Goal: Task Accomplishment & Management: Complete application form

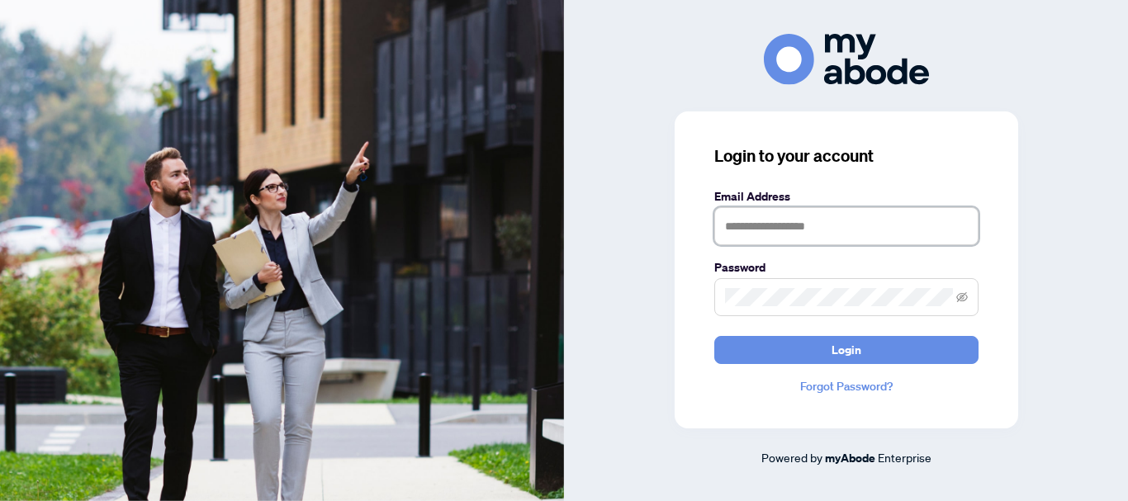
click at [732, 229] on input "text" at bounding box center [847, 226] width 264 height 38
type input "**********"
click at [775, 286] on span at bounding box center [847, 297] width 264 height 38
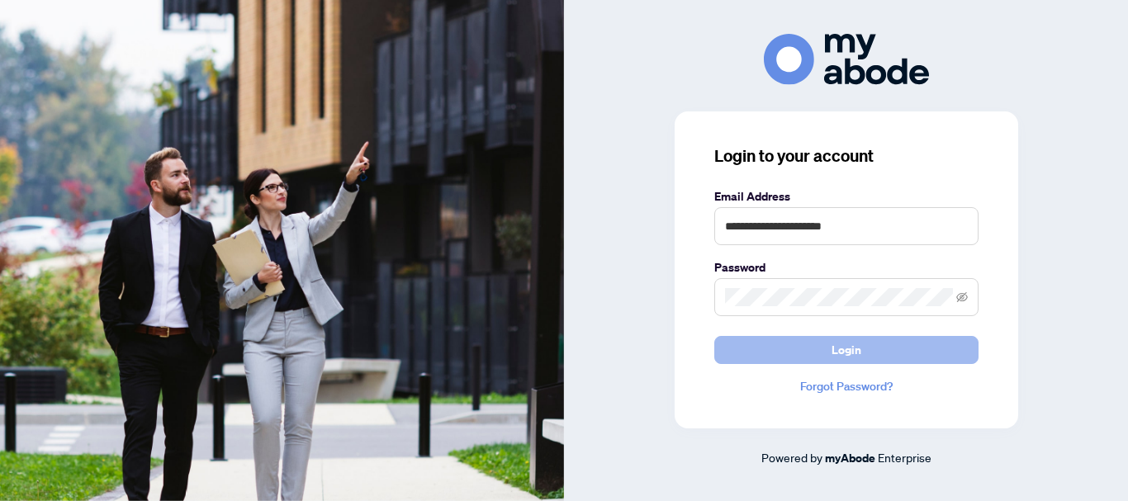
click at [834, 355] on span "Login" at bounding box center [847, 350] width 30 height 26
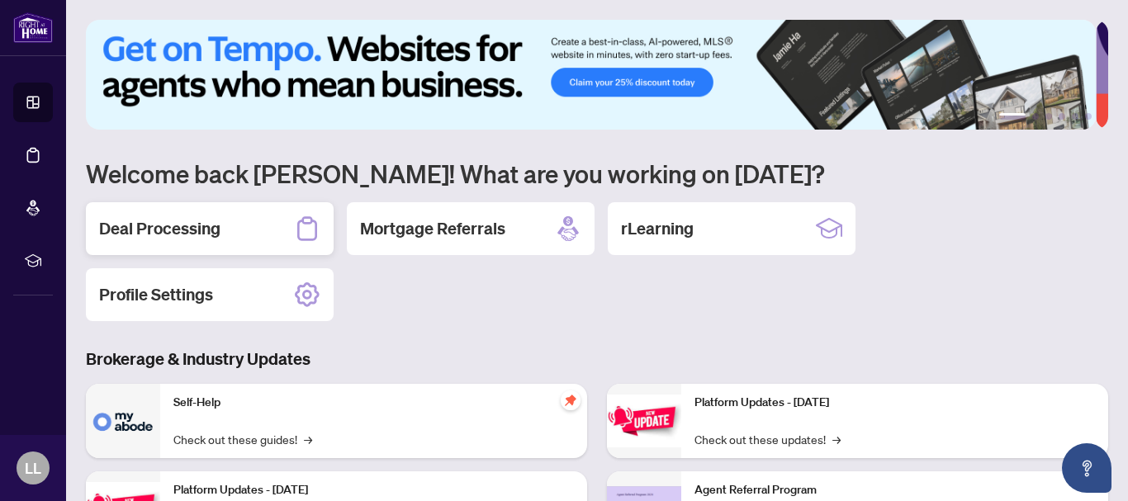
click at [180, 228] on h2 "Deal Processing" at bounding box center [159, 228] width 121 height 23
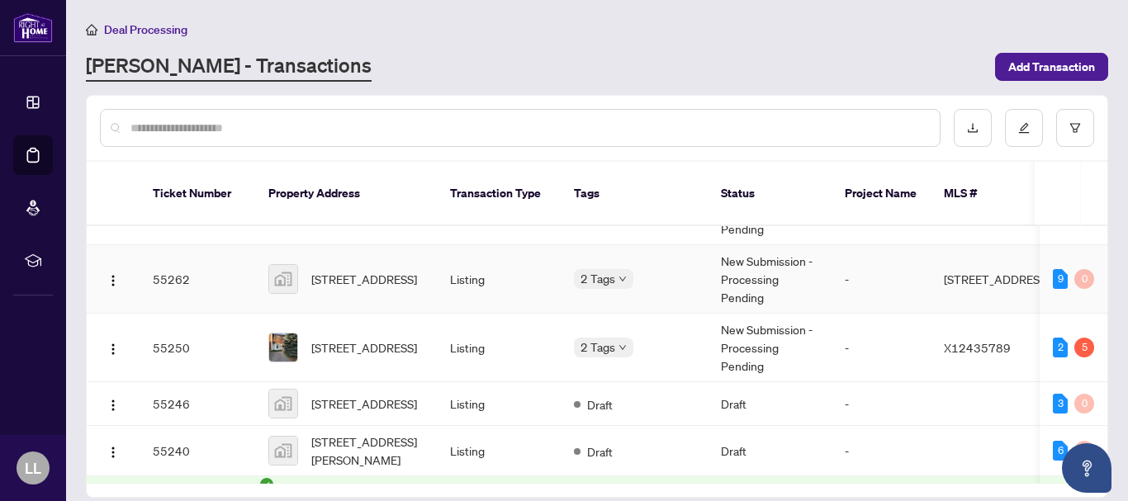
scroll to position [121, 0]
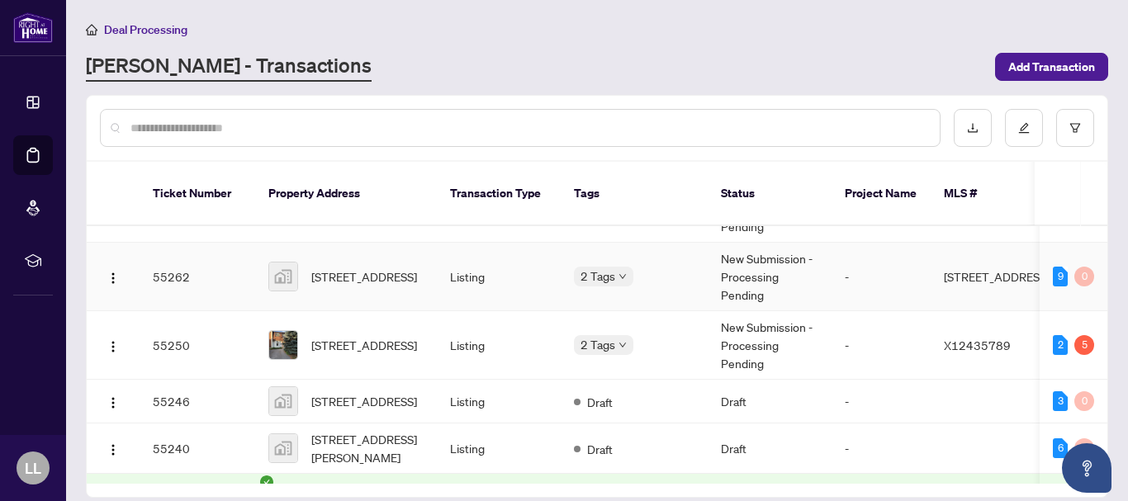
click at [181, 266] on td "55262" at bounding box center [198, 277] width 116 height 69
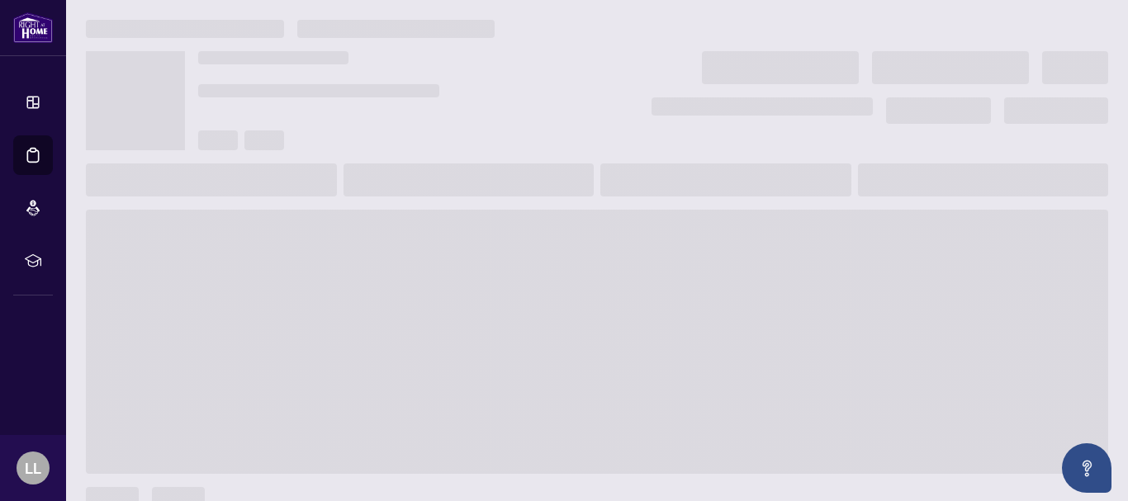
click at [181, 266] on main at bounding box center [597, 250] width 1062 height 501
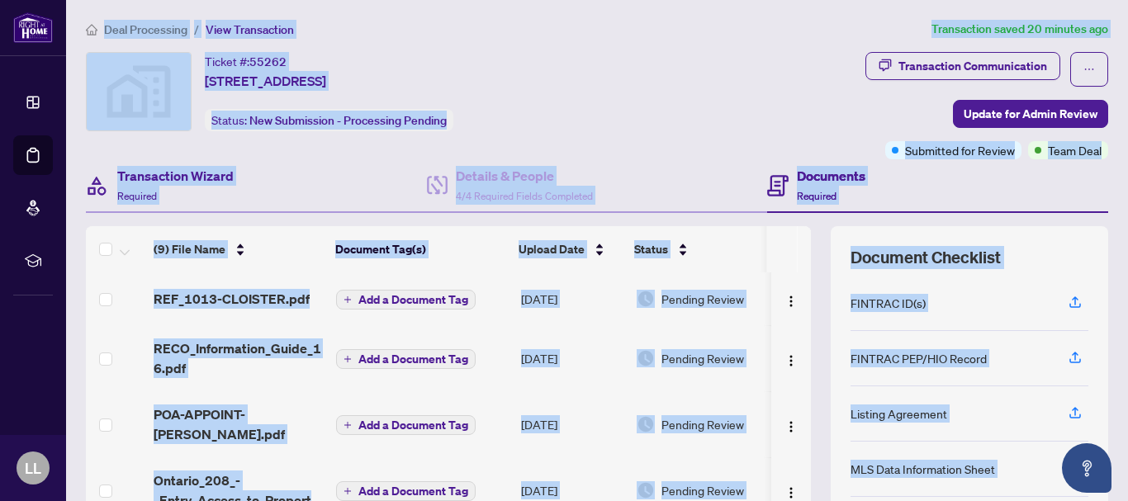
click at [363, 188] on div "Transaction Wizard Required" at bounding box center [256, 186] width 341 height 54
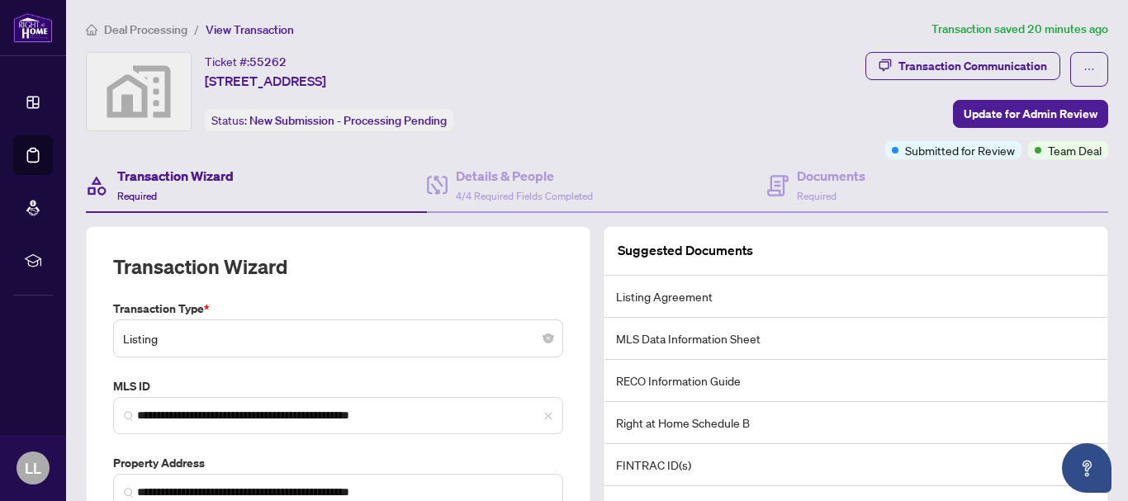
click at [213, 179] on h4 "Transaction Wizard" at bounding box center [175, 176] width 116 height 20
click at [197, 175] on h4 "Transaction Wizard" at bounding box center [175, 176] width 116 height 20
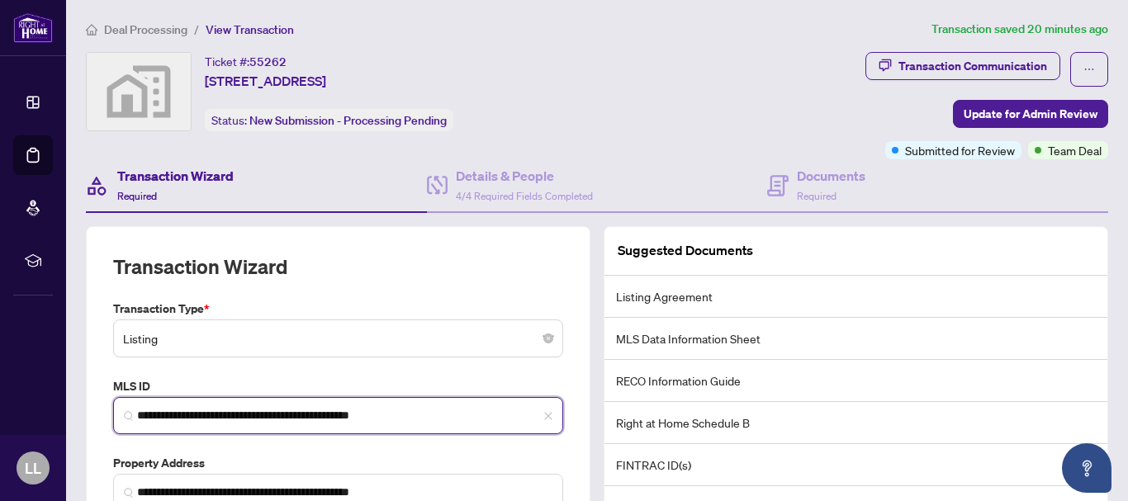
click at [507, 418] on input "**********" at bounding box center [345, 415] width 416 height 17
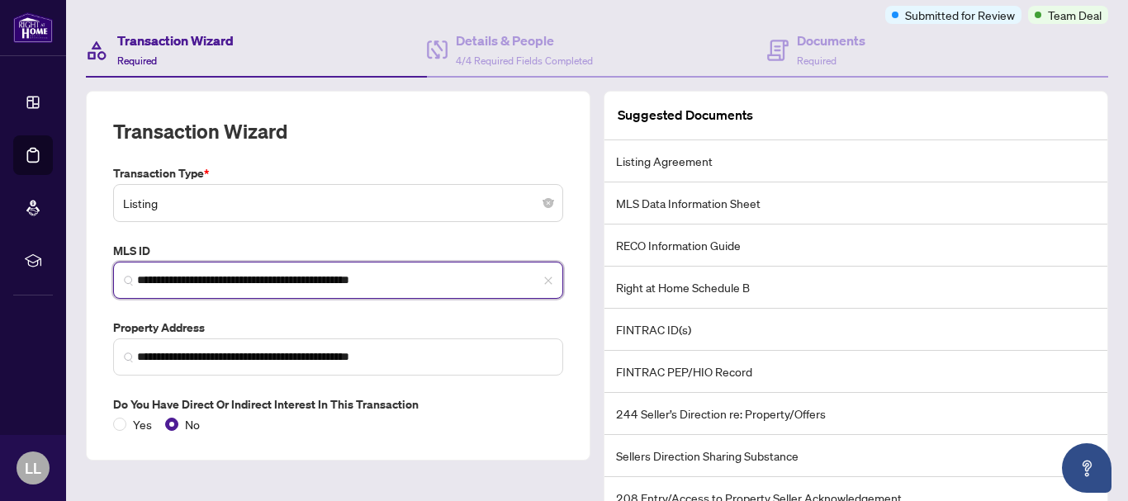
scroll to position [150, 0]
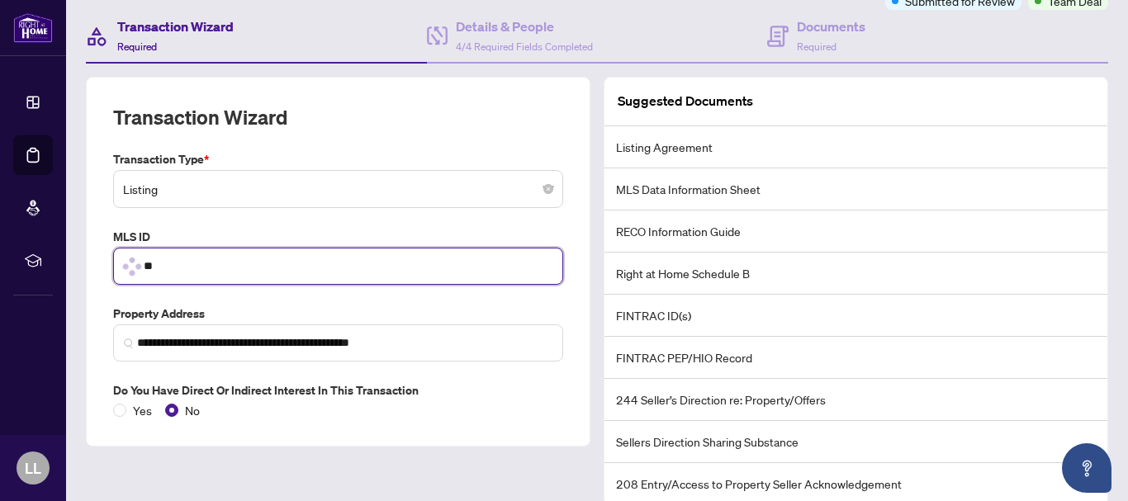
type input "*"
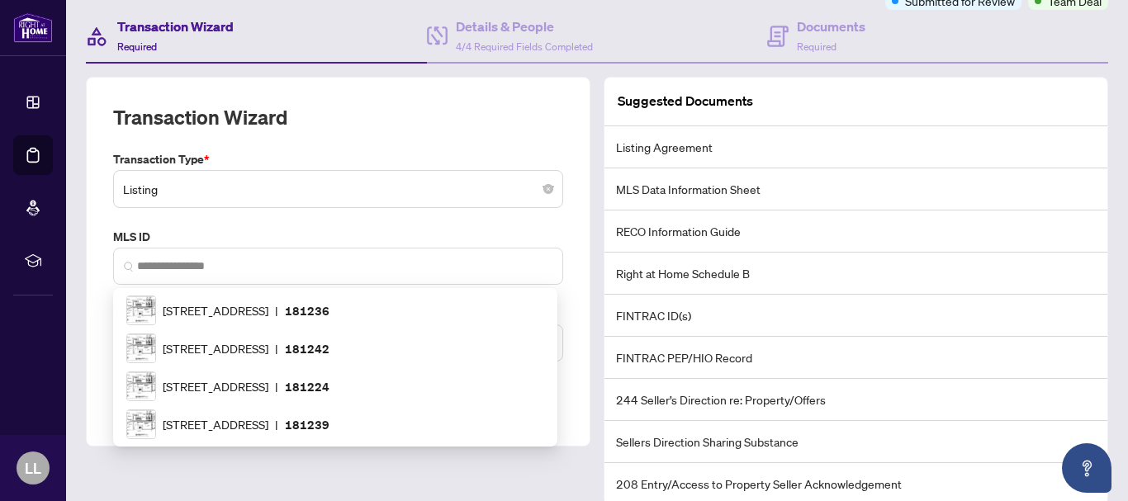
click at [571, 397] on div "**********" at bounding box center [338, 262] width 505 height 370
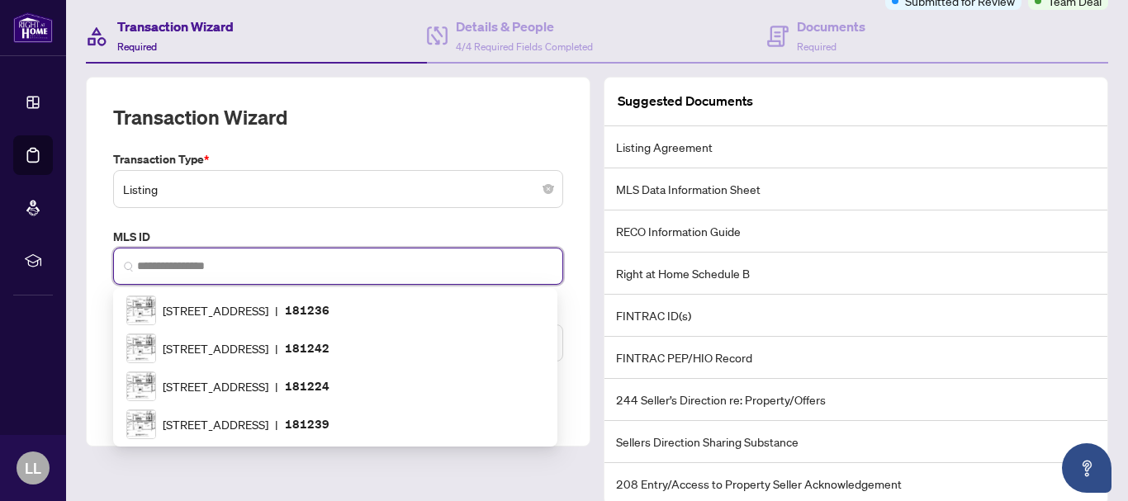
click at [178, 267] on input "search" at bounding box center [345, 266] width 416 height 17
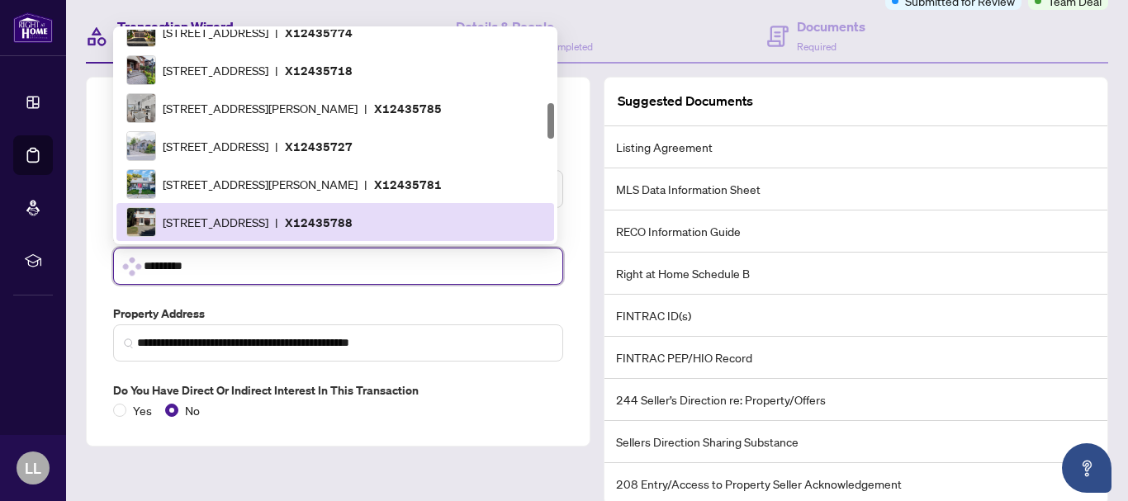
scroll to position [0, 0]
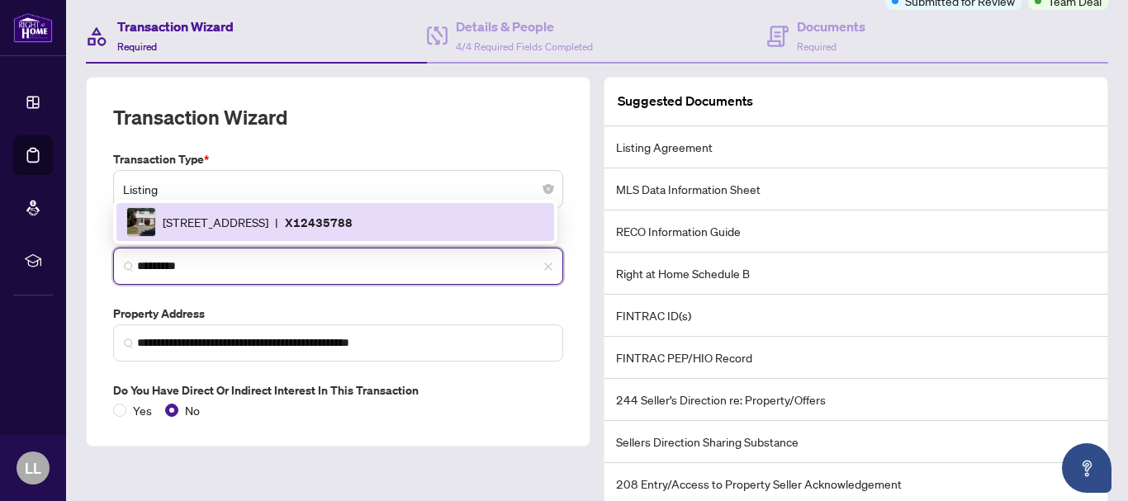
click at [353, 224] on p "X12435788" at bounding box center [319, 222] width 68 height 19
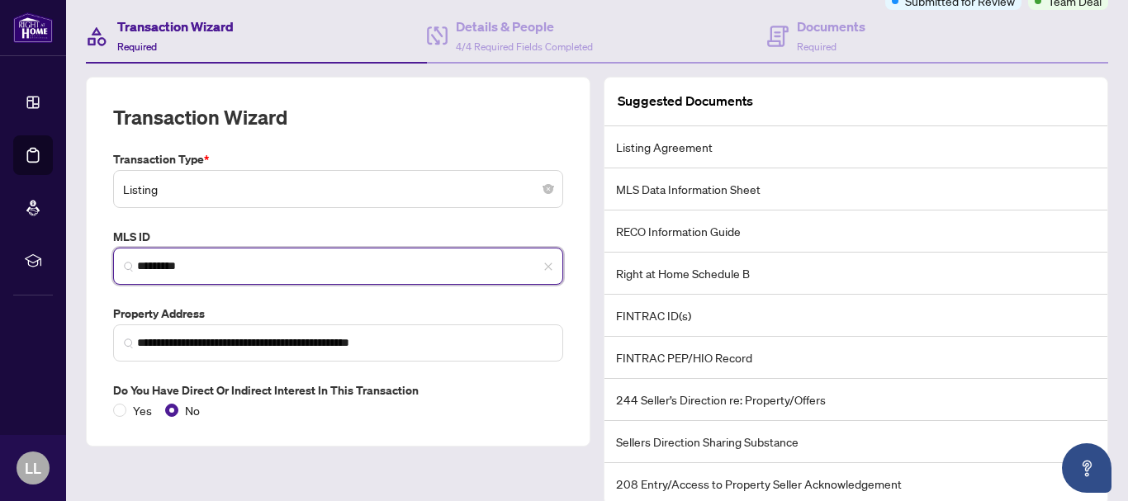
scroll to position [214, 0]
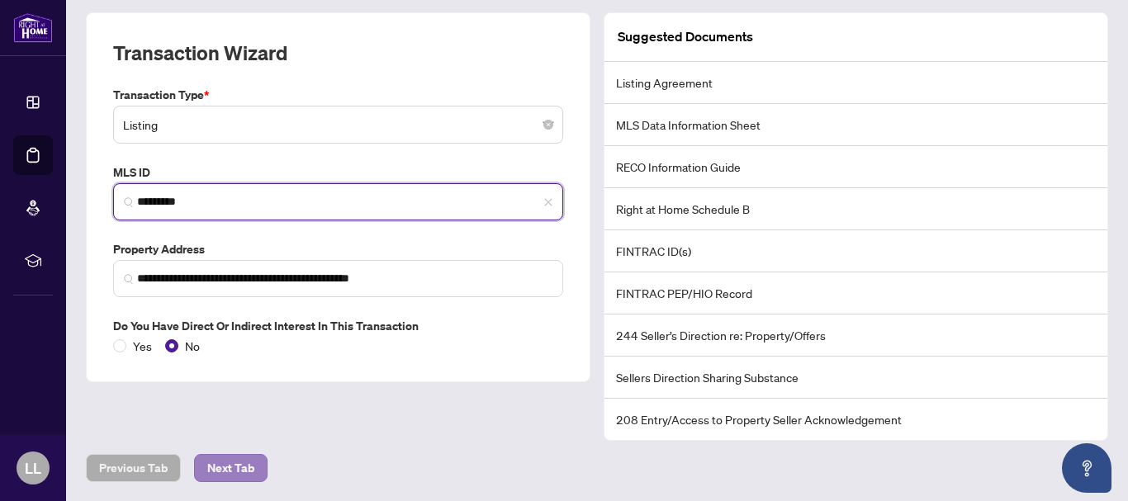
type input "*********"
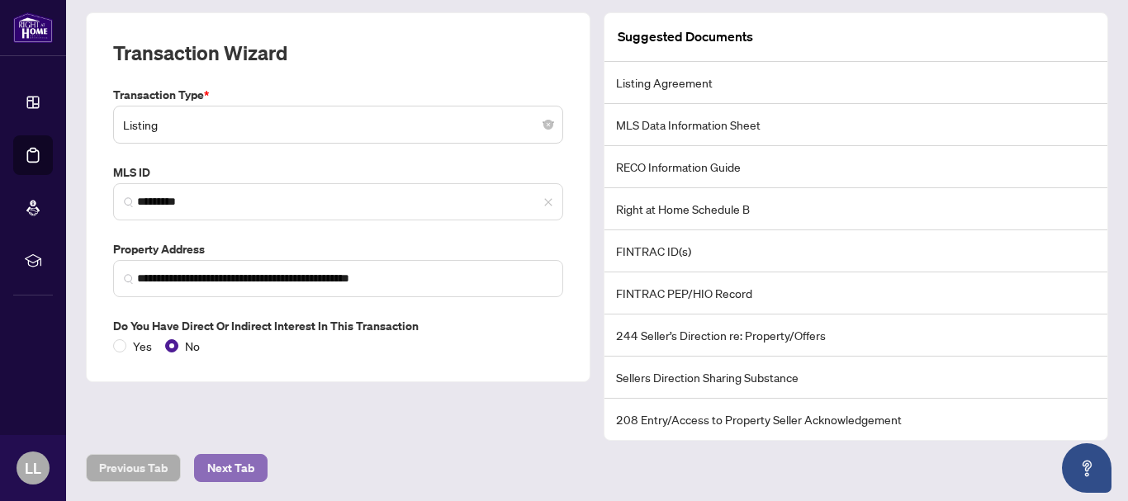
click at [245, 465] on span "Next Tab" at bounding box center [230, 468] width 47 height 26
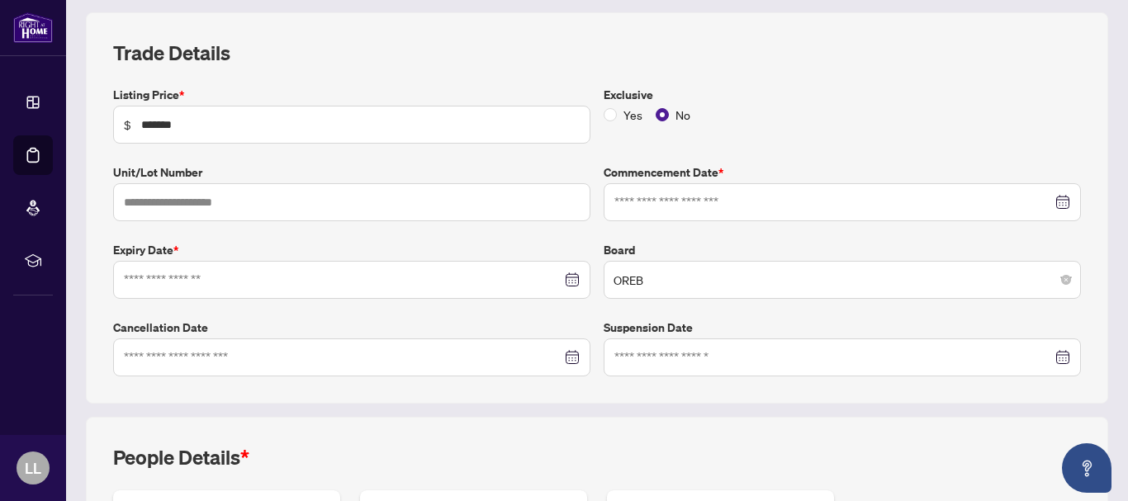
type input "**********"
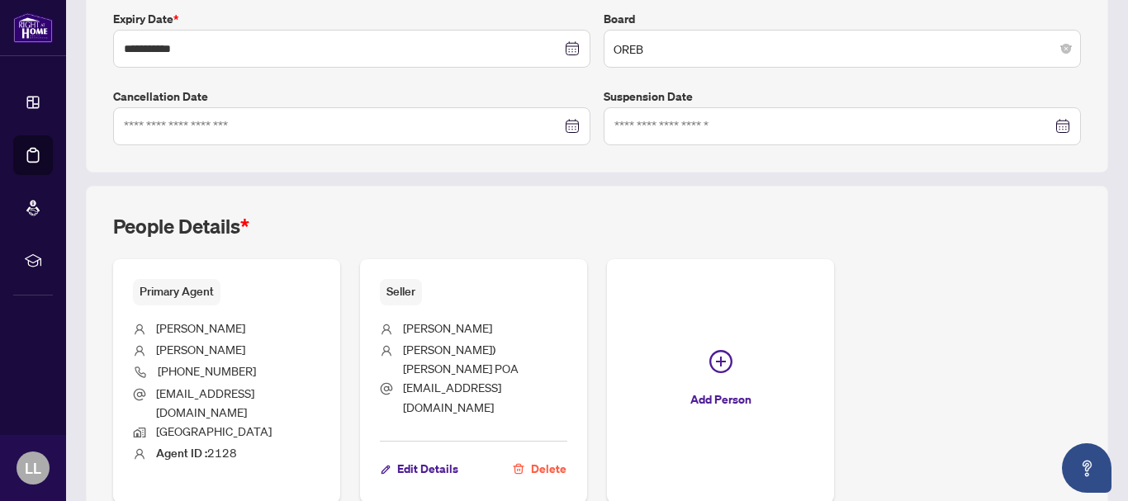
scroll to position [518, 0]
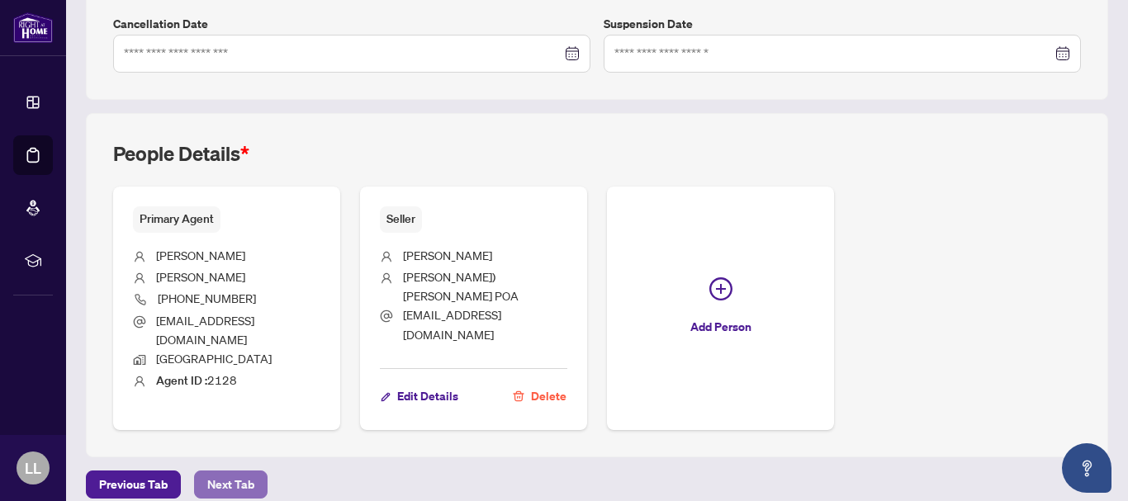
click at [244, 472] on span "Next Tab" at bounding box center [230, 485] width 47 height 26
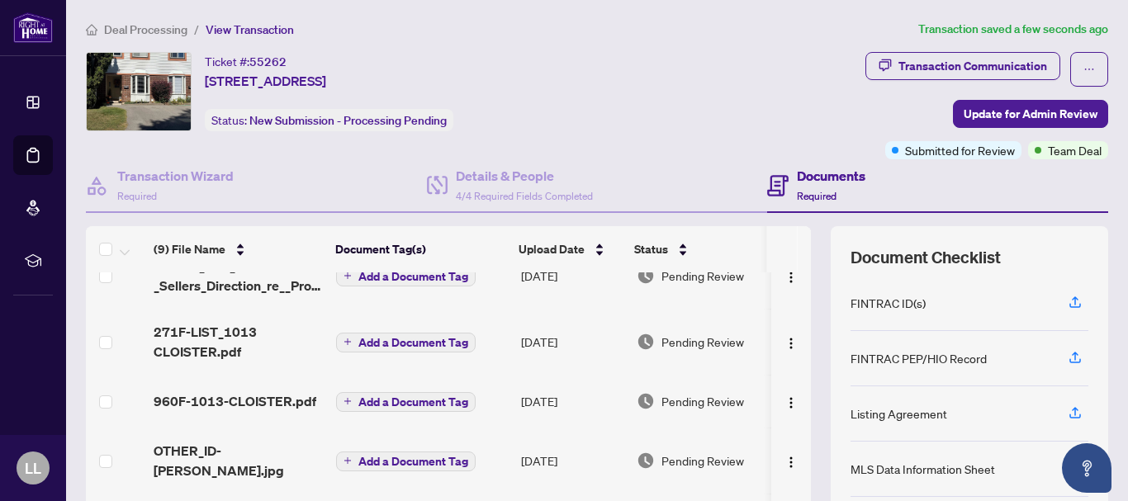
scroll to position [190, 0]
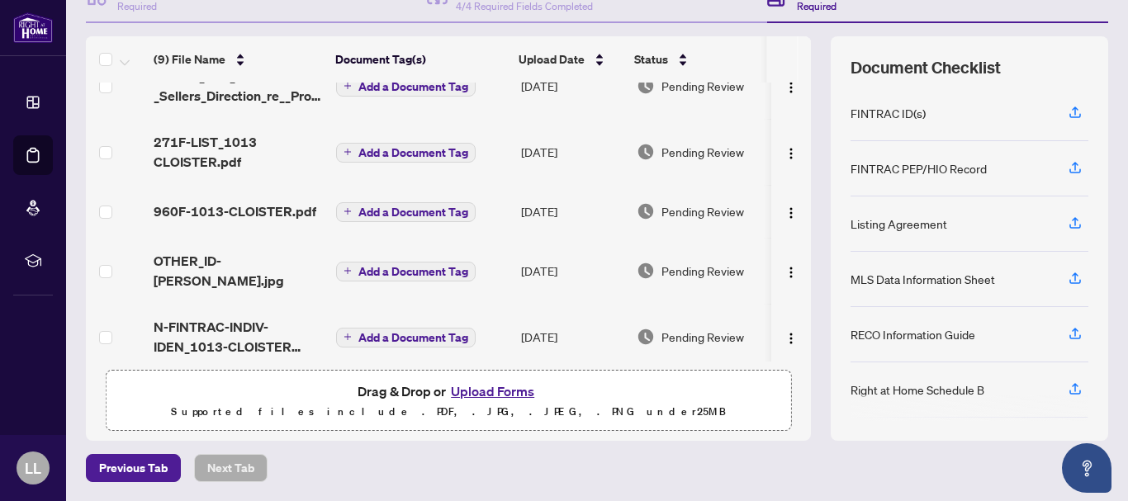
click at [495, 399] on button "Upload Forms" at bounding box center [492, 391] width 93 height 21
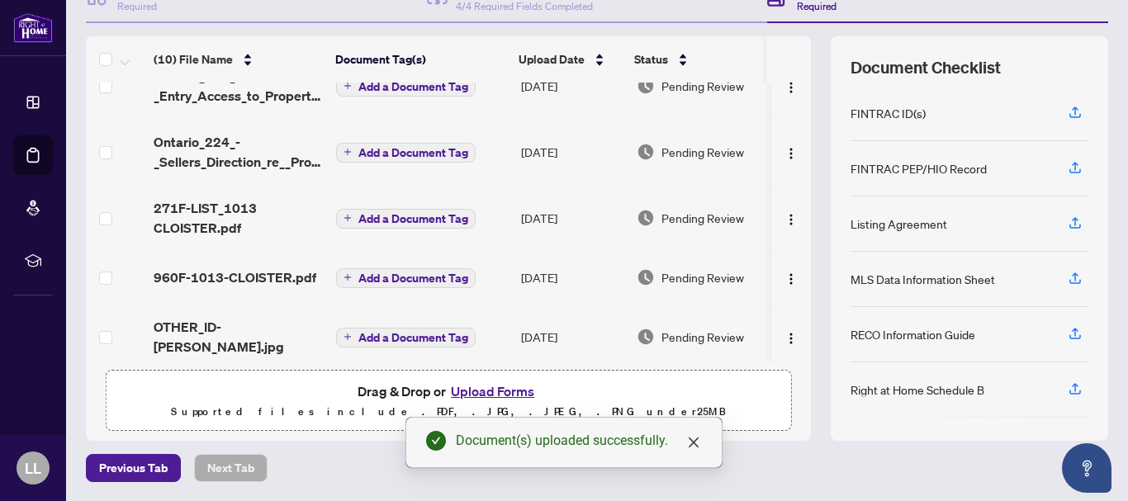
click at [1111, 11] on main "Deal Processing / View Transaction Transaction saved a few seconds ago Ticket #…" at bounding box center [597, 250] width 1062 height 501
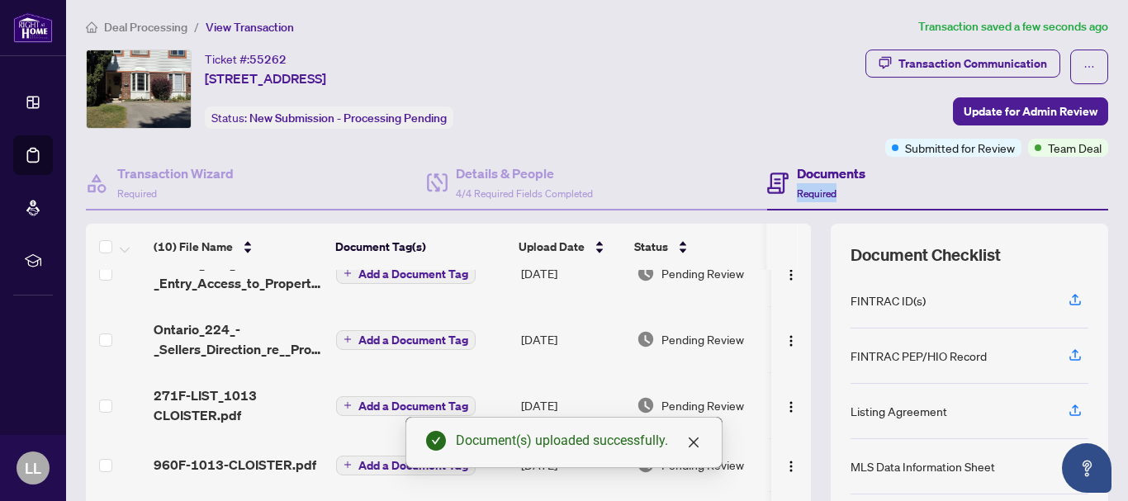
scroll to position [0, 0]
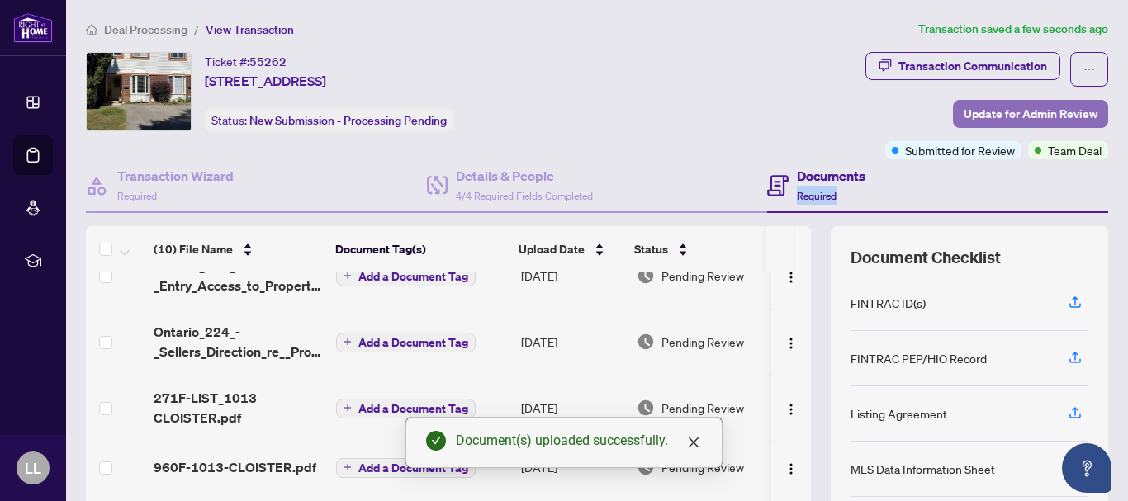
click at [995, 112] on span "Update for Admin Review" at bounding box center [1031, 114] width 134 height 26
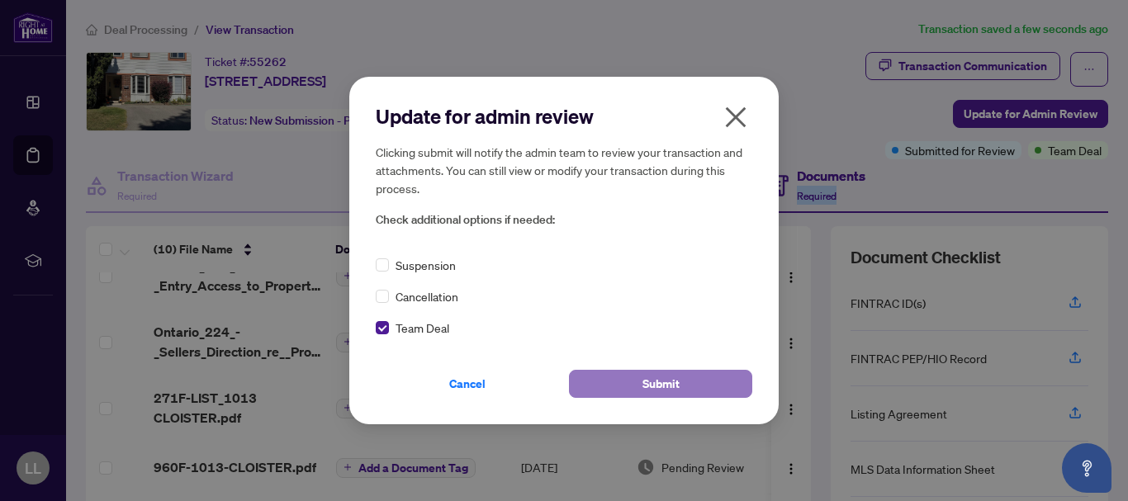
click at [637, 390] on button "Submit" at bounding box center [660, 384] width 183 height 28
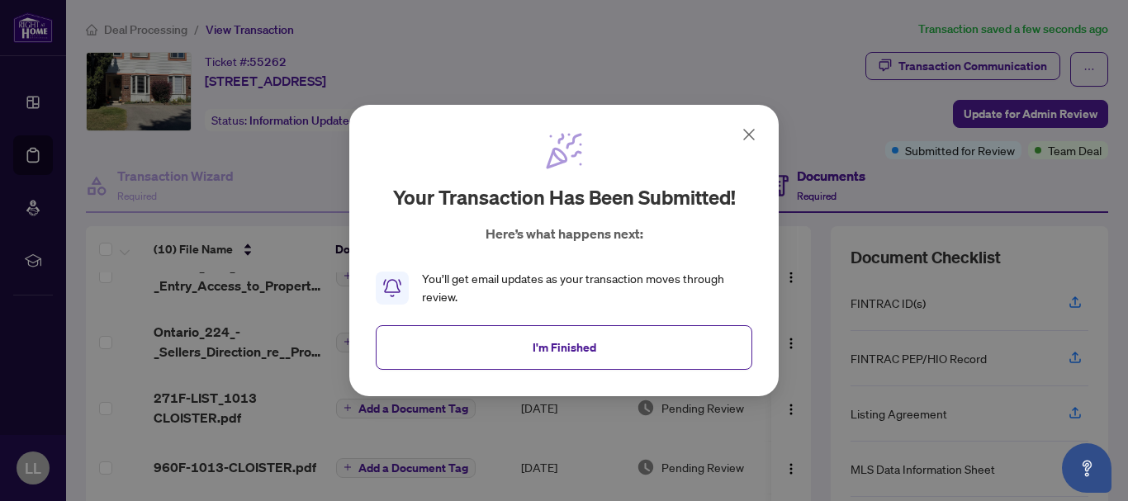
click at [748, 131] on icon at bounding box center [749, 135] width 20 height 20
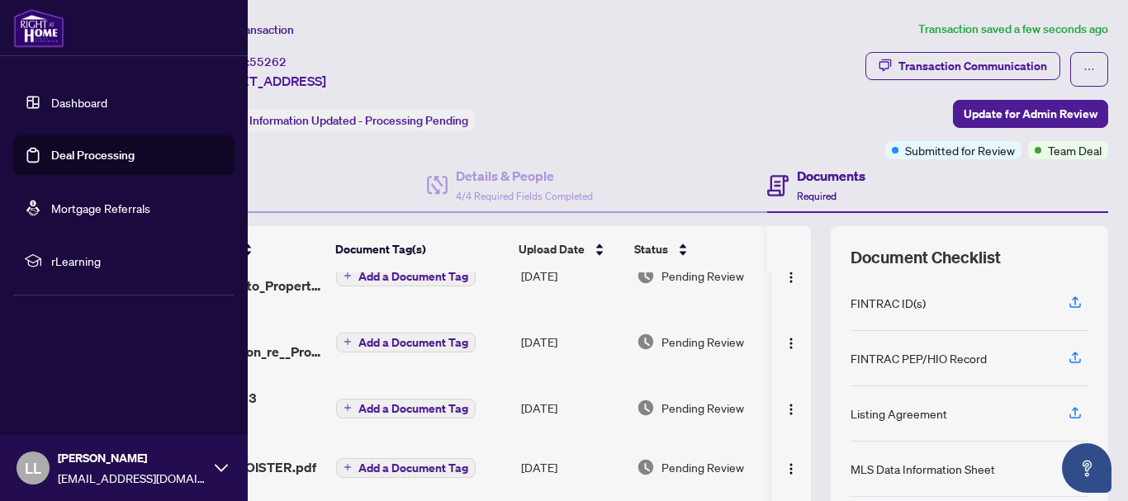
click at [51, 155] on link "Deal Processing" at bounding box center [92, 155] width 83 height 15
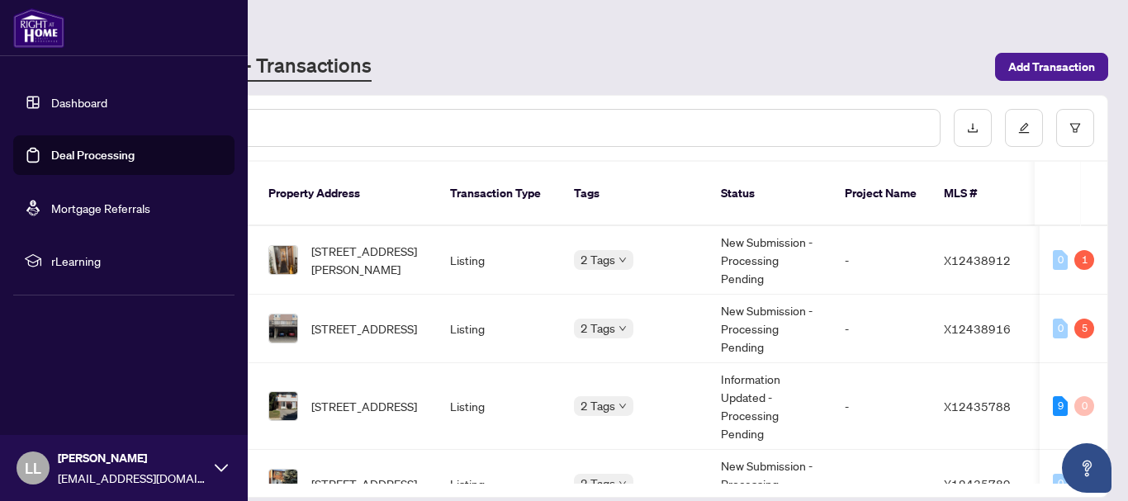
click at [98, 163] on link "Deal Processing" at bounding box center [92, 155] width 83 height 15
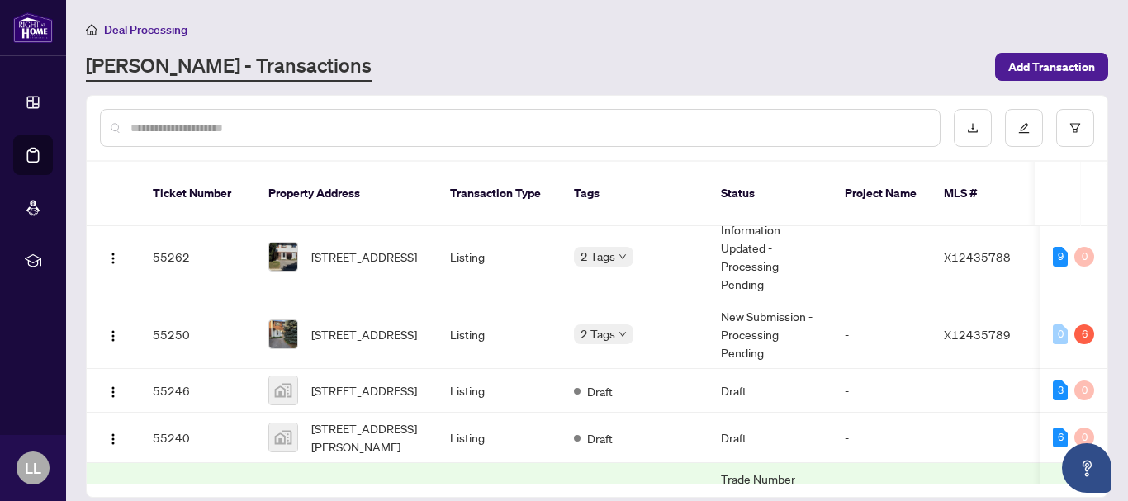
scroll to position [170, 0]
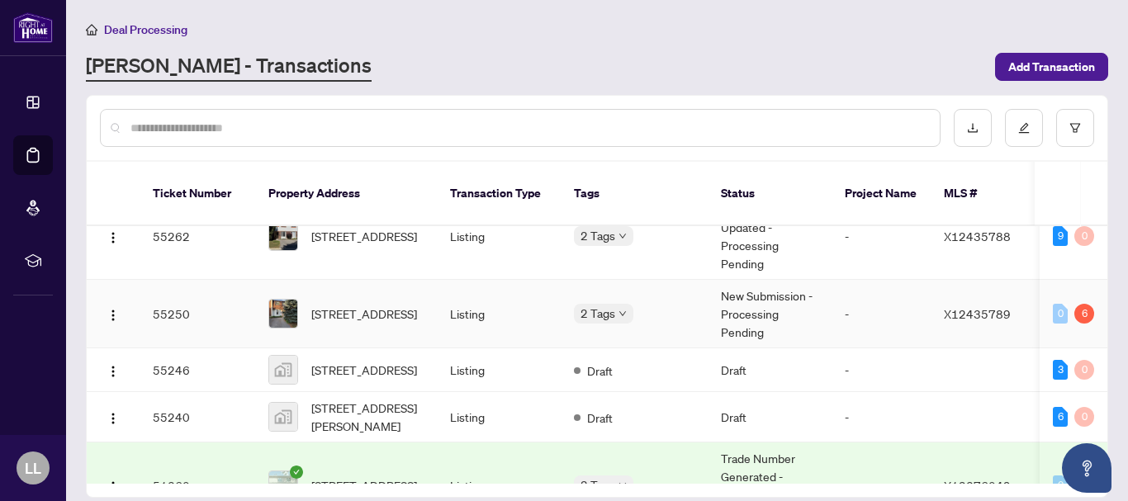
click at [173, 295] on td "55250" at bounding box center [198, 314] width 116 height 69
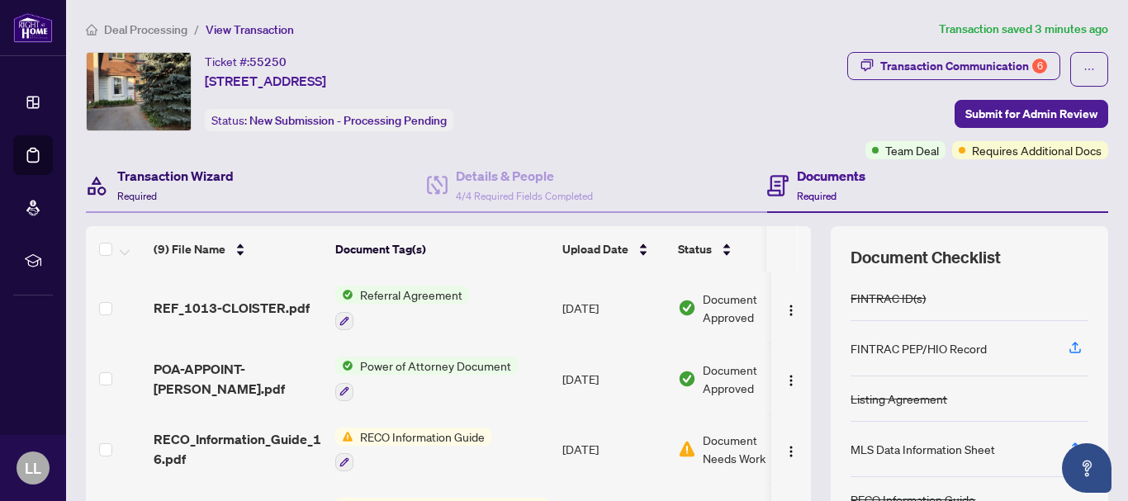
click at [164, 178] on h4 "Transaction Wizard" at bounding box center [175, 176] width 116 height 20
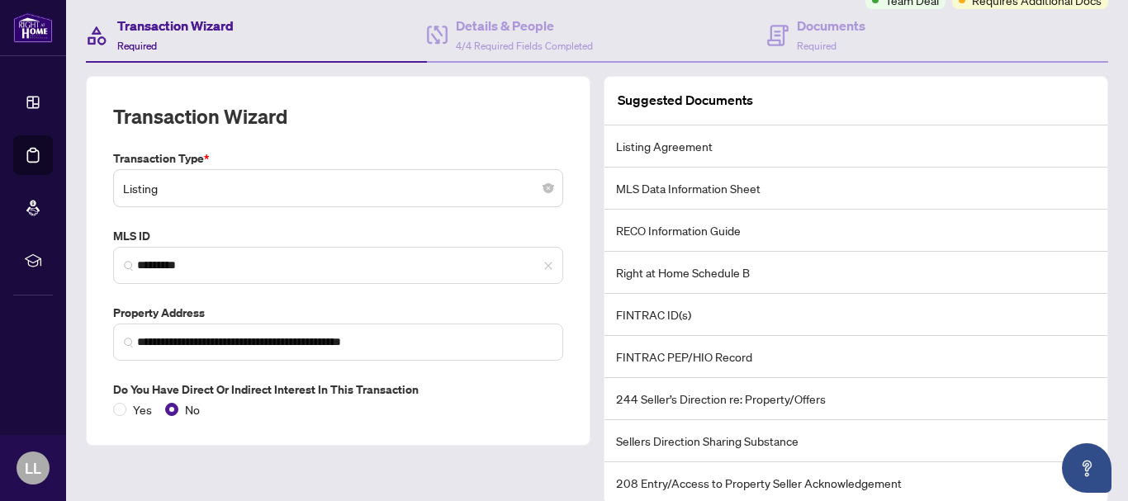
scroll to position [214, 0]
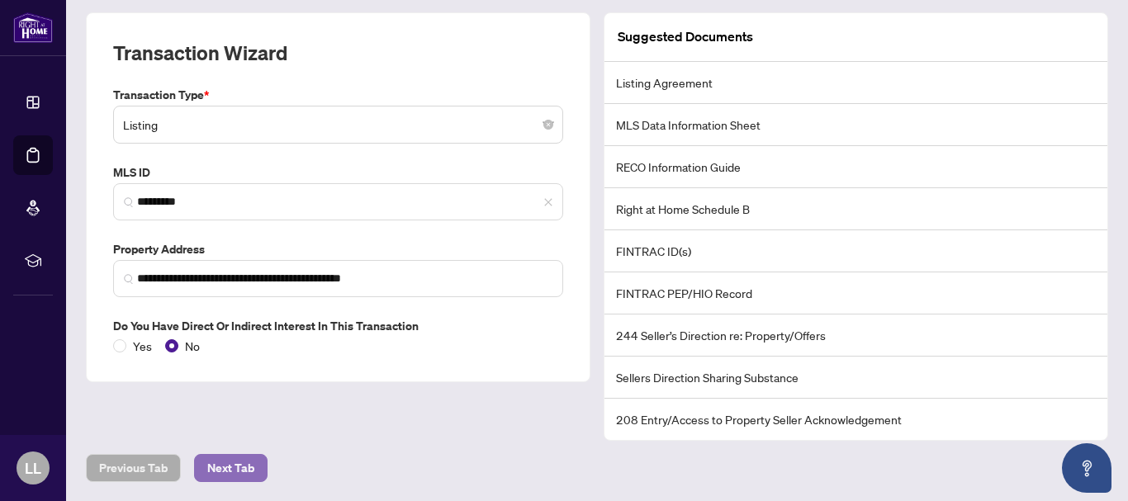
click at [245, 460] on span "Next Tab" at bounding box center [230, 468] width 47 height 26
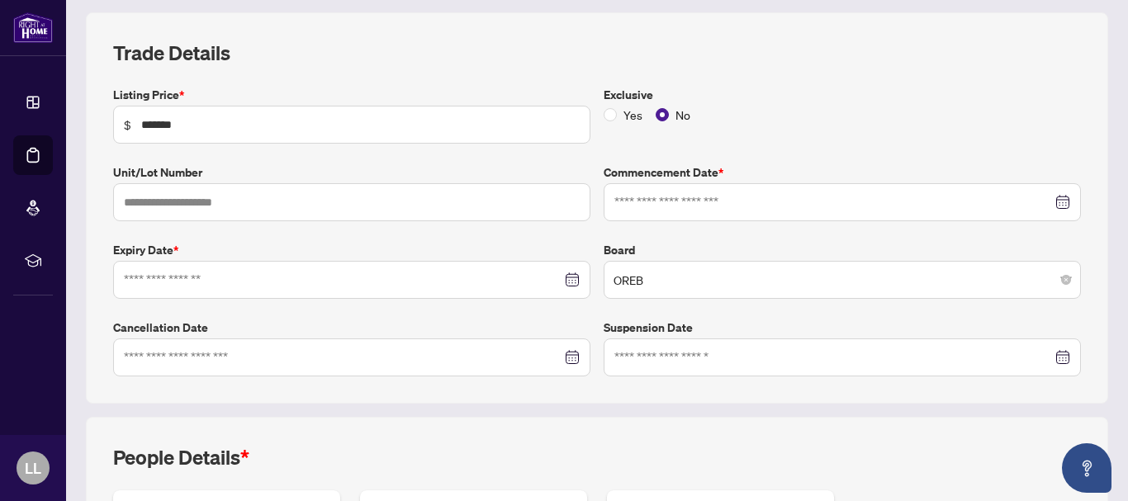
type input "**********"
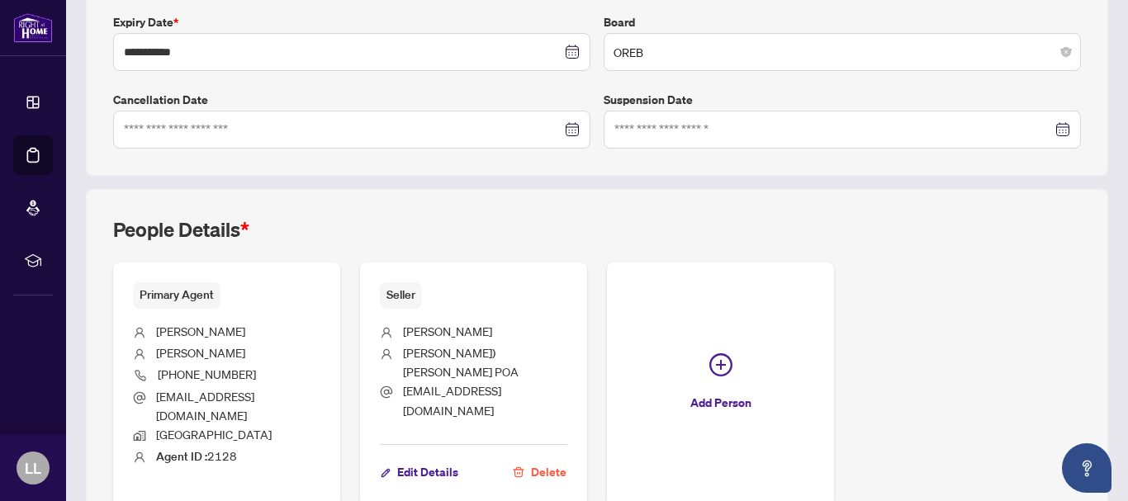
scroll to position [518, 0]
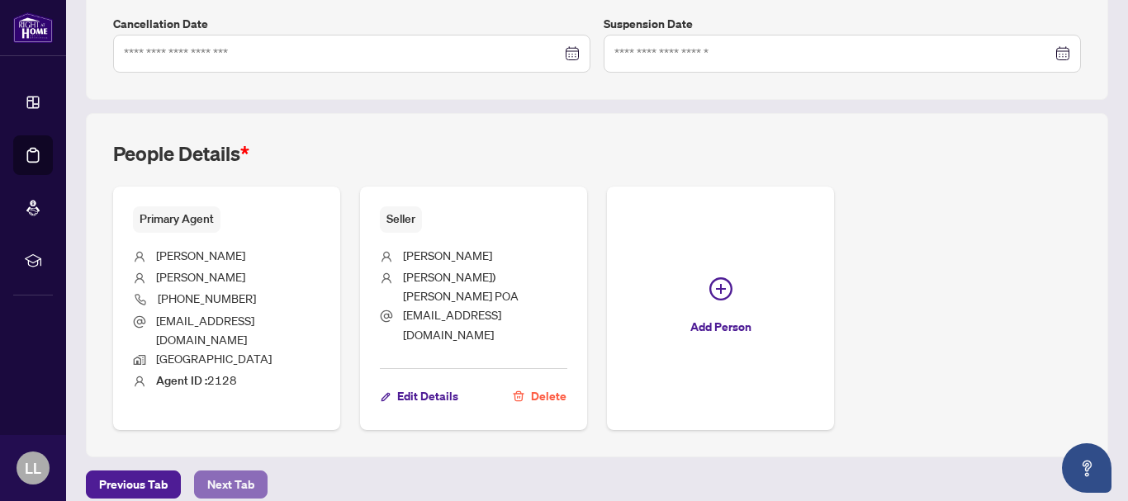
click at [238, 472] on span "Next Tab" at bounding box center [230, 485] width 47 height 26
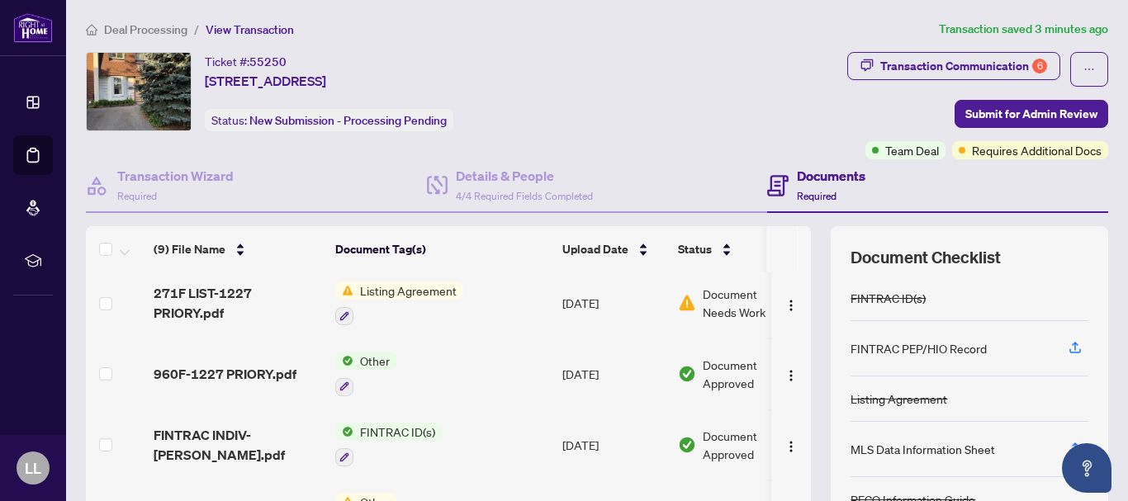
scroll to position [190, 0]
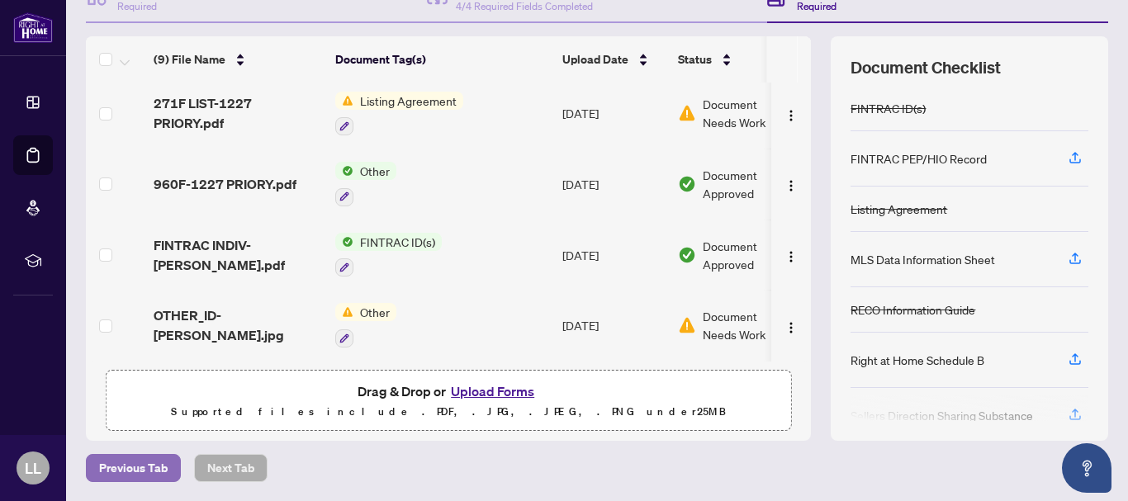
click at [149, 471] on span "Previous Tab" at bounding box center [133, 468] width 69 height 26
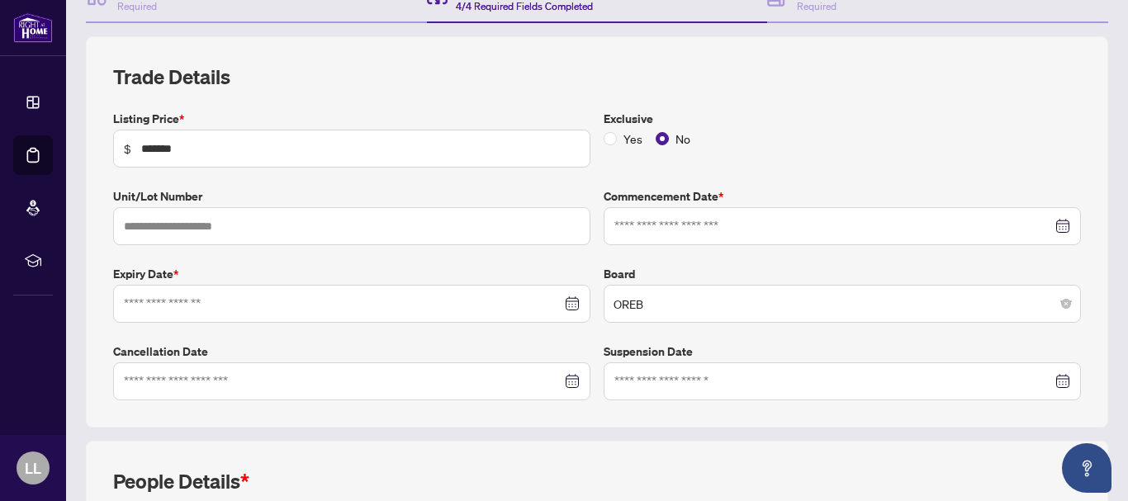
type input "**********"
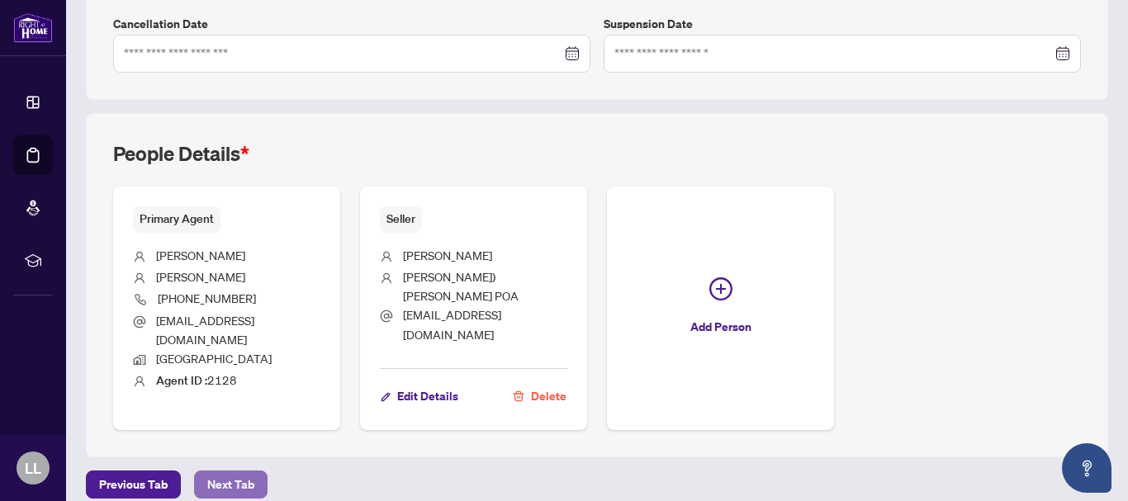
click at [222, 472] on span "Next Tab" at bounding box center [230, 485] width 47 height 26
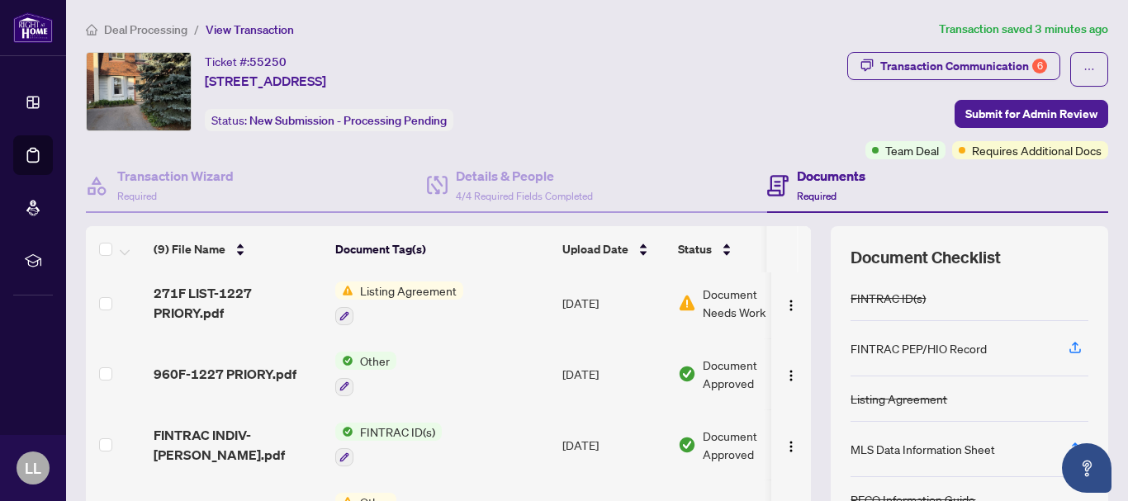
scroll to position [190, 0]
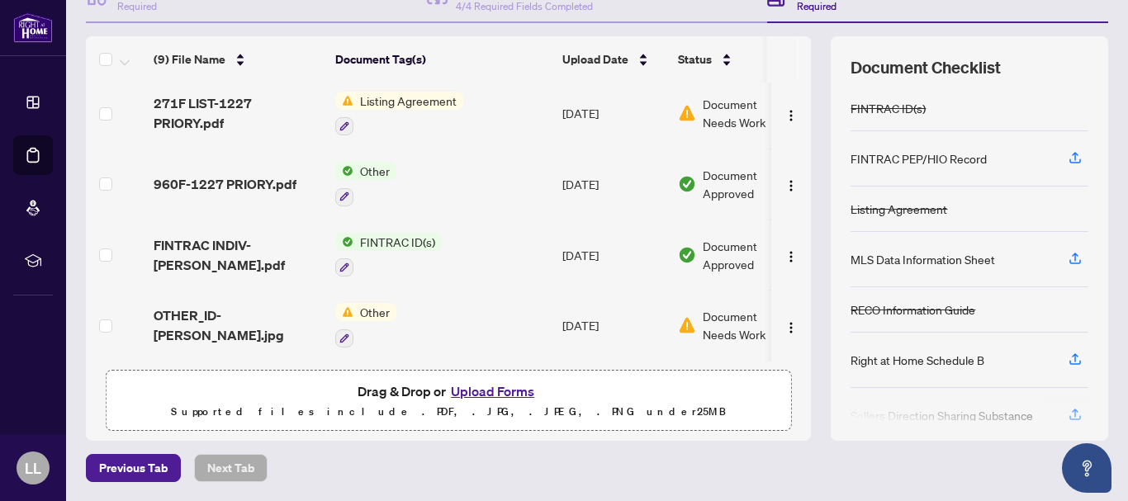
click at [495, 387] on button "Upload Forms" at bounding box center [492, 391] width 93 height 21
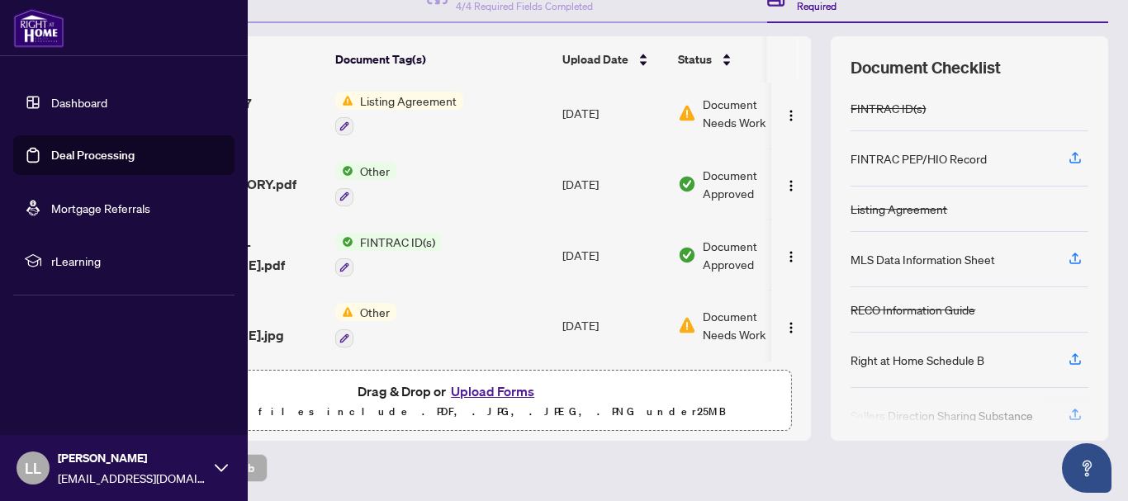
click at [51, 156] on link "Deal Processing" at bounding box center [92, 155] width 83 height 15
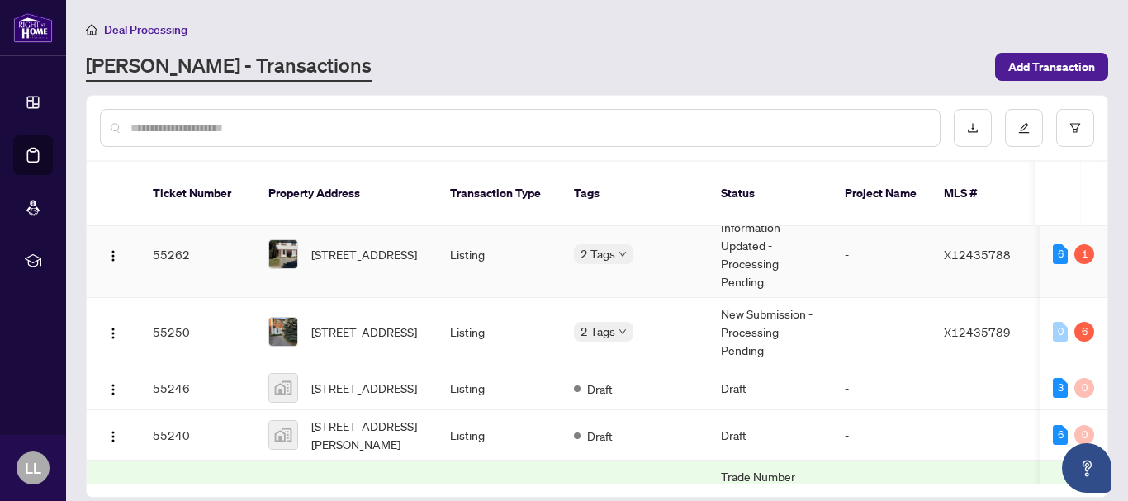
scroll to position [159, 0]
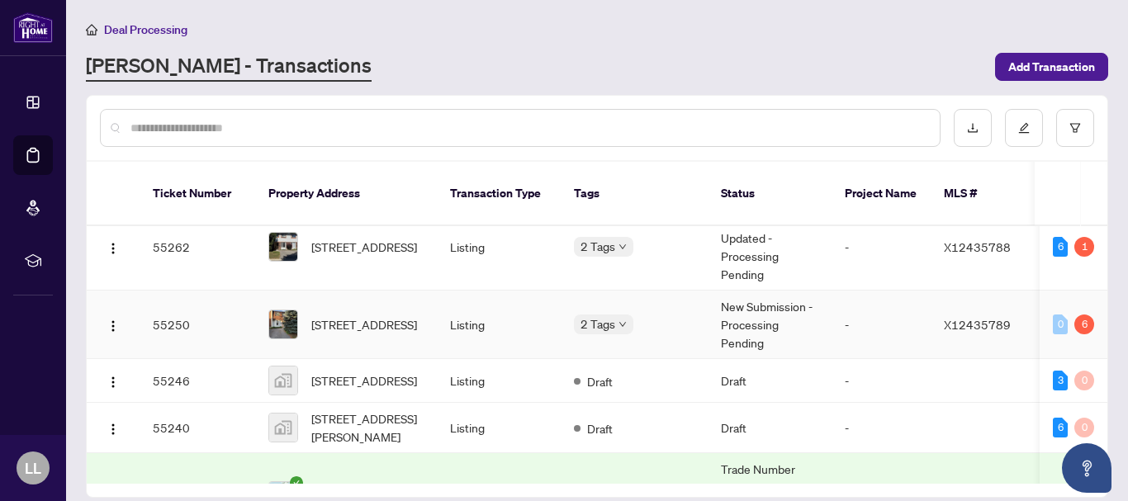
click at [176, 308] on td "55250" at bounding box center [198, 325] width 116 height 69
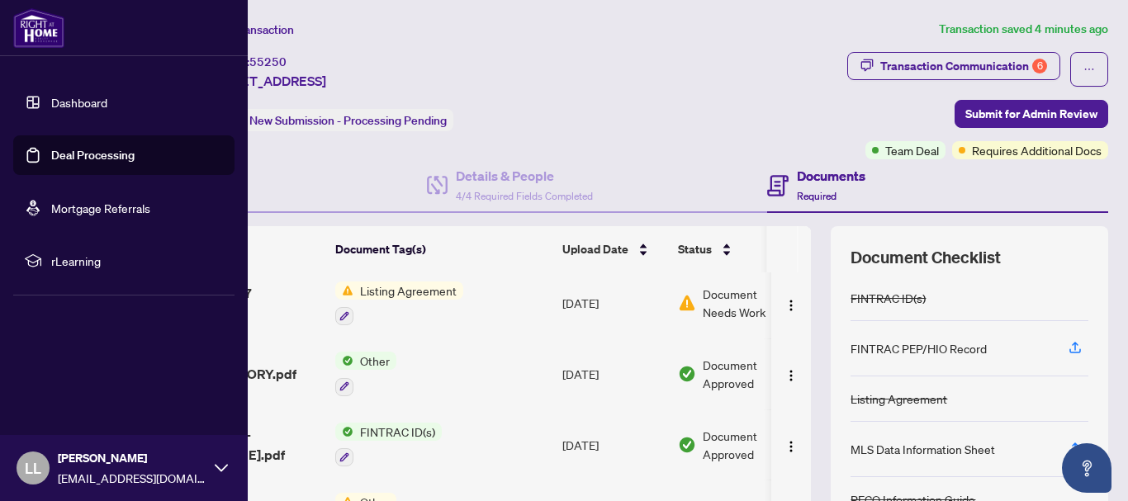
click at [66, 159] on link "Deal Processing" at bounding box center [92, 155] width 83 height 15
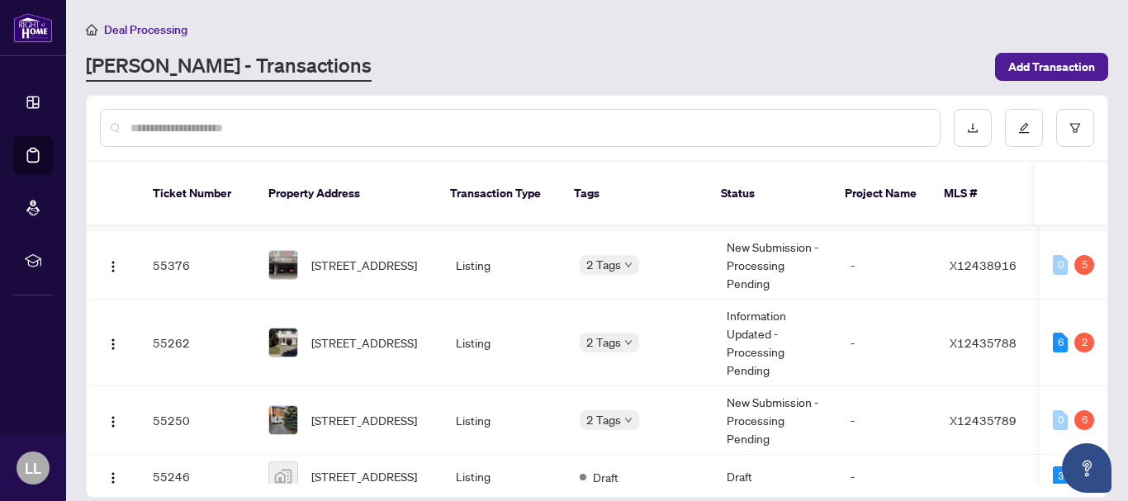
scroll to position [140, 0]
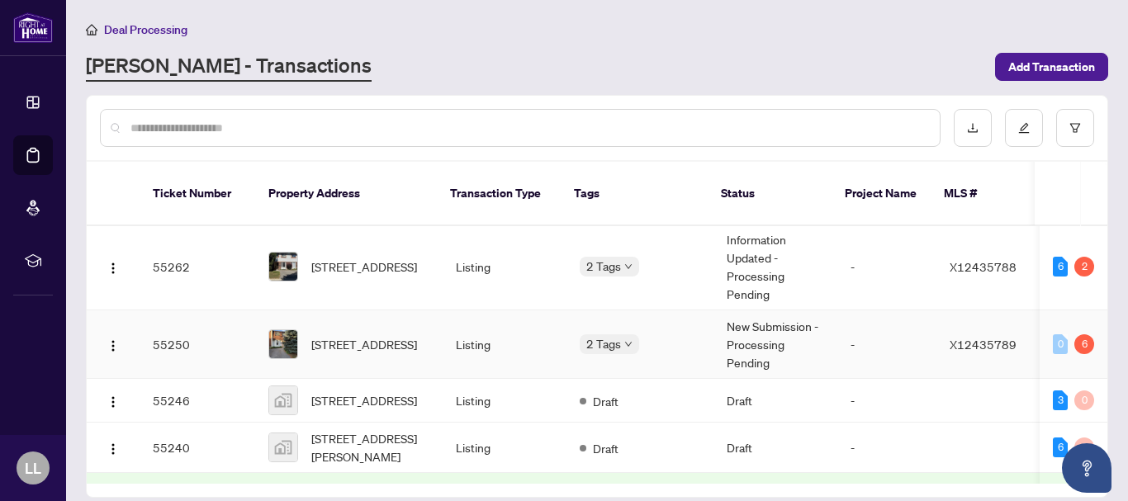
click at [180, 329] on td "55250" at bounding box center [198, 345] width 116 height 69
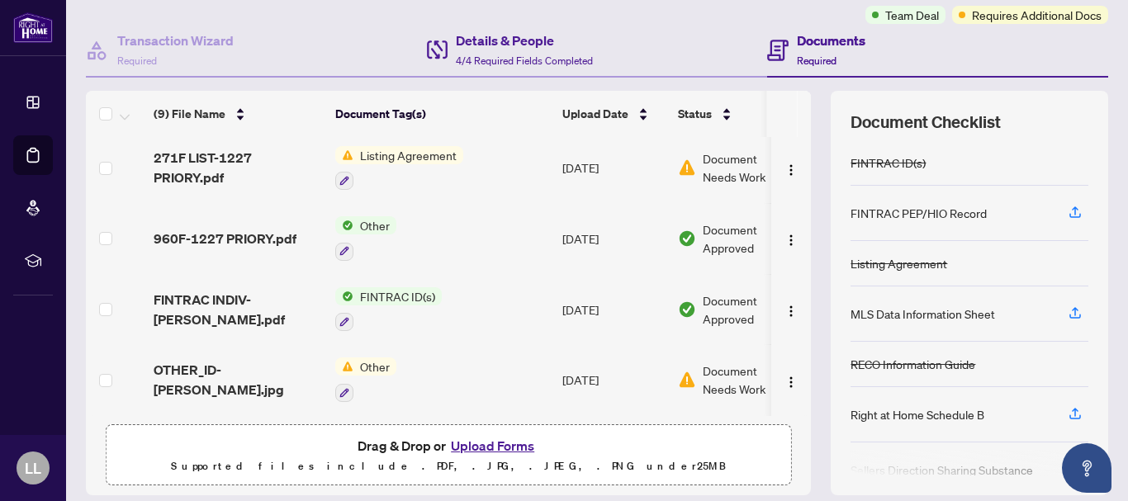
scroll to position [190, 0]
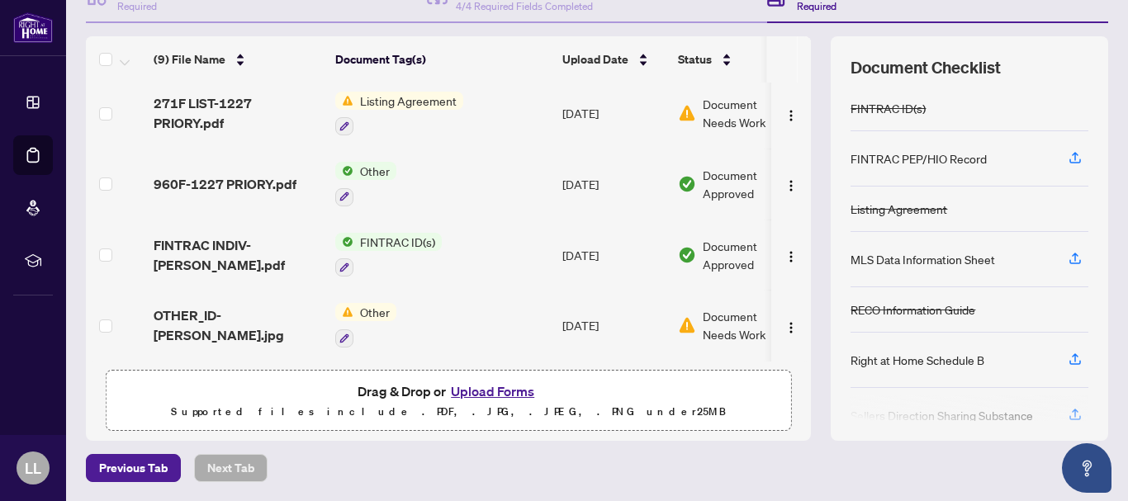
click at [516, 392] on button "Upload Forms" at bounding box center [492, 391] width 93 height 21
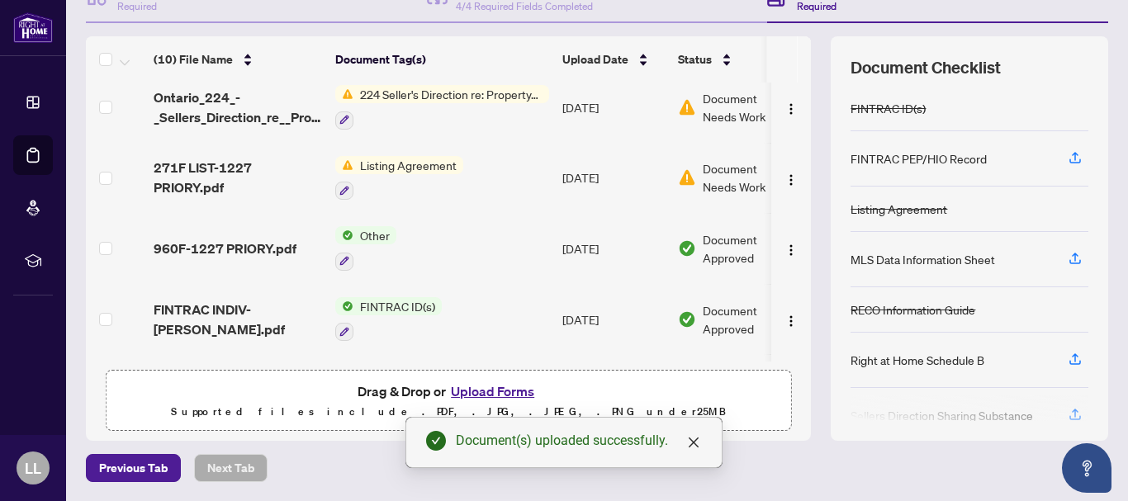
click at [707, 172] on span "Document Needs Work" at bounding box center [746, 177] width 86 height 36
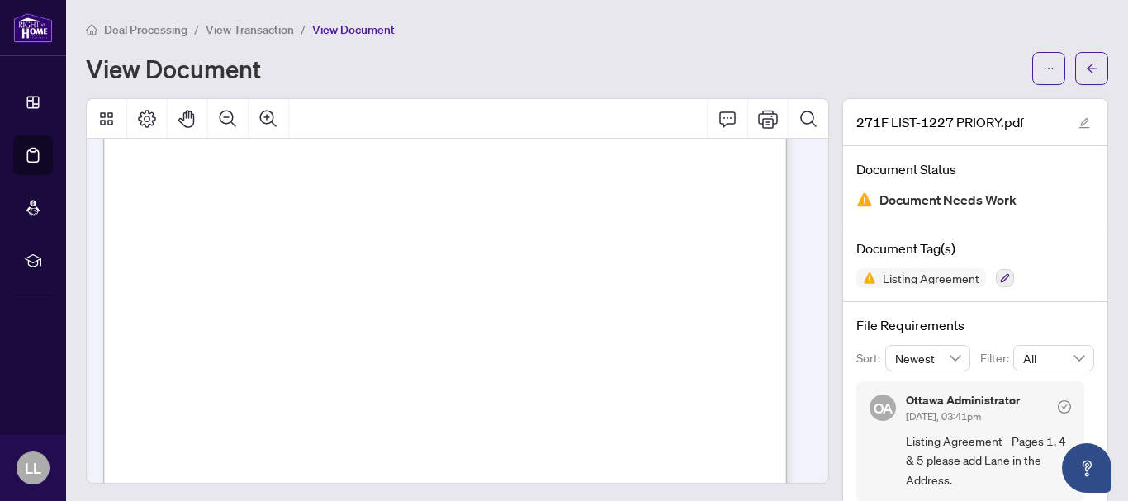
scroll to position [4204, 0]
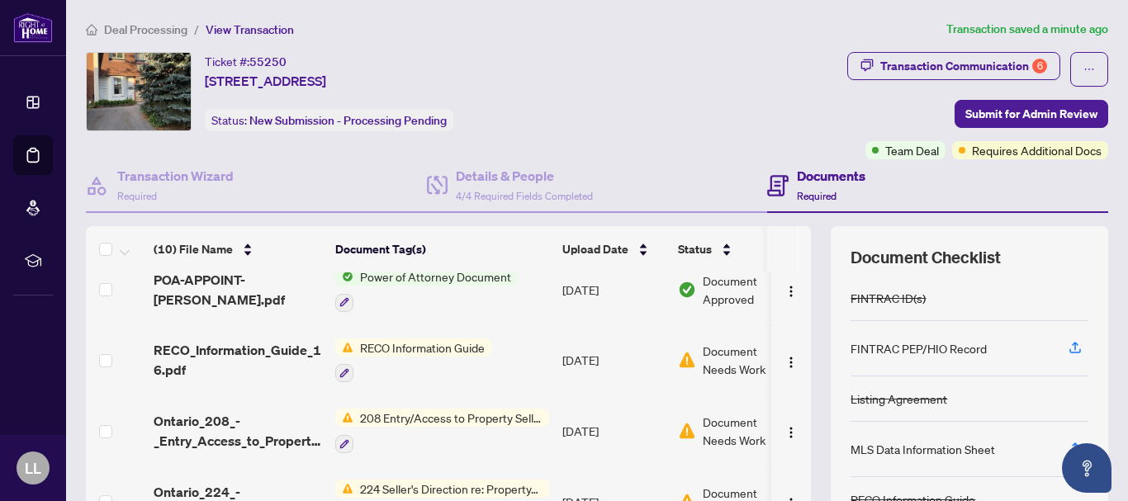
scroll to position [161, 0]
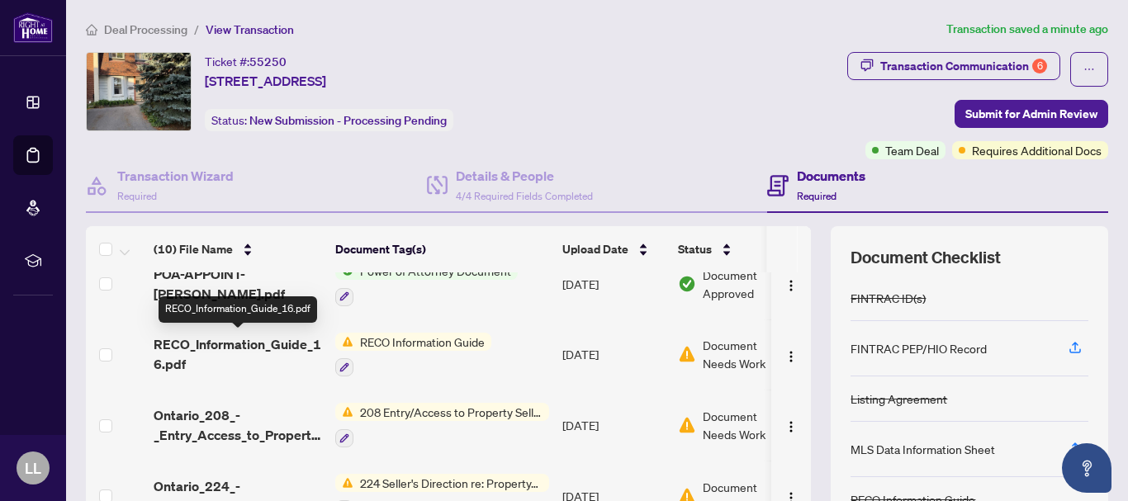
click at [261, 340] on span "RECO_Information_Guide_16.pdf" at bounding box center [238, 355] width 169 height 40
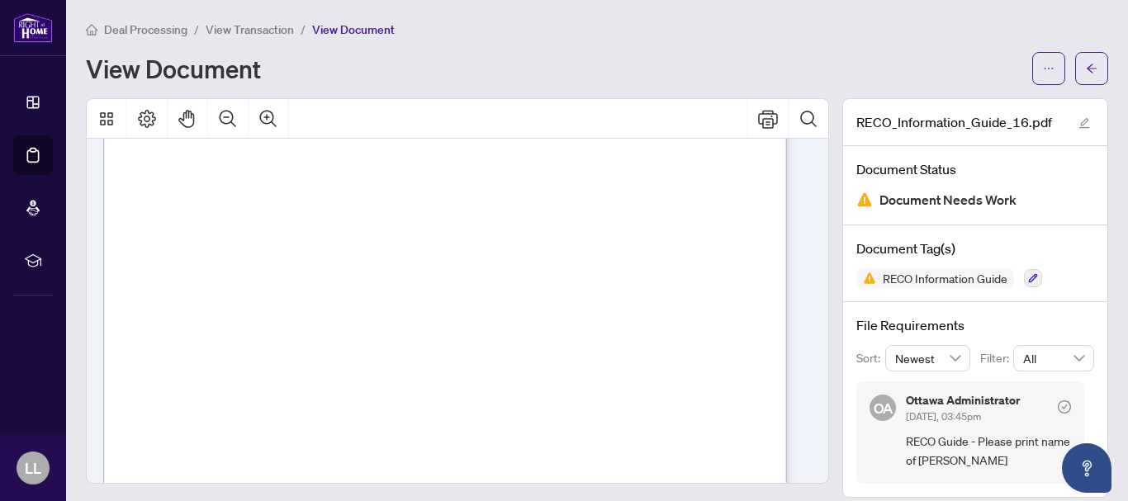
scroll to position [10440, 0]
click at [876, 281] on span "RECO Information Guide" at bounding box center [945, 279] width 138 height 12
click at [892, 283] on span "RECO Information Guide" at bounding box center [945, 279] width 138 height 12
click at [857, 278] on img at bounding box center [867, 278] width 20 height 20
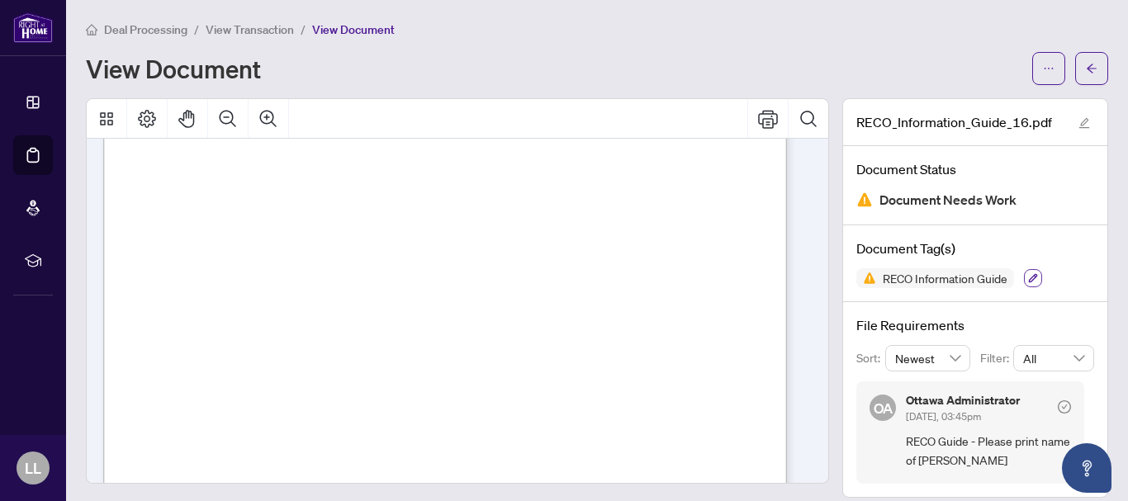
click at [1029, 278] on icon "button" at bounding box center [1033, 278] width 9 height 9
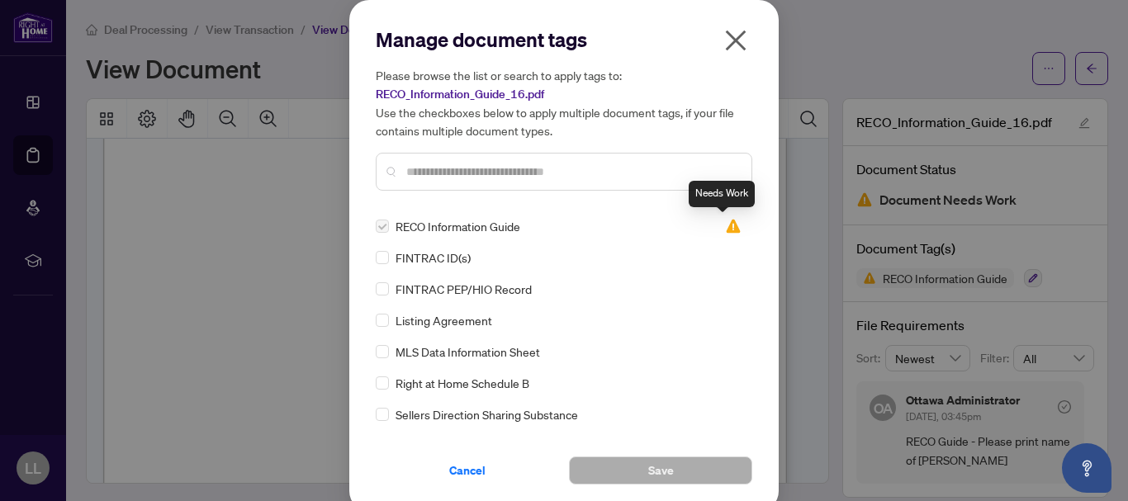
click at [725, 226] on img at bounding box center [733, 226] width 17 height 17
click at [729, 46] on icon "close" at bounding box center [736, 40] width 26 height 26
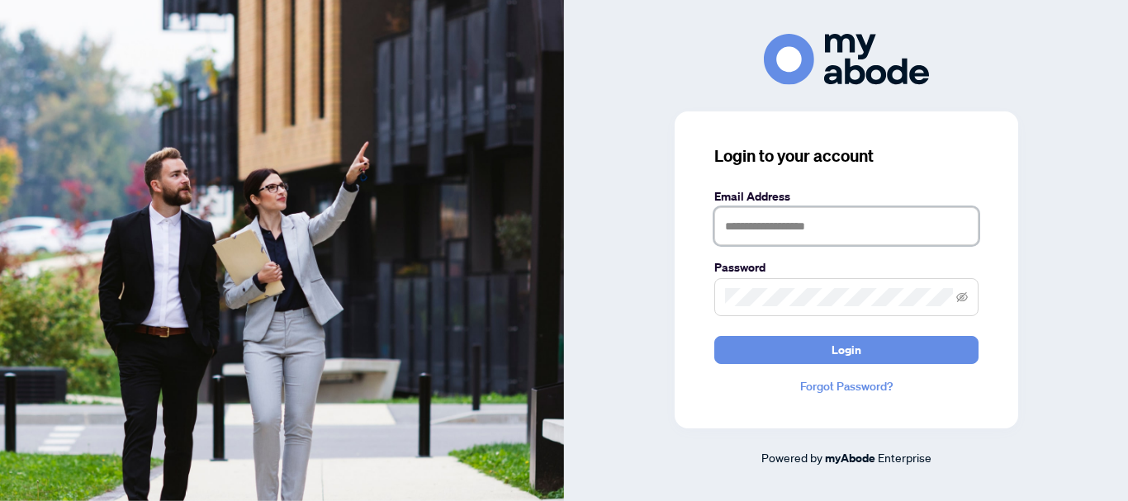
click at [749, 233] on input "text" at bounding box center [847, 226] width 264 height 38
type input "**********"
click at [780, 285] on span at bounding box center [847, 297] width 264 height 38
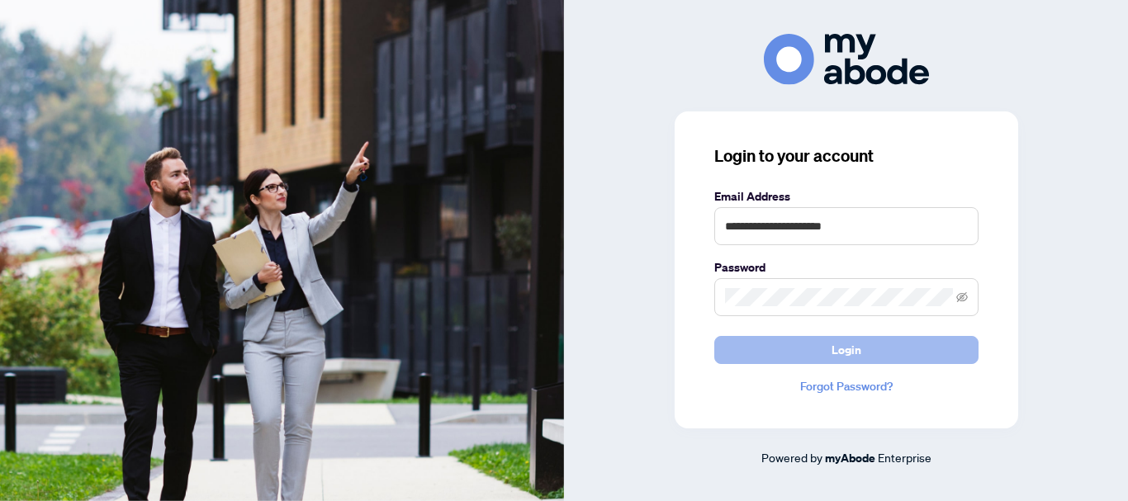
click at [818, 349] on button "Login" at bounding box center [847, 350] width 264 height 28
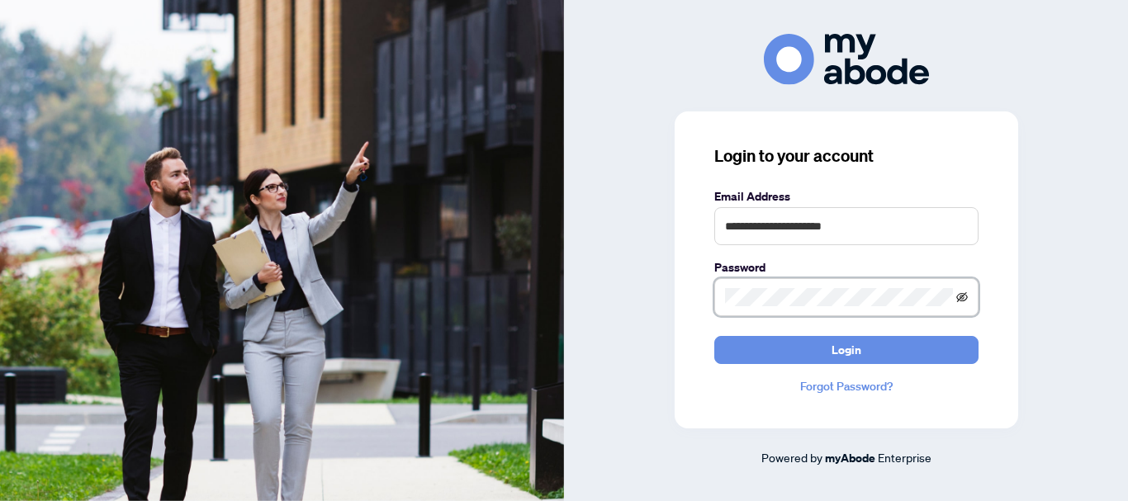
click at [967, 302] on icon "eye-invisible" at bounding box center [963, 298] width 12 height 12
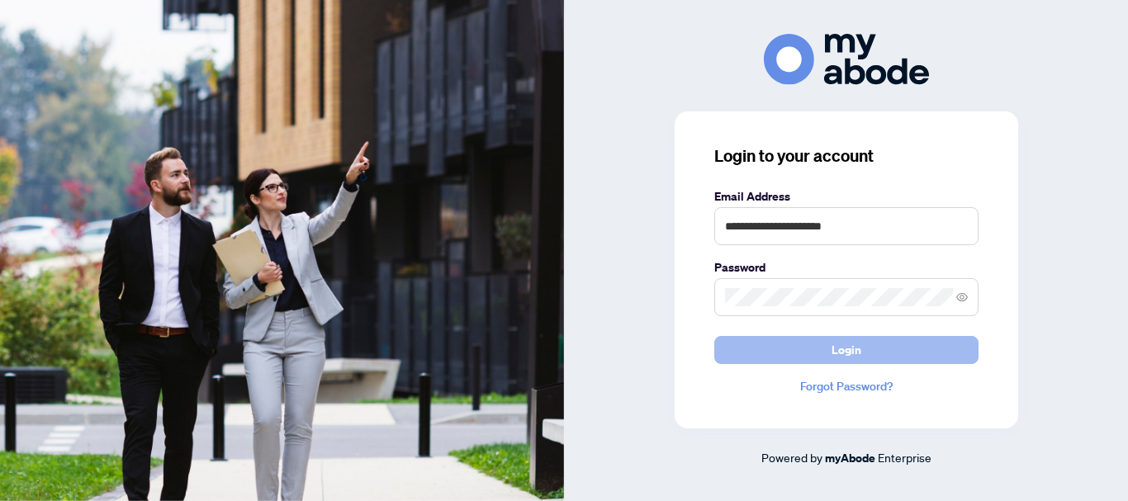
click at [951, 354] on button "Login" at bounding box center [847, 350] width 264 height 28
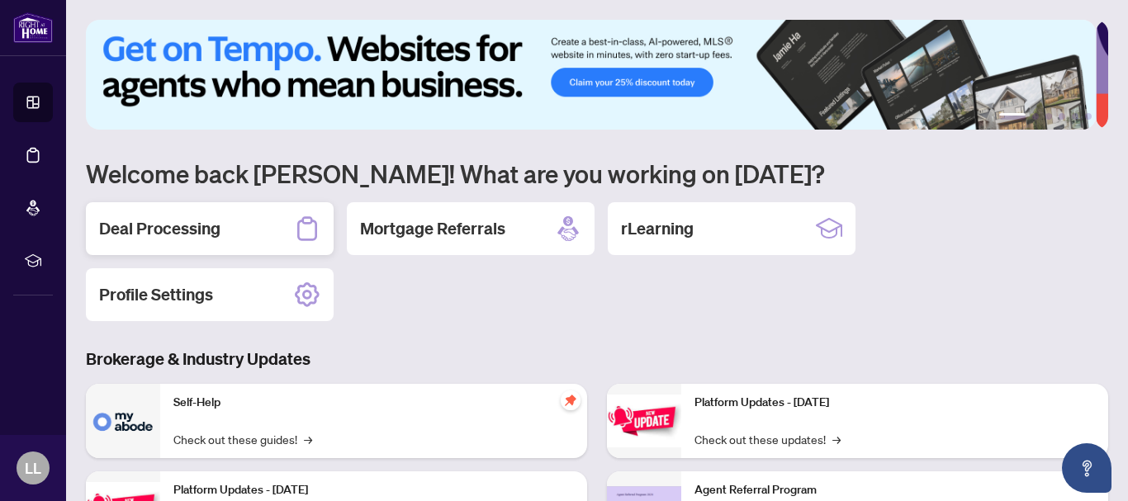
click at [173, 230] on h2 "Deal Processing" at bounding box center [159, 228] width 121 height 23
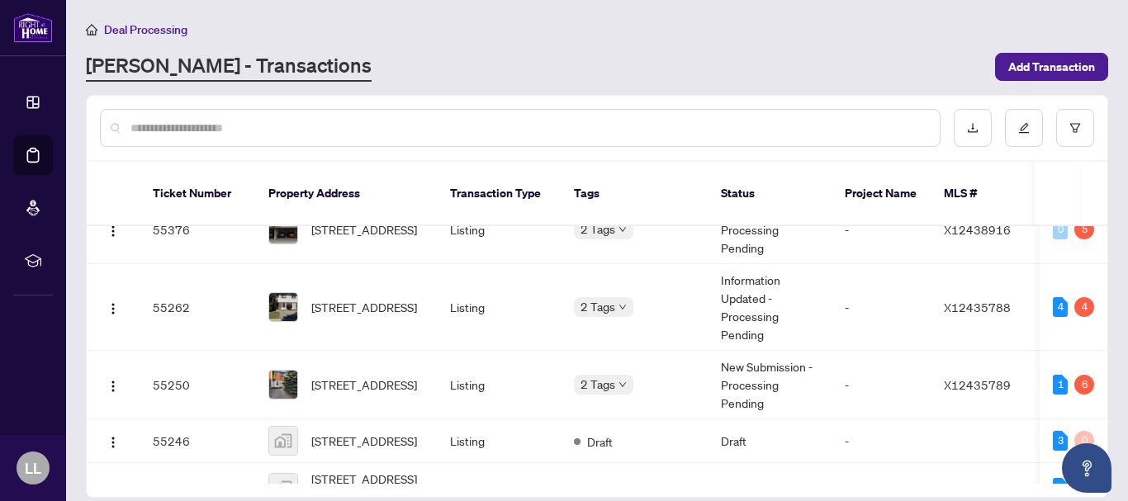
scroll to position [195, 0]
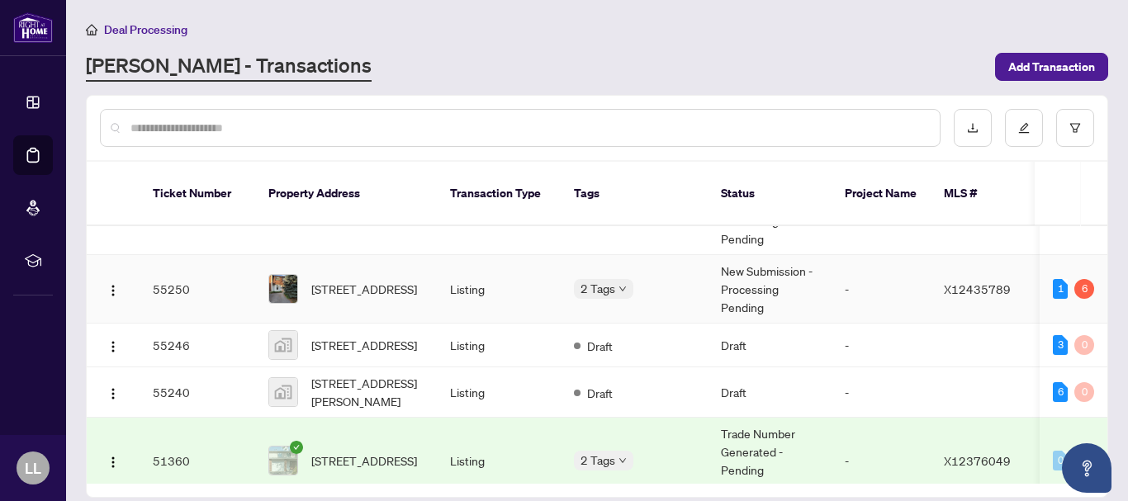
click at [173, 273] on td "55250" at bounding box center [198, 289] width 116 height 69
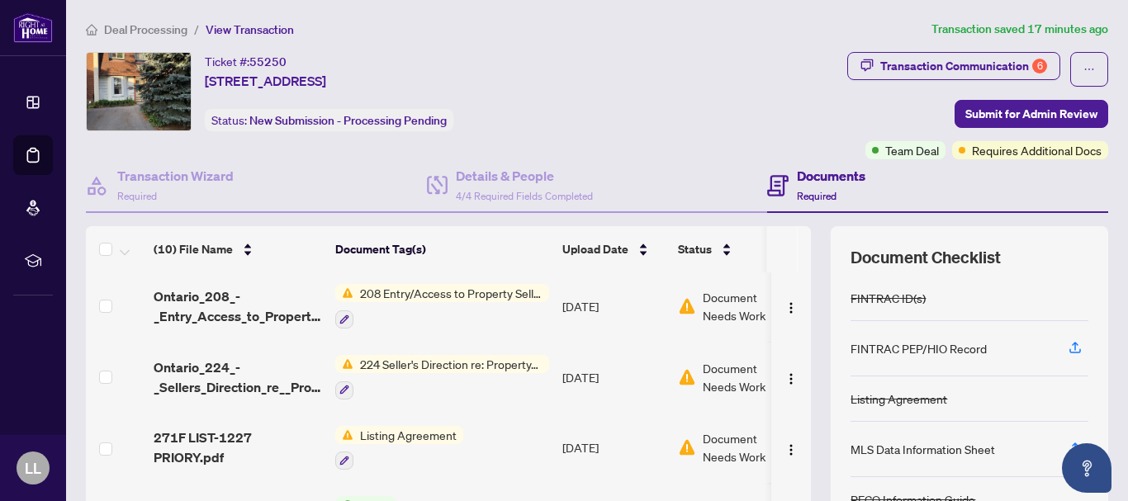
scroll to position [279, 0]
click at [408, 297] on span "208 Entry/Access to Property Seller Acknowledgement" at bounding box center [452, 294] width 196 height 18
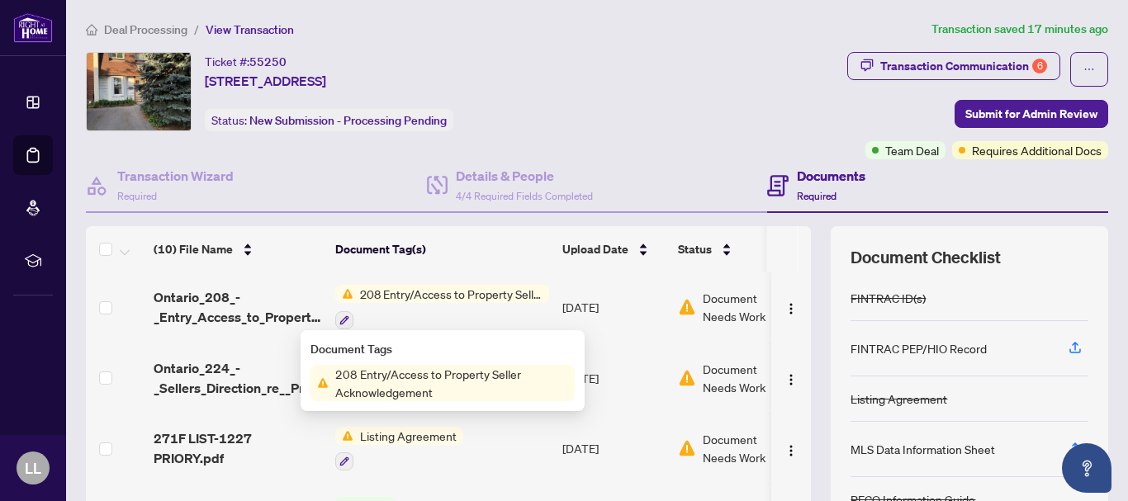
click at [398, 380] on span "208 Entry/Access to Property Seller Acknowledgement" at bounding box center [452, 383] width 246 height 36
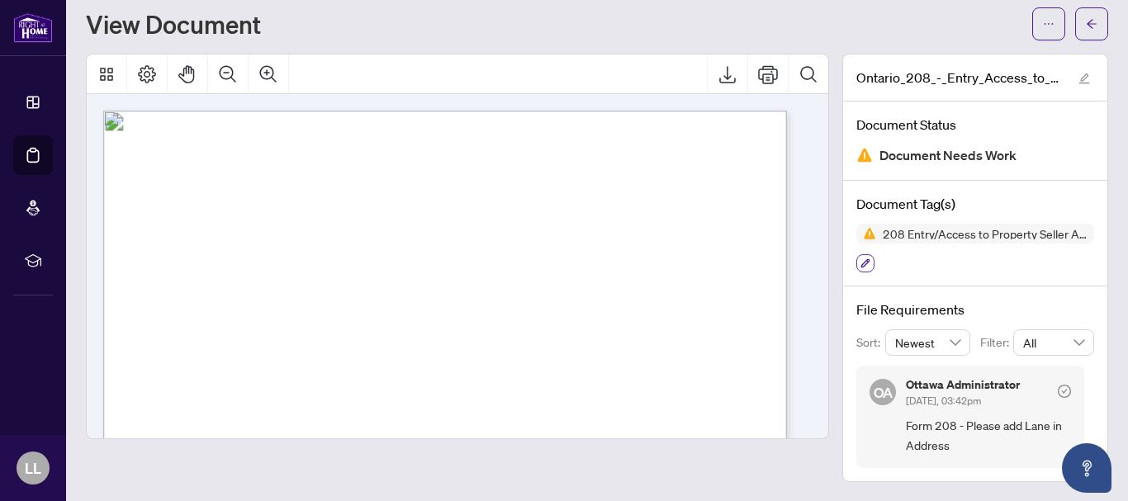
click at [861, 262] on icon "button" at bounding box center [866, 264] width 10 height 10
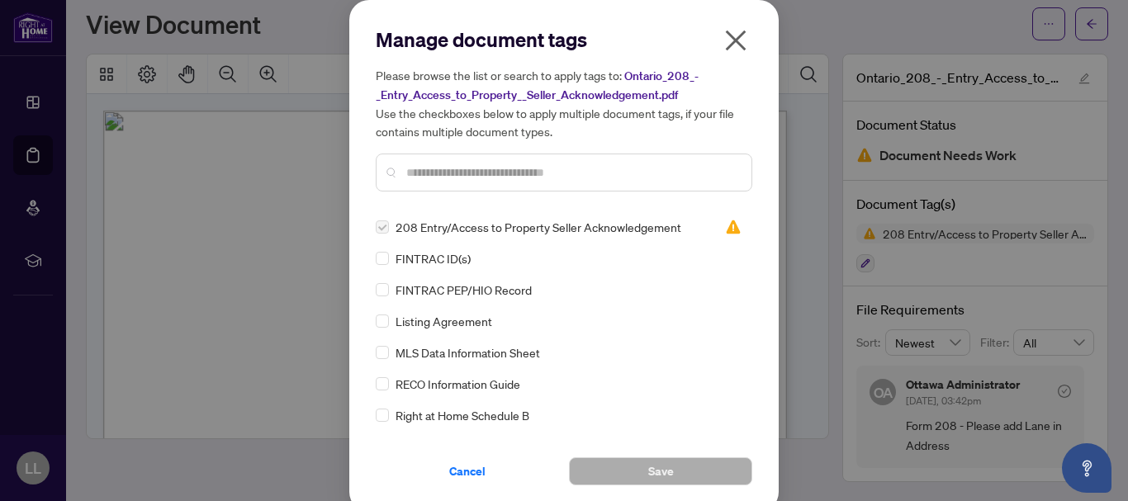
click at [724, 45] on icon "close" at bounding box center [736, 40] width 26 height 26
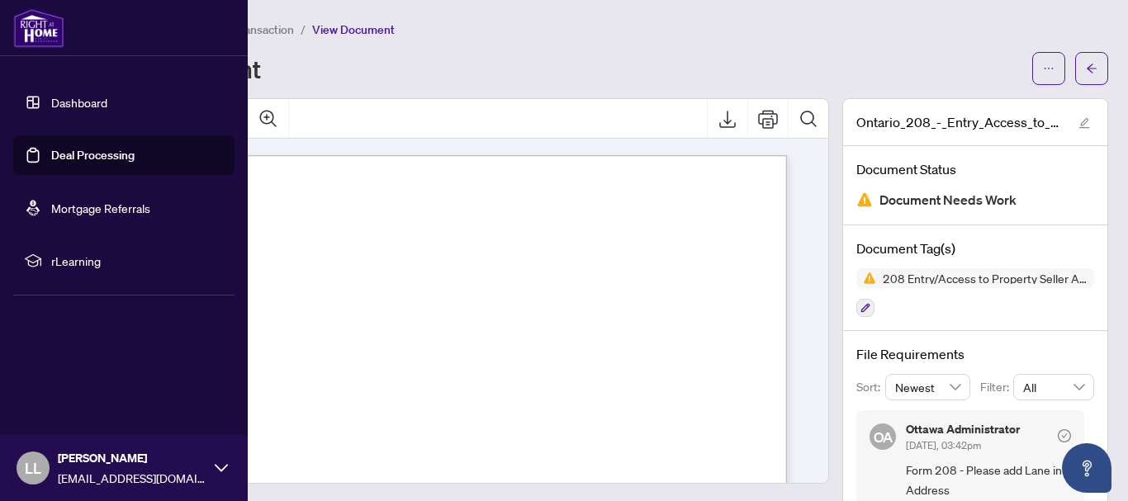
click at [67, 157] on link "Deal Processing" at bounding box center [92, 155] width 83 height 15
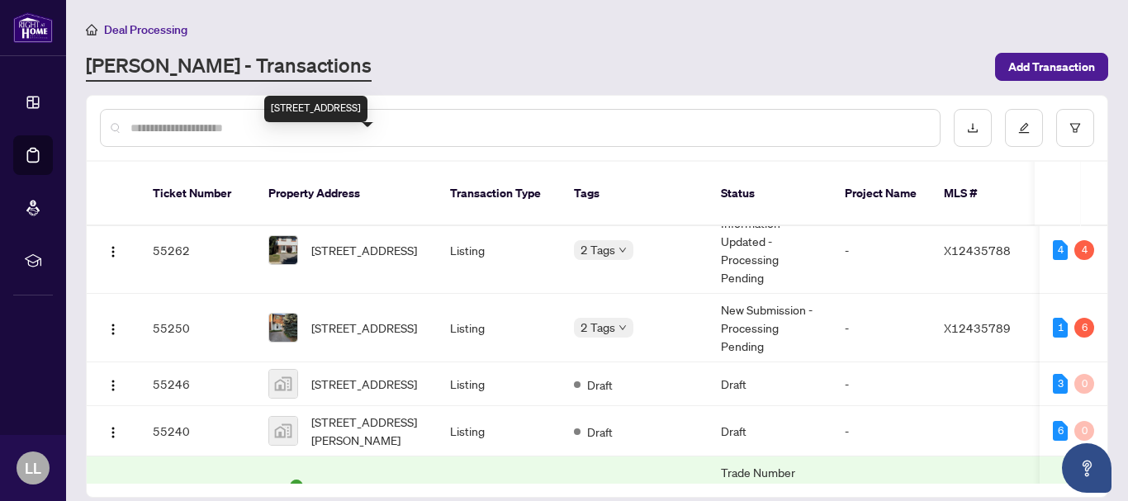
scroll to position [159, 0]
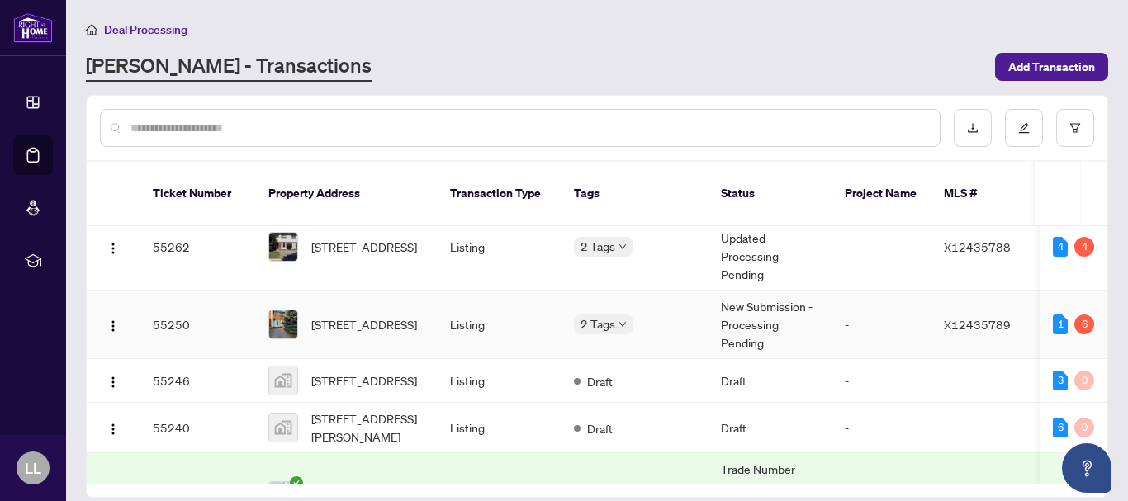
click at [169, 309] on td "55250" at bounding box center [198, 325] width 116 height 69
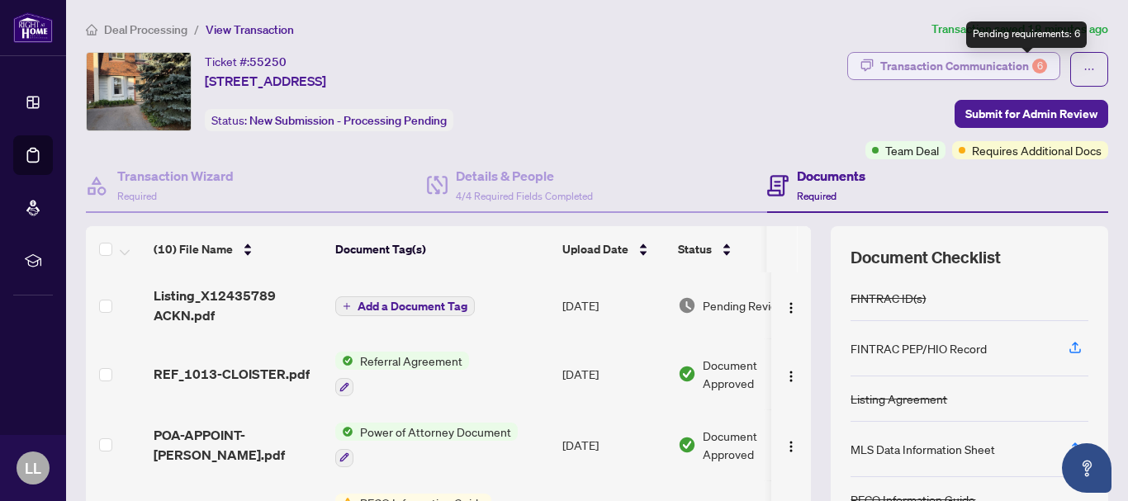
click at [1033, 68] on div "6" at bounding box center [1040, 66] width 15 height 15
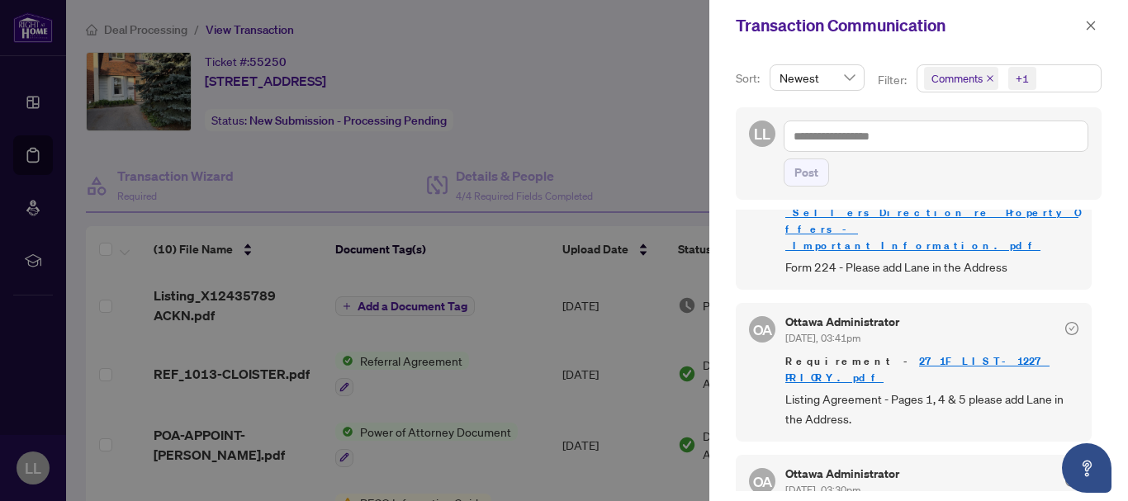
scroll to position [3, 0]
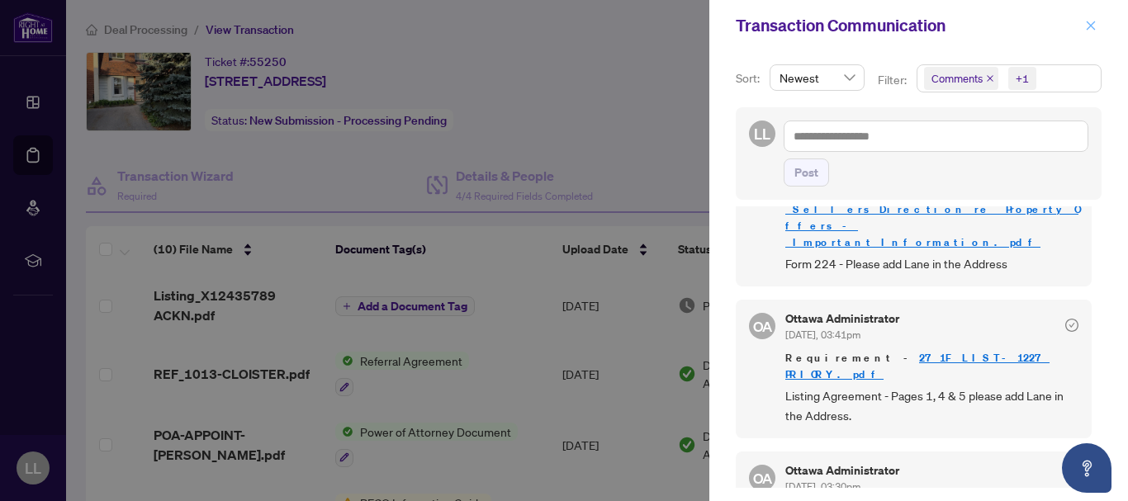
click at [1094, 26] on icon "close" at bounding box center [1091, 26] width 12 height 12
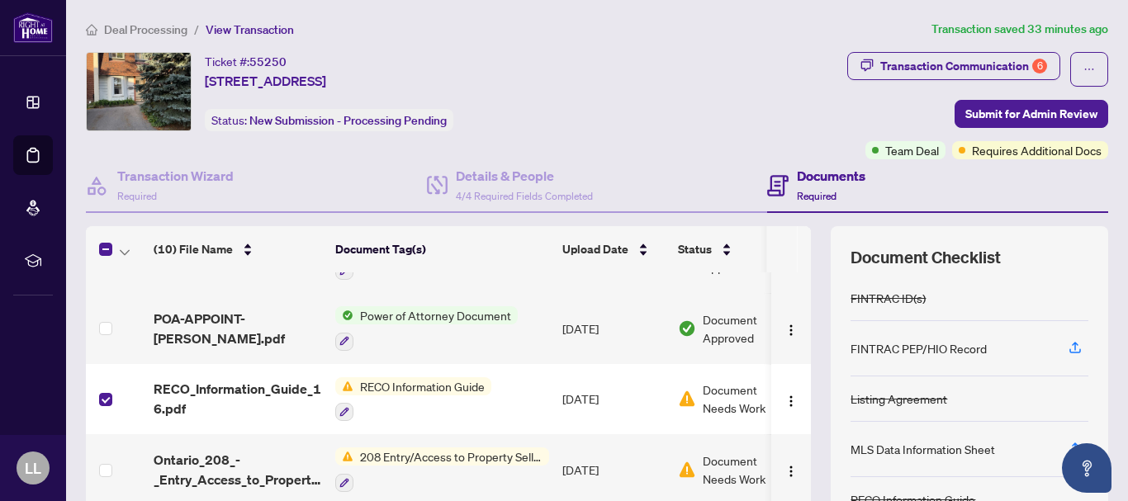
scroll to position [0, 57]
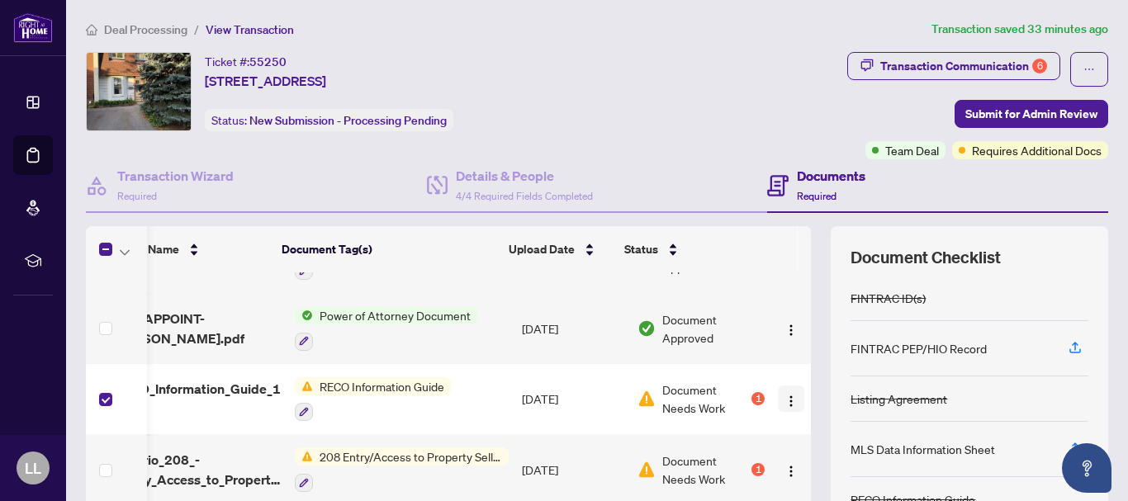
click at [785, 402] on img "button" at bounding box center [791, 401] width 13 height 13
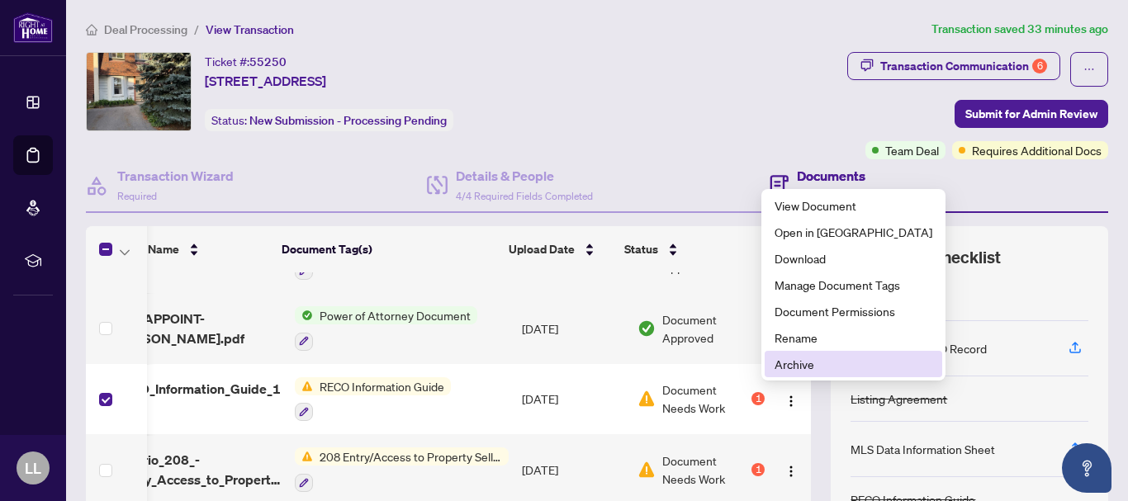
click at [790, 368] on span "Archive" at bounding box center [854, 364] width 158 height 18
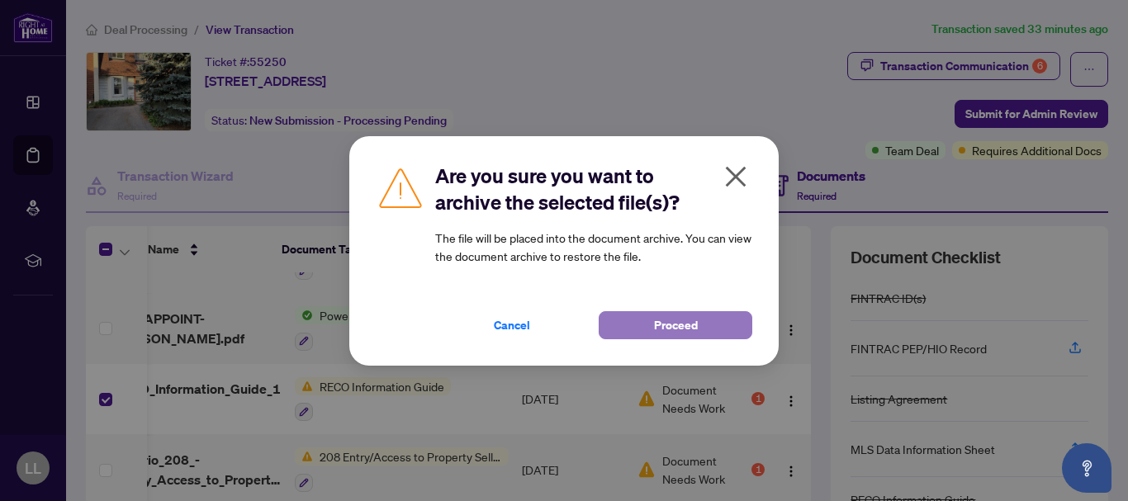
click at [689, 327] on span "Proceed" at bounding box center [676, 325] width 44 height 26
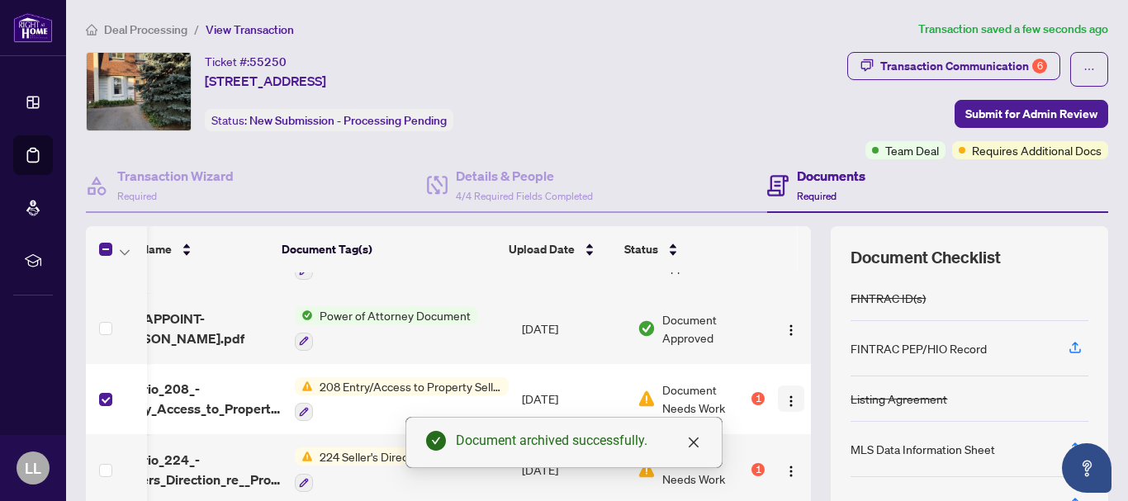
click at [785, 402] on img "button" at bounding box center [791, 401] width 13 height 13
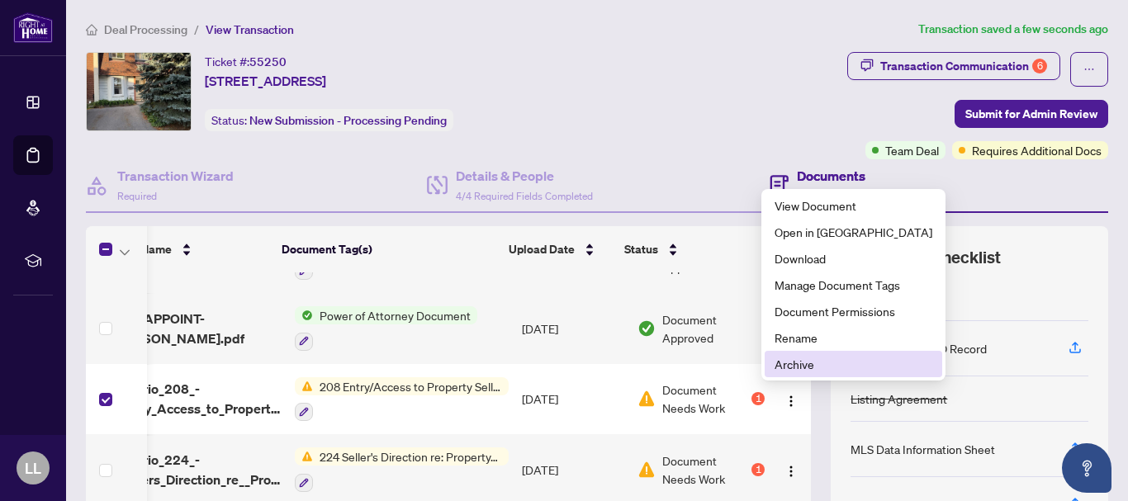
click at [792, 365] on span "Archive" at bounding box center [854, 364] width 158 height 18
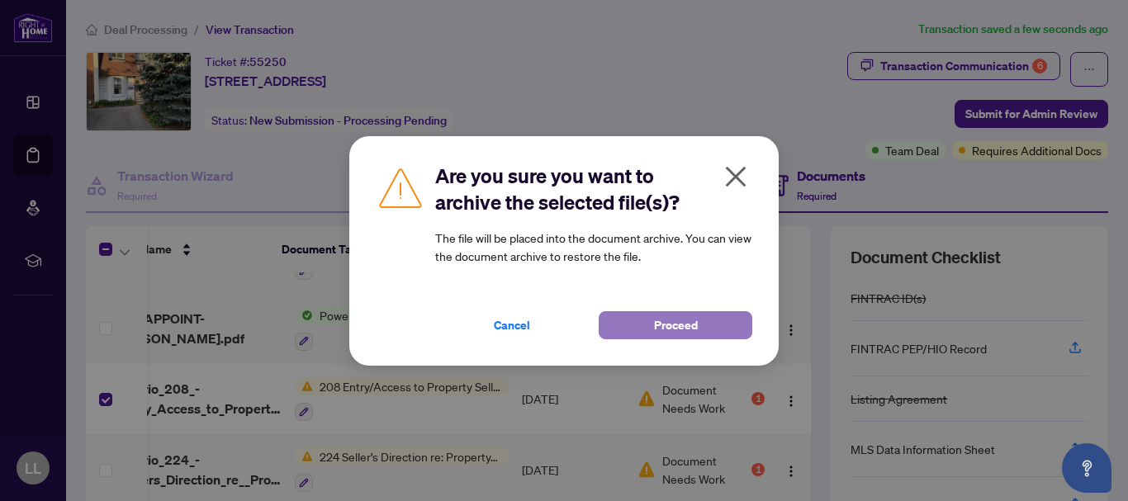
click at [710, 324] on button "Proceed" at bounding box center [676, 325] width 154 height 28
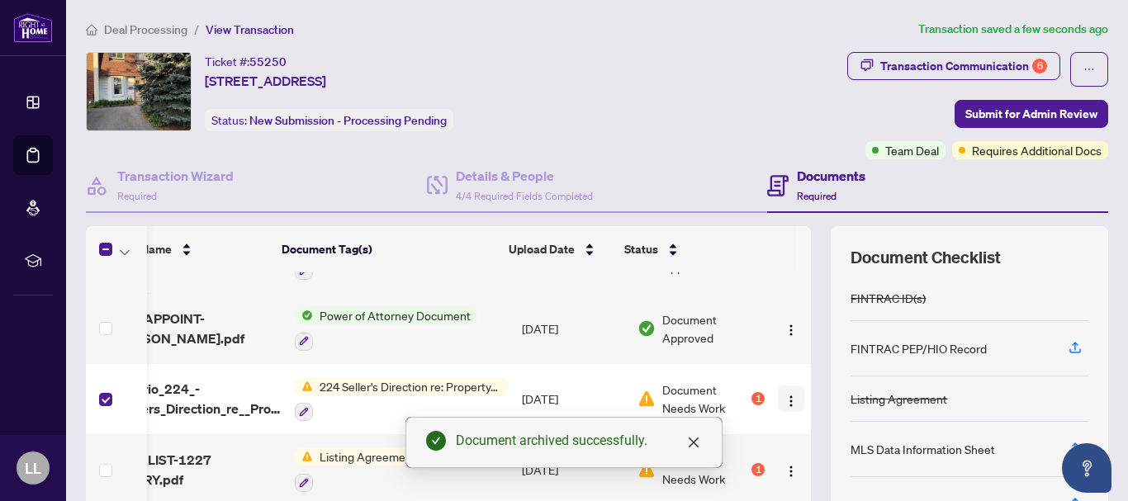
click at [785, 399] on img "button" at bounding box center [791, 401] width 13 height 13
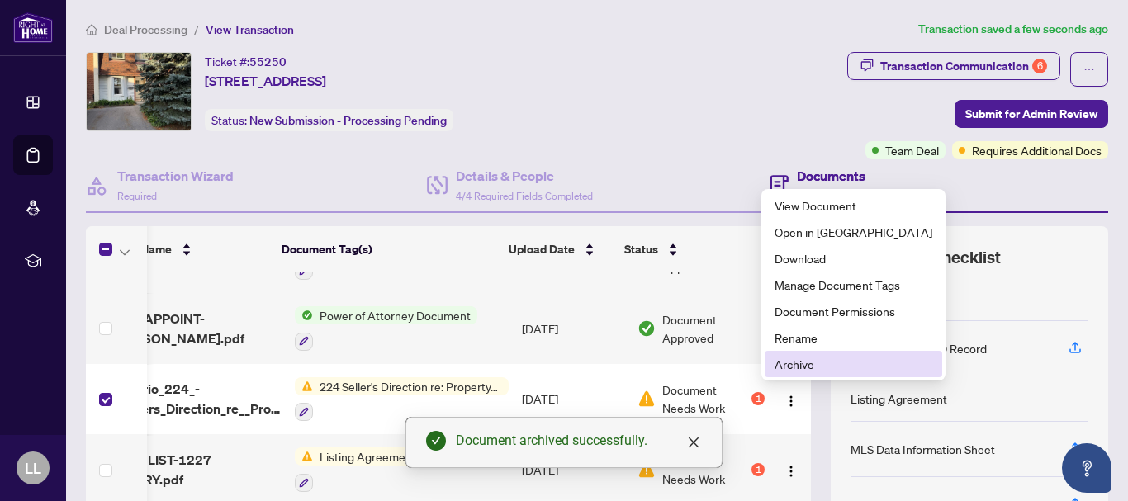
click at [801, 360] on span "Archive" at bounding box center [854, 364] width 158 height 18
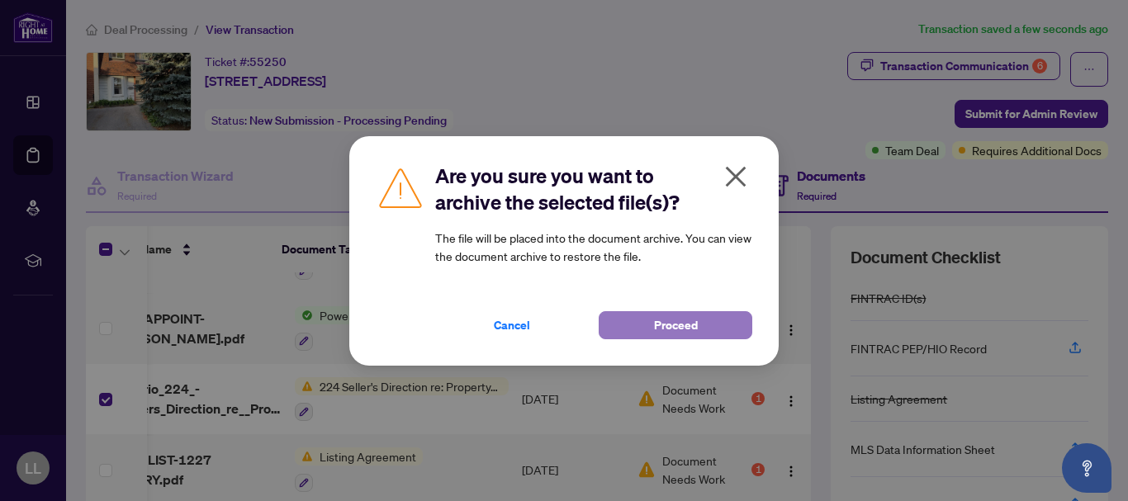
click at [724, 335] on button "Proceed" at bounding box center [676, 325] width 154 height 28
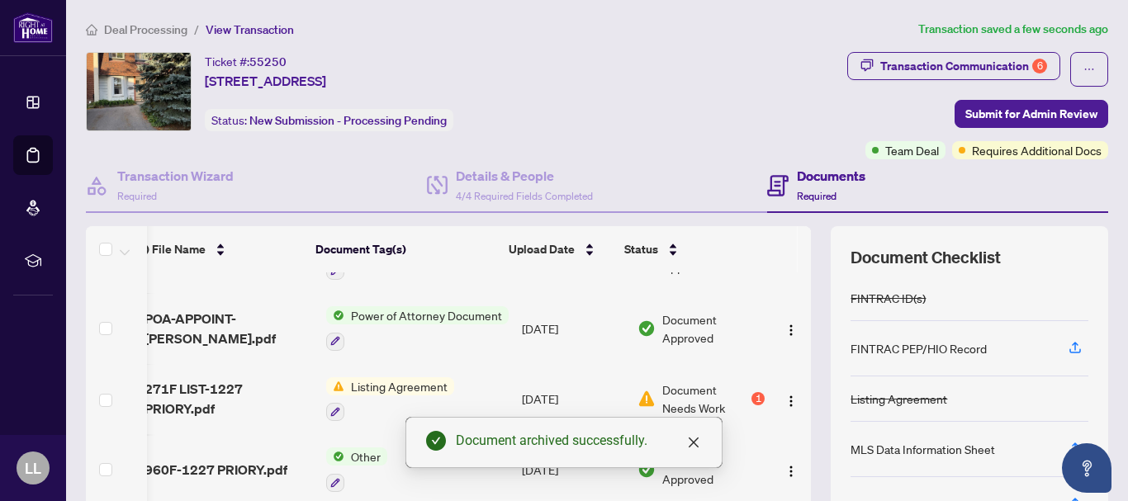
scroll to position [116, 23]
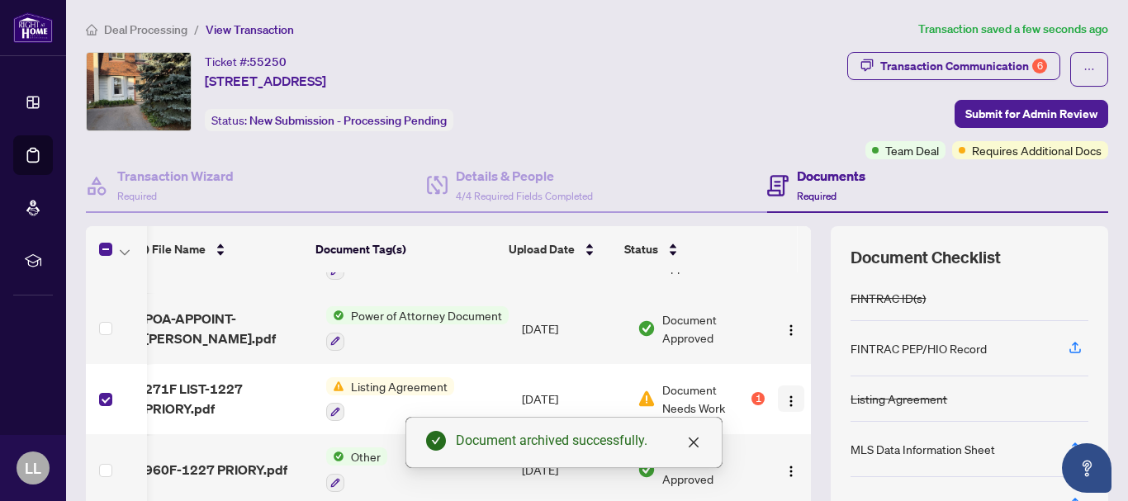
click at [785, 399] on img "button" at bounding box center [791, 401] width 13 height 13
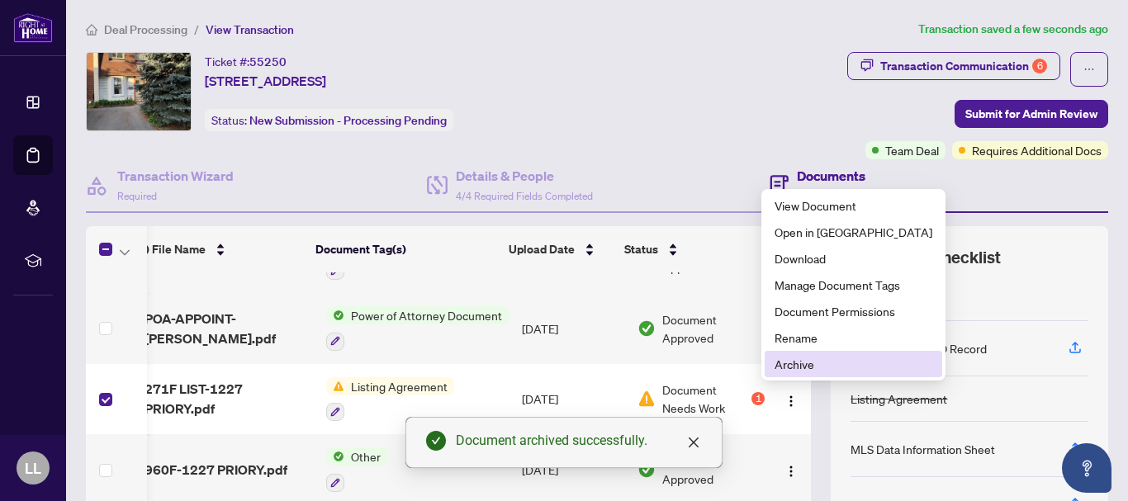
click at [794, 367] on span "Archive" at bounding box center [854, 364] width 158 height 18
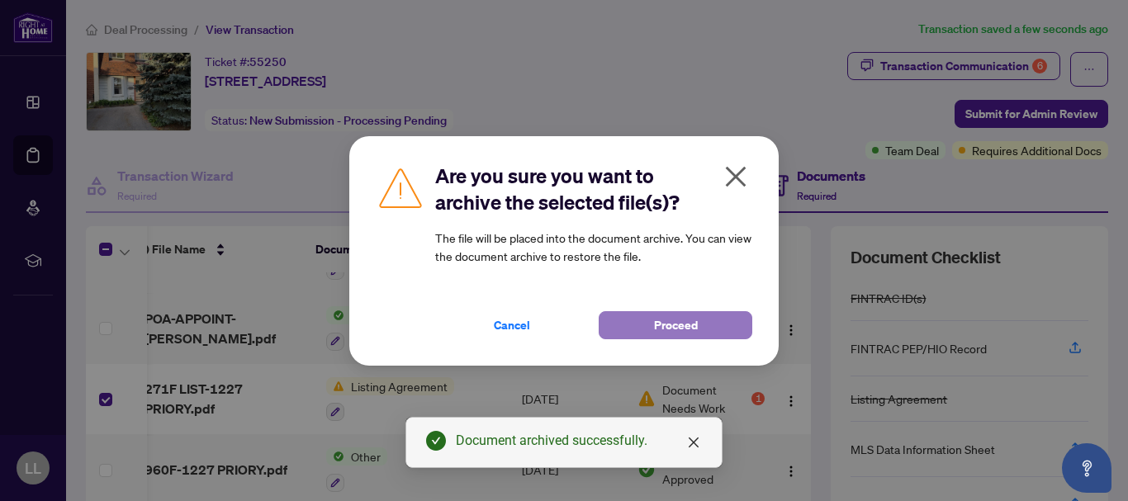
click at [703, 321] on button "Proceed" at bounding box center [676, 325] width 154 height 28
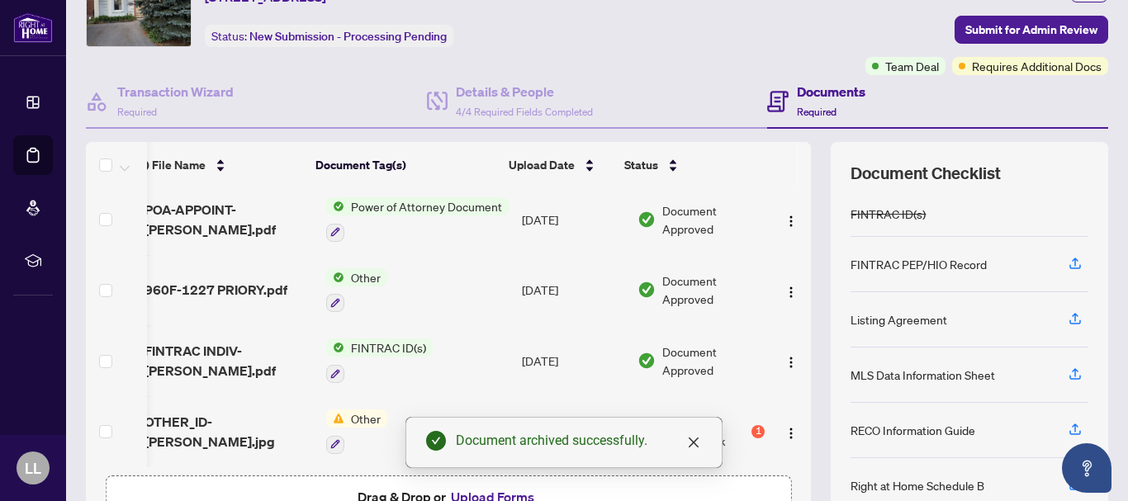
scroll to position [113, 0]
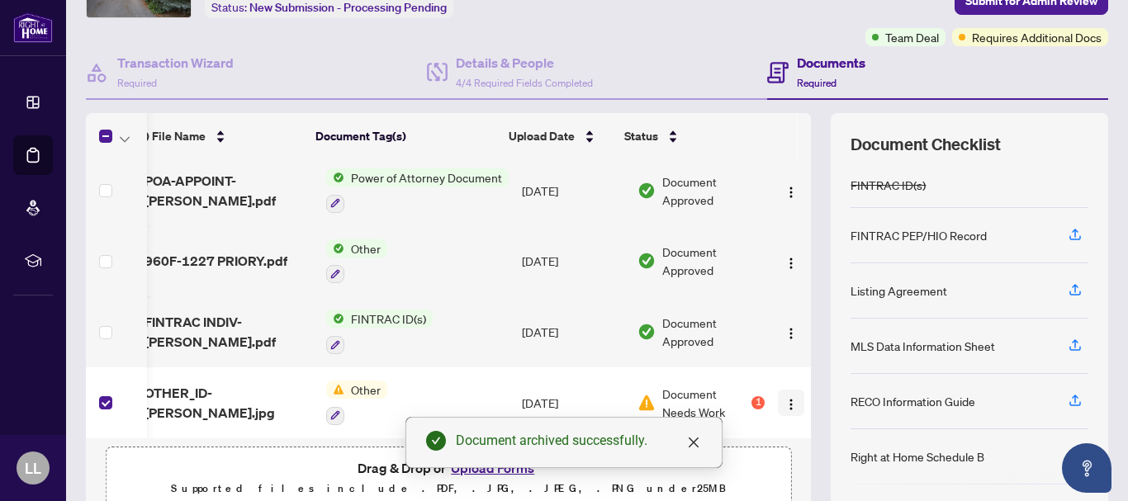
click at [785, 401] on img "button" at bounding box center [791, 404] width 13 height 13
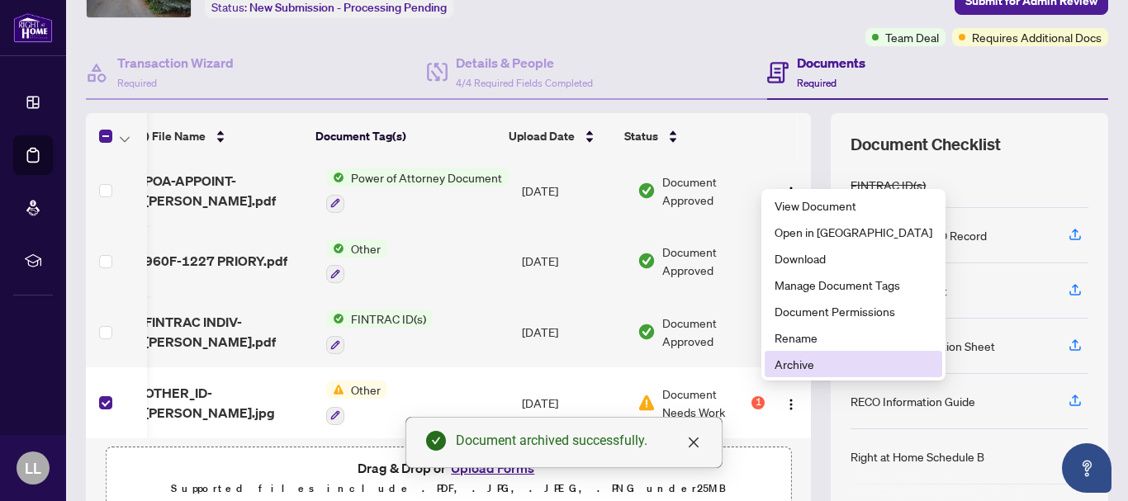
click at [778, 364] on span "Archive" at bounding box center [854, 364] width 158 height 18
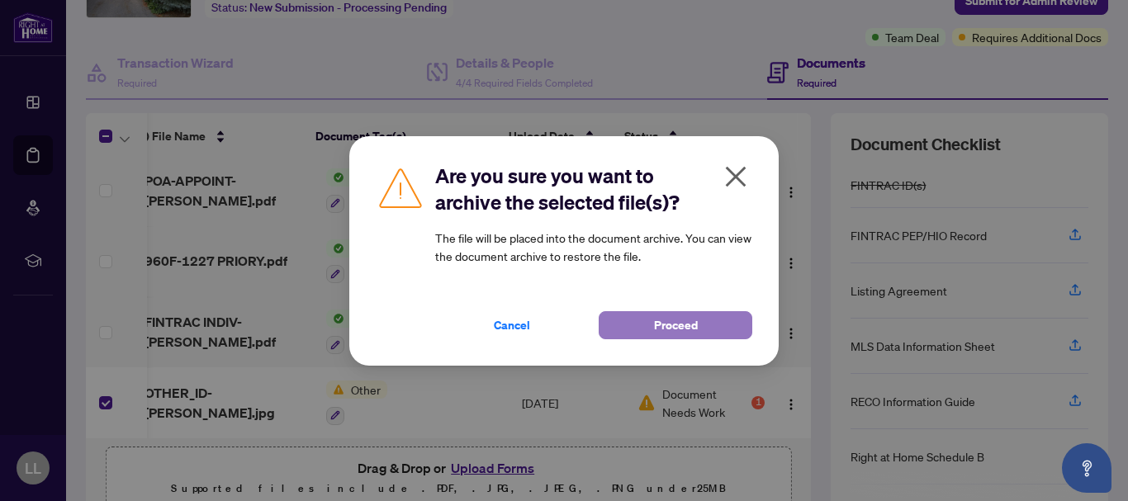
click at [700, 324] on button "Proceed" at bounding box center [676, 325] width 154 height 28
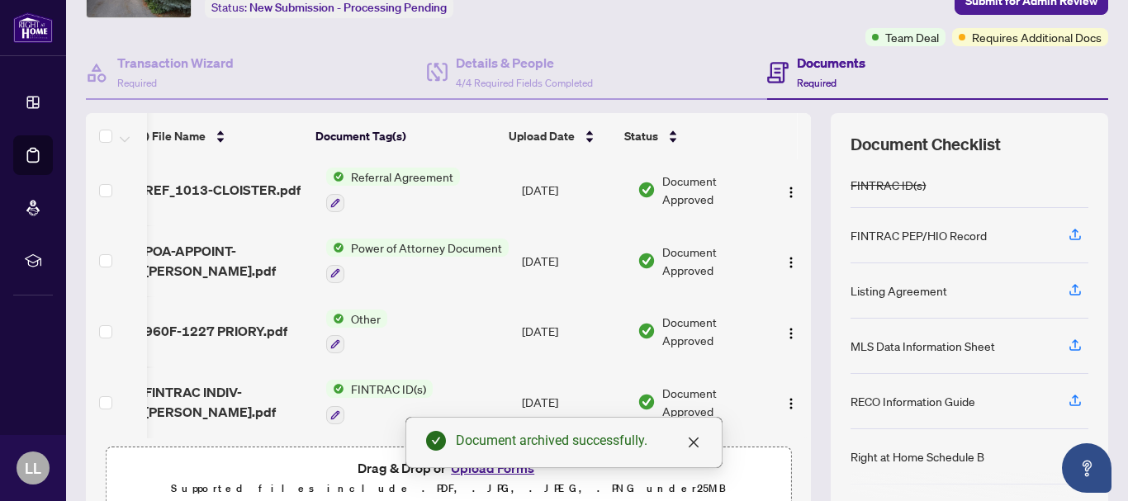
scroll to position [74, 23]
click at [696, 450] on link "Close" at bounding box center [694, 443] width 18 height 18
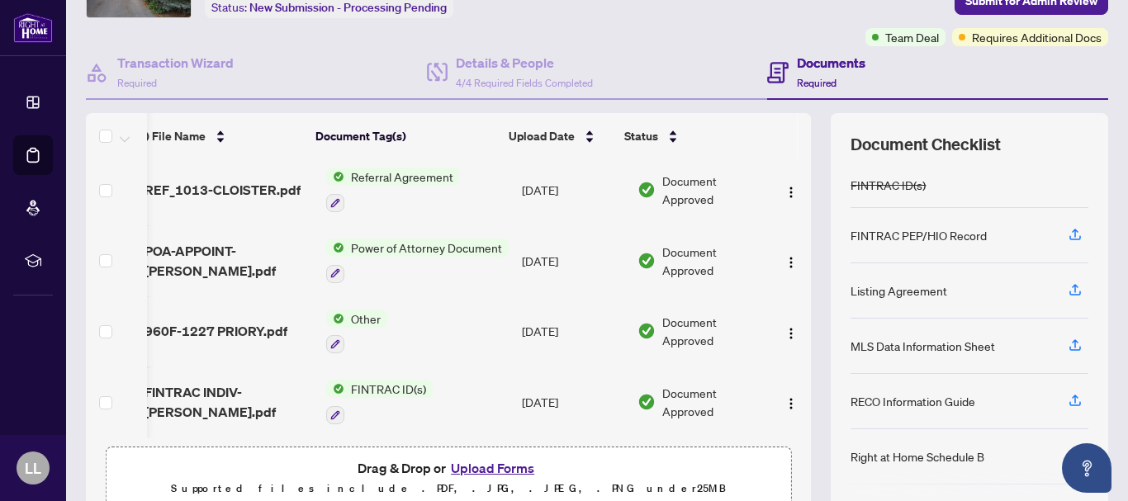
click at [486, 467] on button "Upload Forms" at bounding box center [492, 468] width 93 height 21
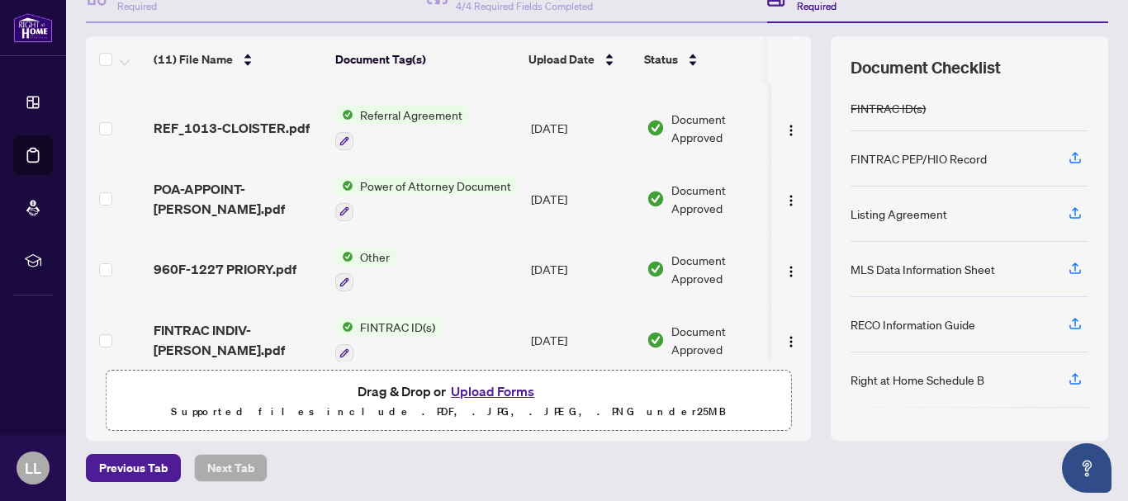
scroll to position [418, 0]
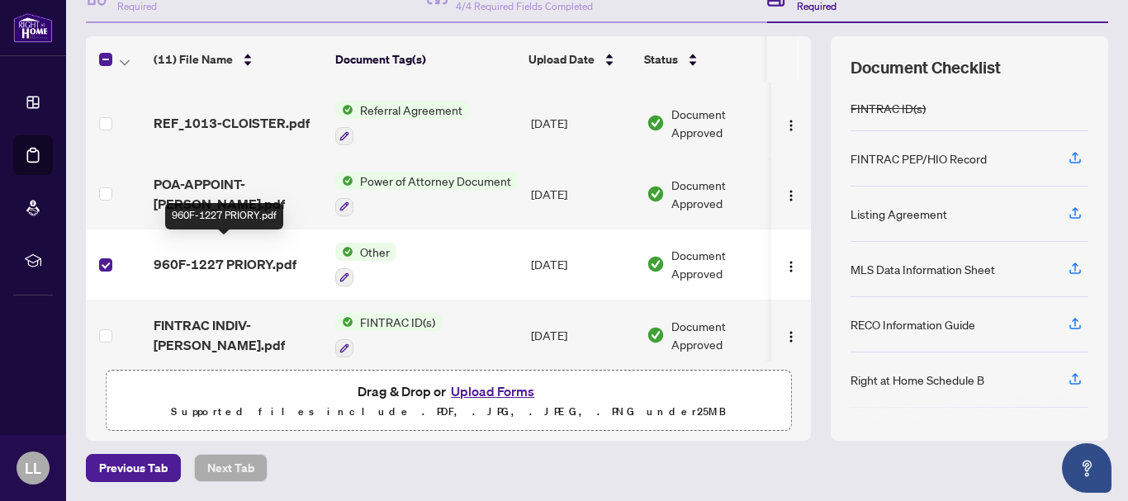
click at [222, 254] on span "960F-1227 PRIORY.pdf" at bounding box center [225, 264] width 143 height 20
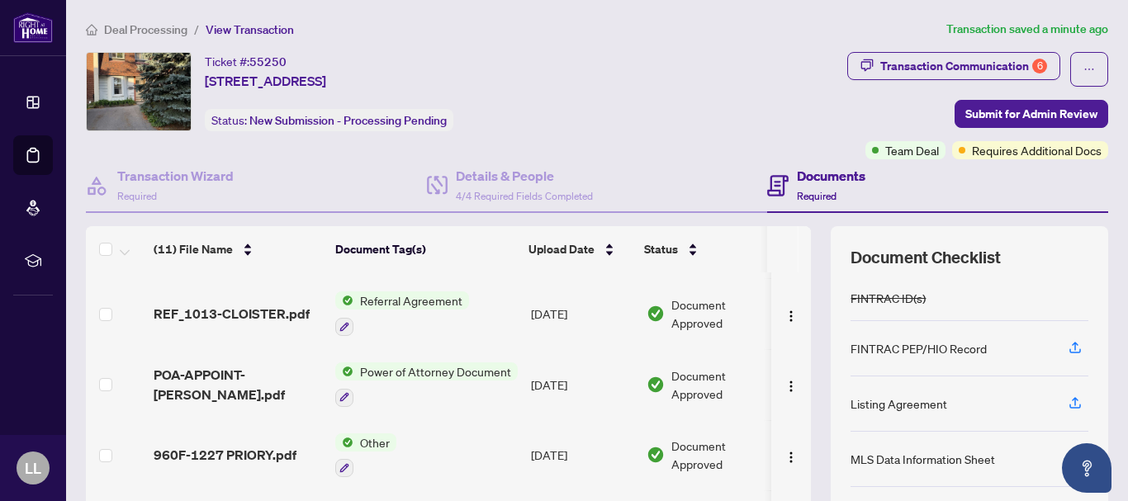
scroll to position [418, 0]
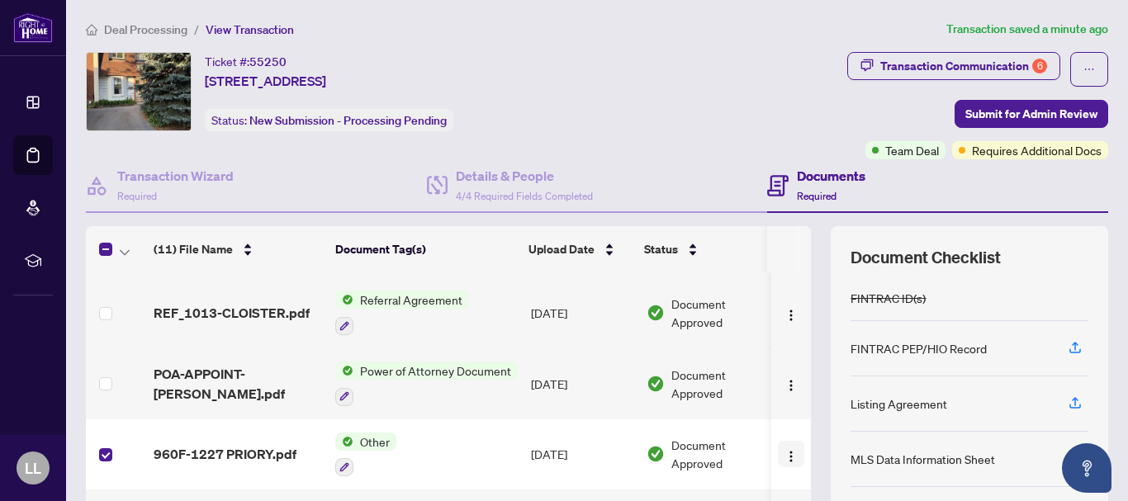
click at [785, 450] on img "button" at bounding box center [791, 456] width 13 height 13
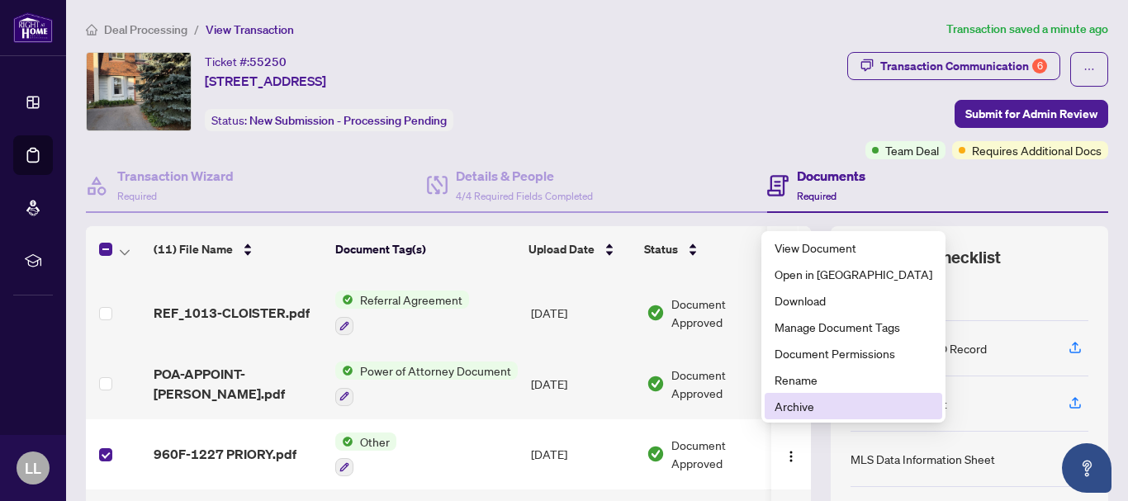
click at [804, 403] on span "Archive" at bounding box center [854, 406] width 158 height 18
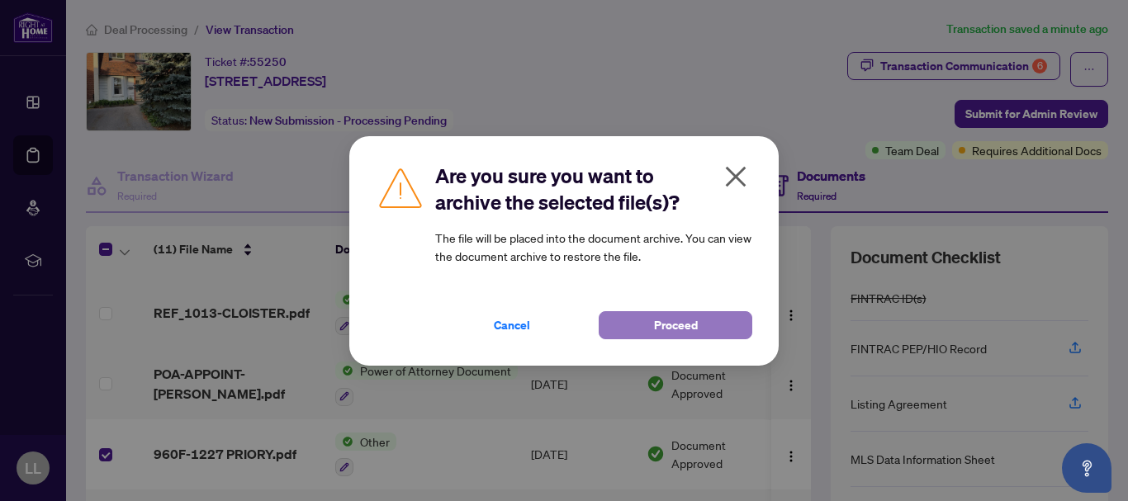
click at [705, 327] on button "Proceed" at bounding box center [676, 325] width 154 height 28
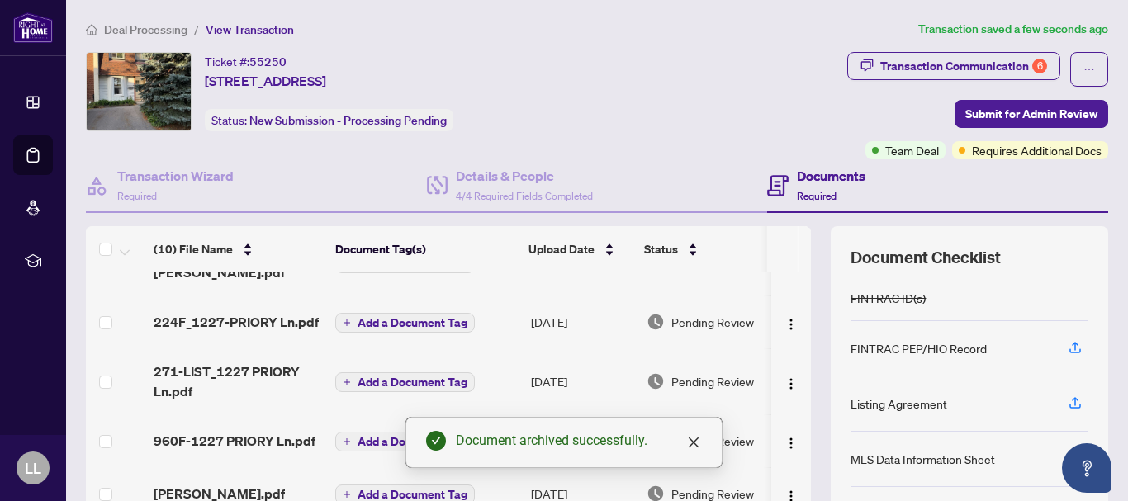
scroll to position [0, 0]
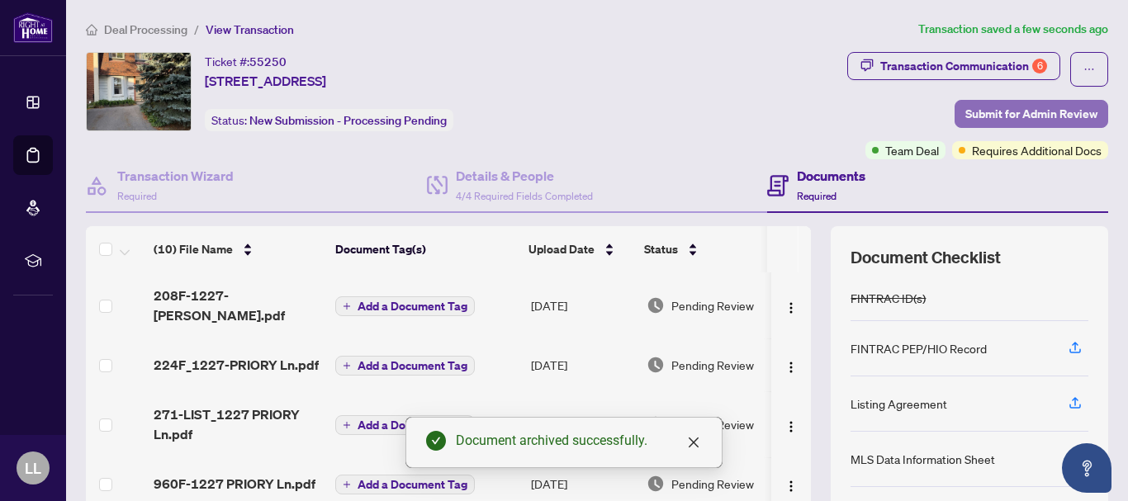
click at [976, 116] on span "Submit for Admin Review" at bounding box center [1032, 114] width 132 height 26
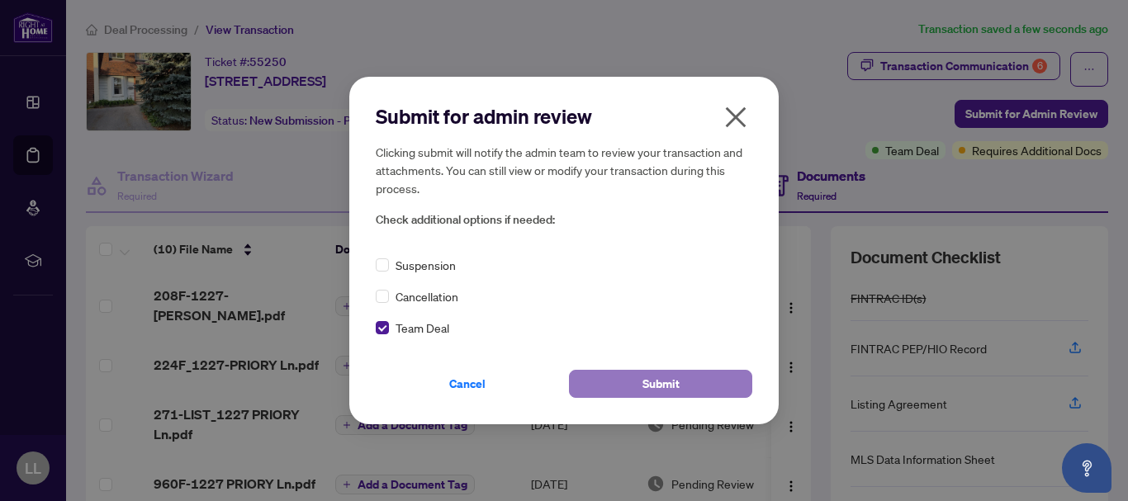
click at [619, 387] on button "Submit" at bounding box center [660, 384] width 183 height 28
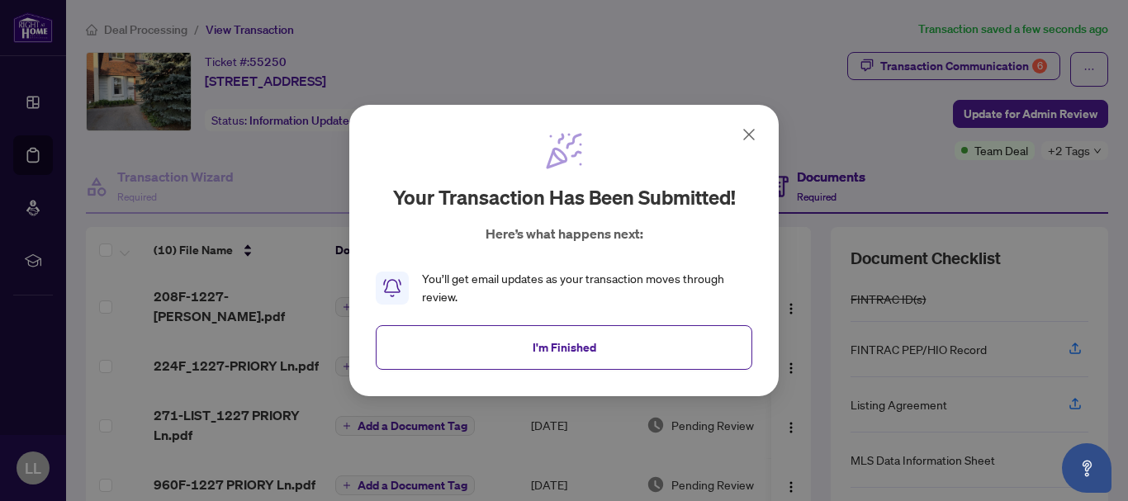
click at [759, 129] on div "Your transaction has been submitted! Here’s what happens next: You’ll get email…" at bounding box center [564, 251] width 430 height 292
click at [745, 133] on icon at bounding box center [749, 135] width 20 height 20
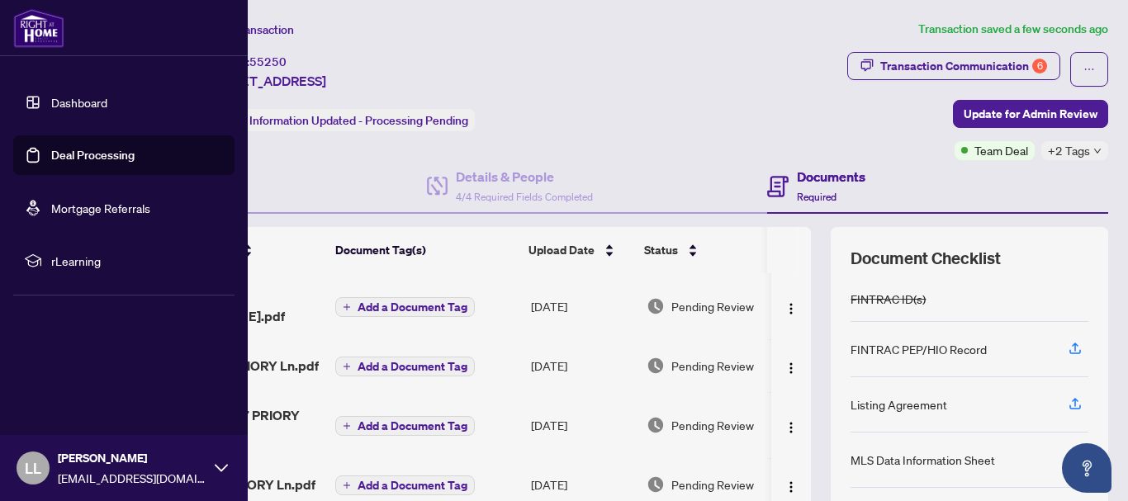
click at [51, 154] on link "Deal Processing" at bounding box center [92, 155] width 83 height 15
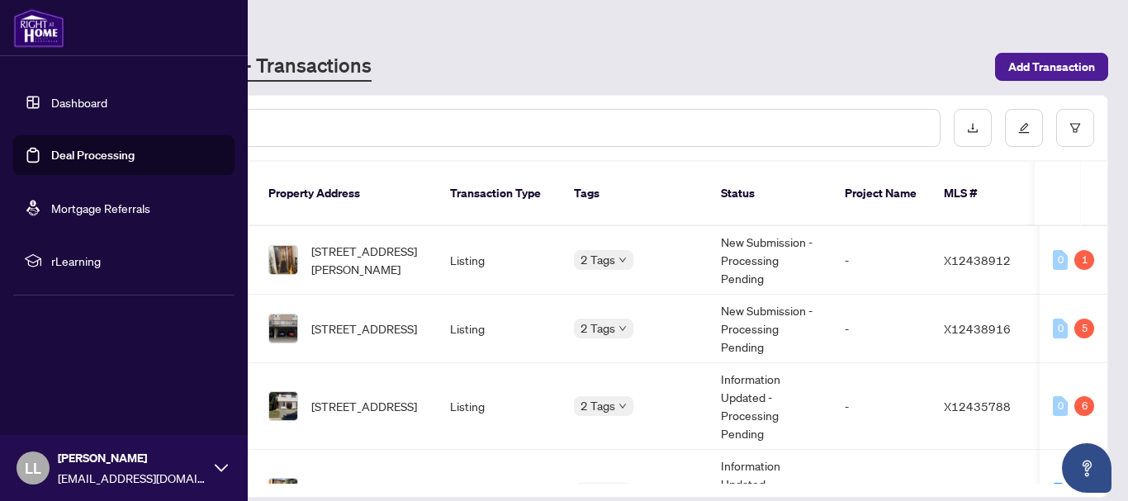
click at [51, 158] on link "Deal Processing" at bounding box center [92, 155] width 83 height 15
click at [57, 156] on link "Deal Processing" at bounding box center [92, 155] width 83 height 15
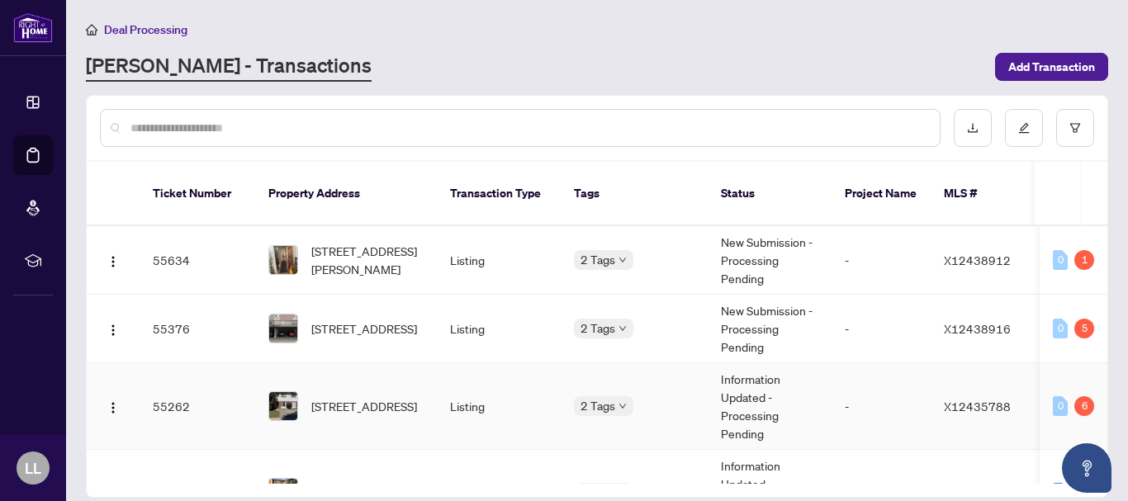
click at [181, 387] on td "55262" at bounding box center [198, 406] width 116 height 87
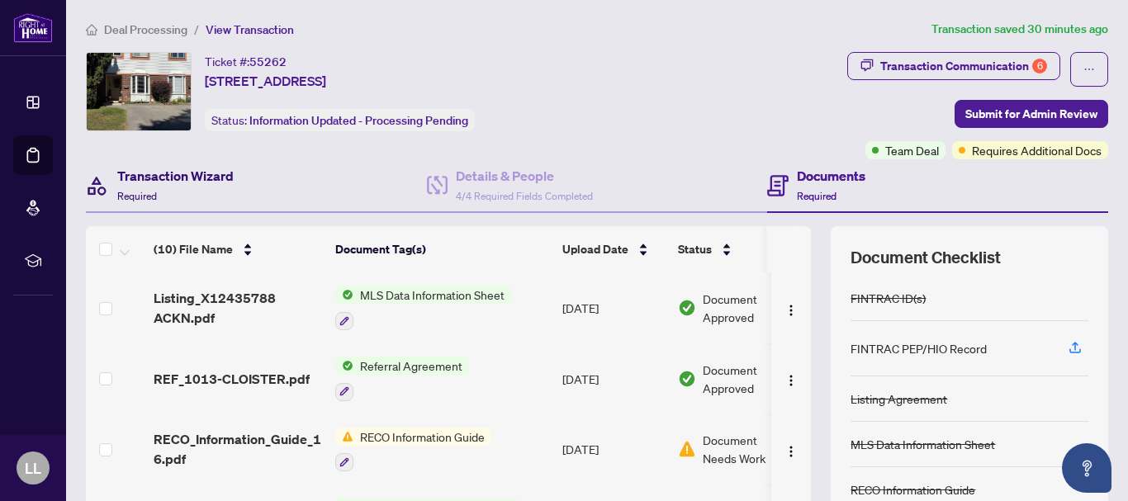
click at [221, 174] on h4 "Transaction Wizard" at bounding box center [175, 176] width 116 height 20
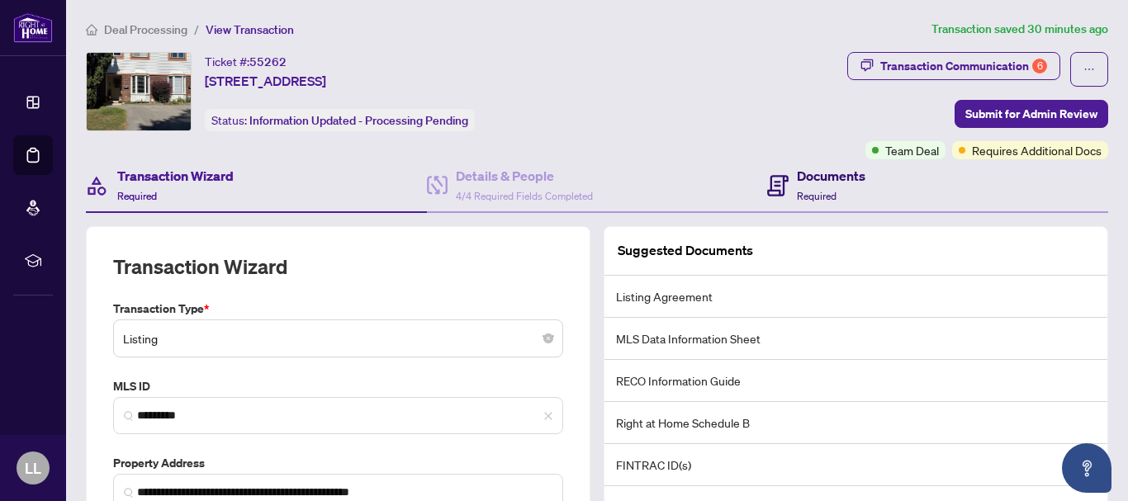
click at [811, 174] on h4 "Documents" at bounding box center [831, 176] width 69 height 20
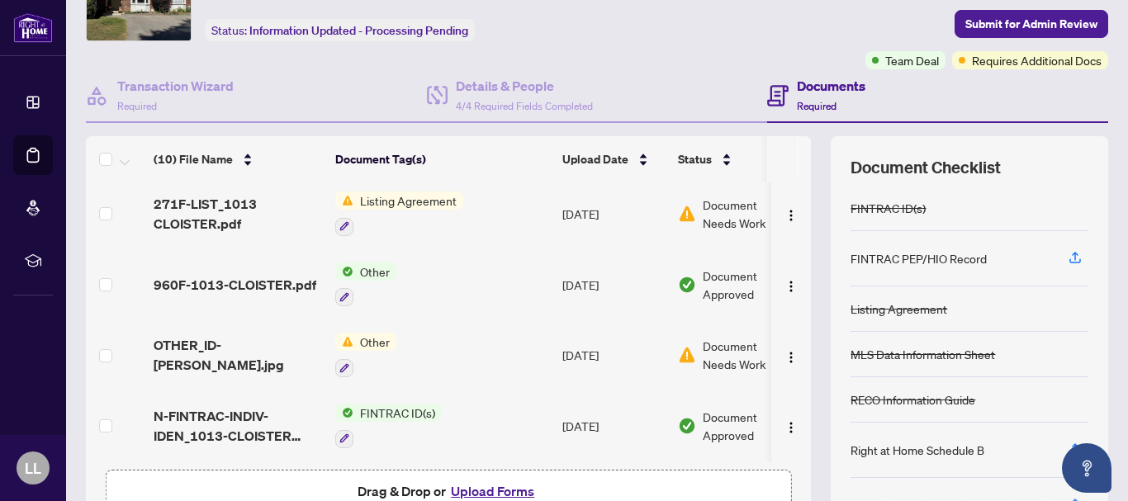
scroll to position [116, 0]
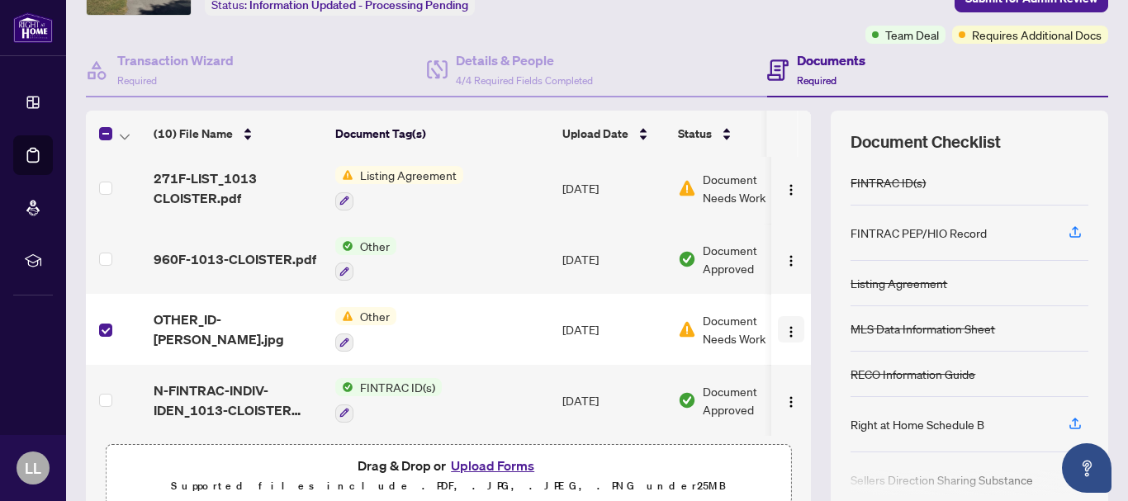
click at [785, 330] on img "button" at bounding box center [791, 331] width 13 height 13
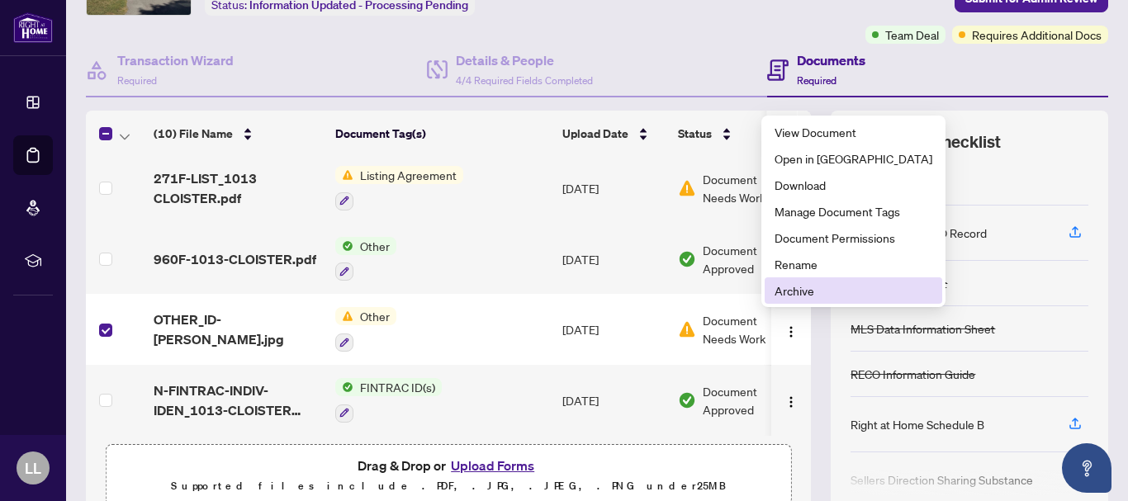
click at [795, 292] on span "Archive" at bounding box center [854, 291] width 158 height 18
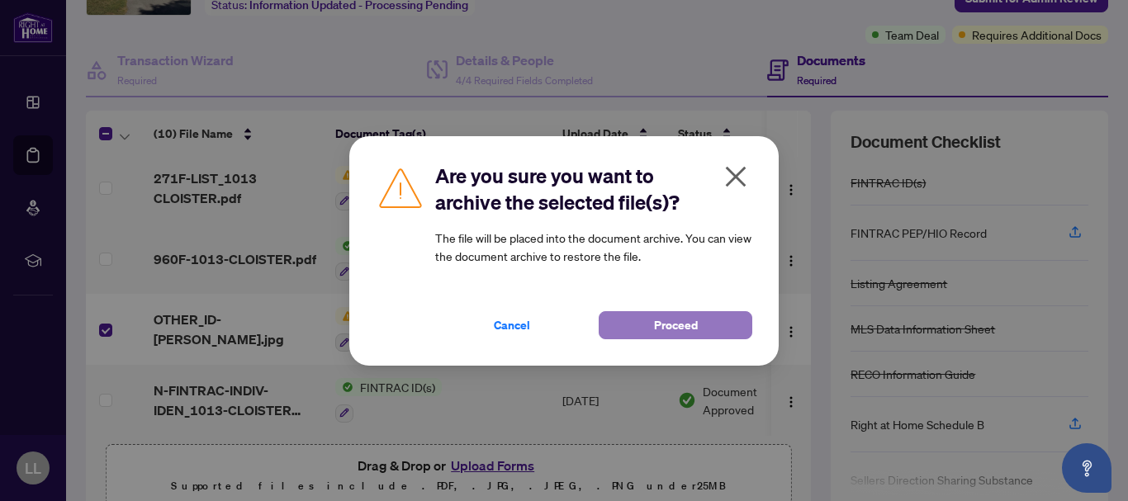
click at [681, 321] on span "Proceed" at bounding box center [676, 325] width 44 height 26
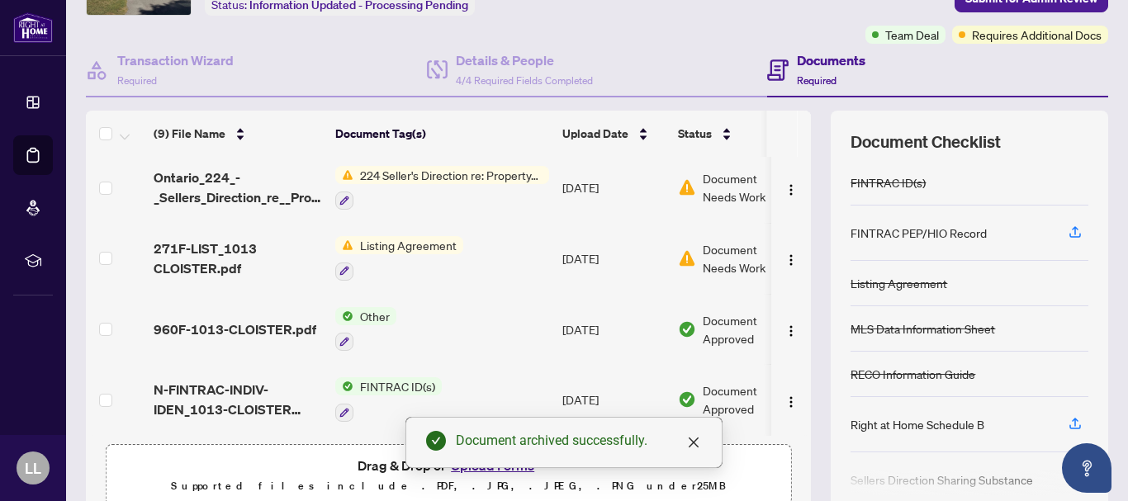
scroll to position [360, 0]
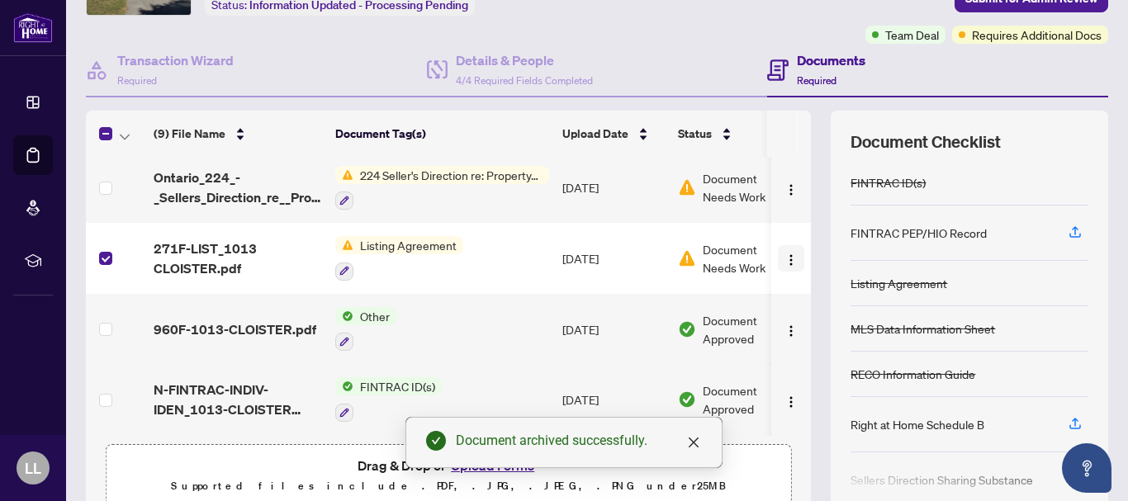
click at [785, 258] on img "button" at bounding box center [791, 260] width 13 height 13
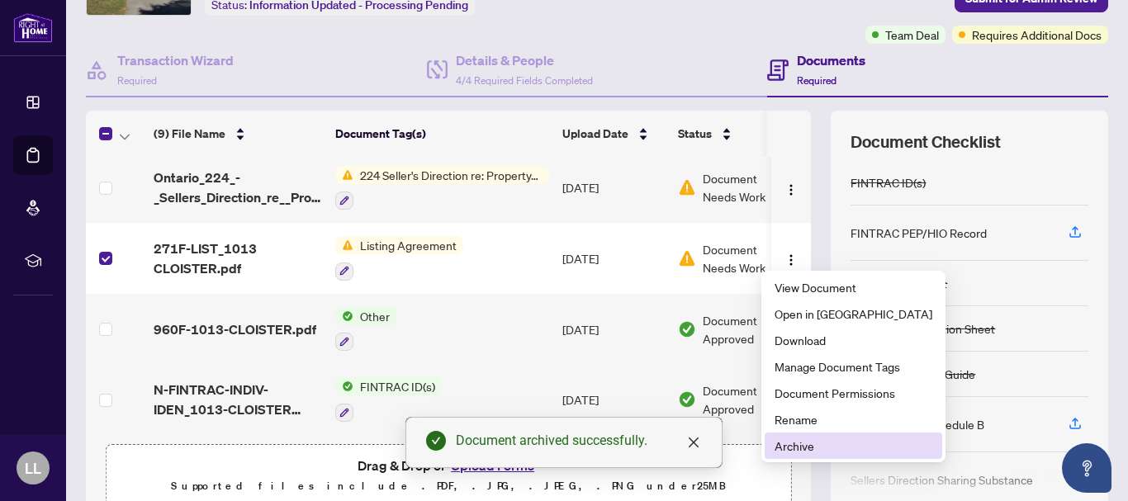
click at [807, 449] on span "Archive" at bounding box center [854, 446] width 158 height 18
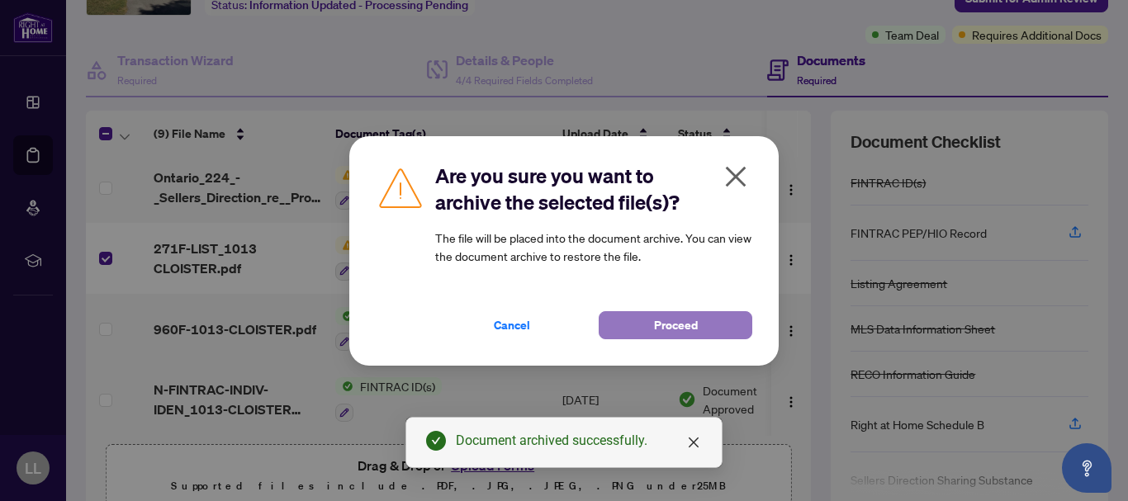
click at [683, 327] on span "Proceed" at bounding box center [676, 325] width 44 height 26
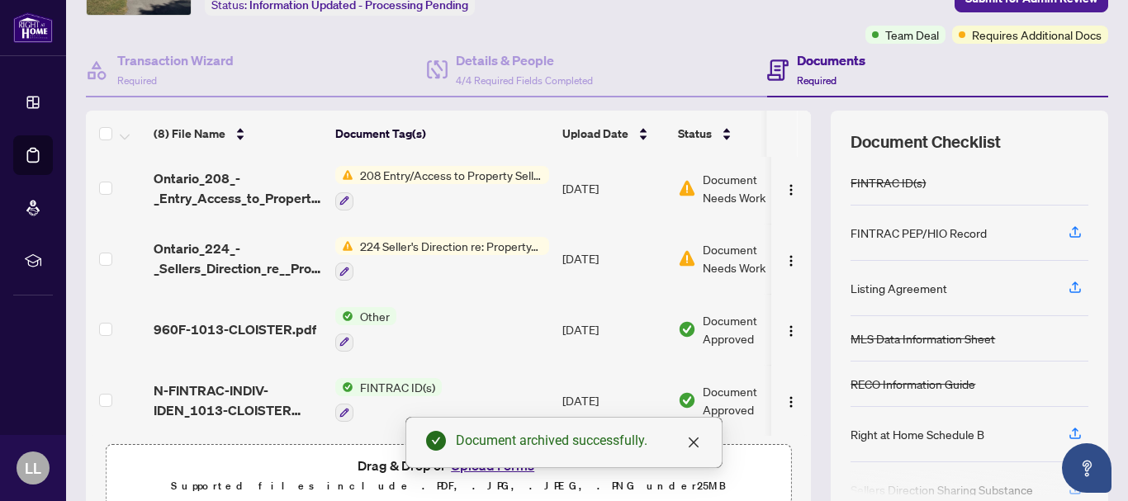
scroll to position [290, 0]
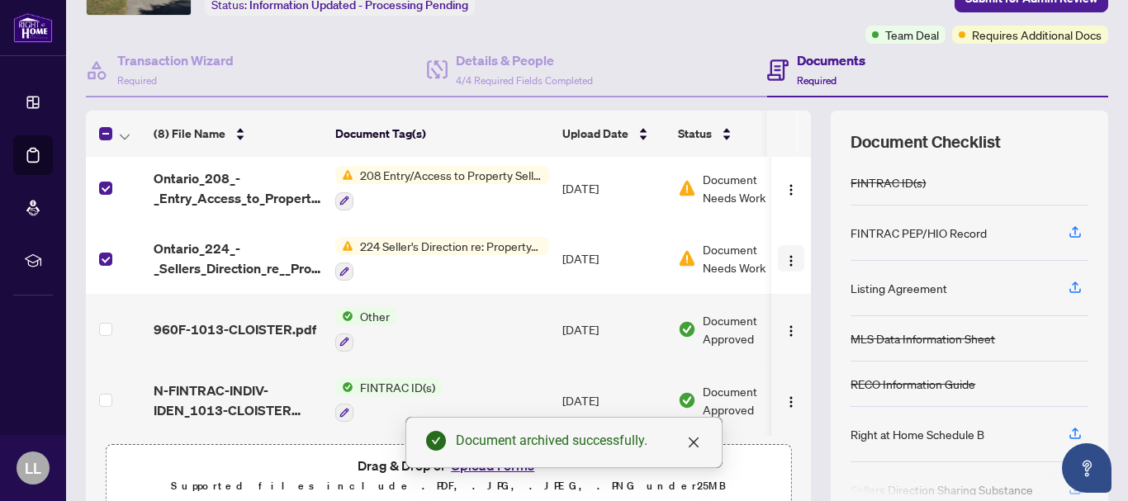
click at [785, 258] on img "button" at bounding box center [791, 260] width 13 height 13
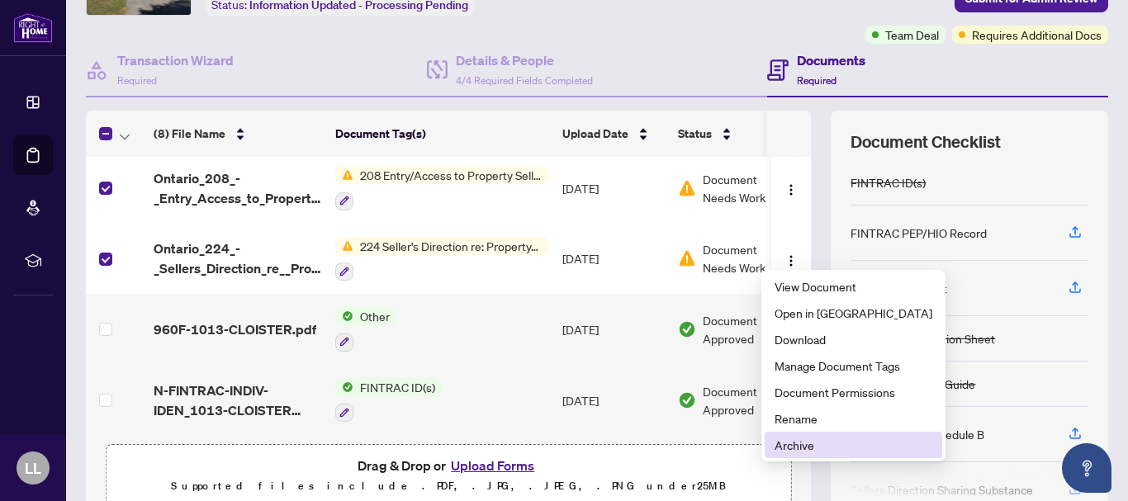
click at [798, 447] on span "Archive" at bounding box center [854, 445] width 158 height 18
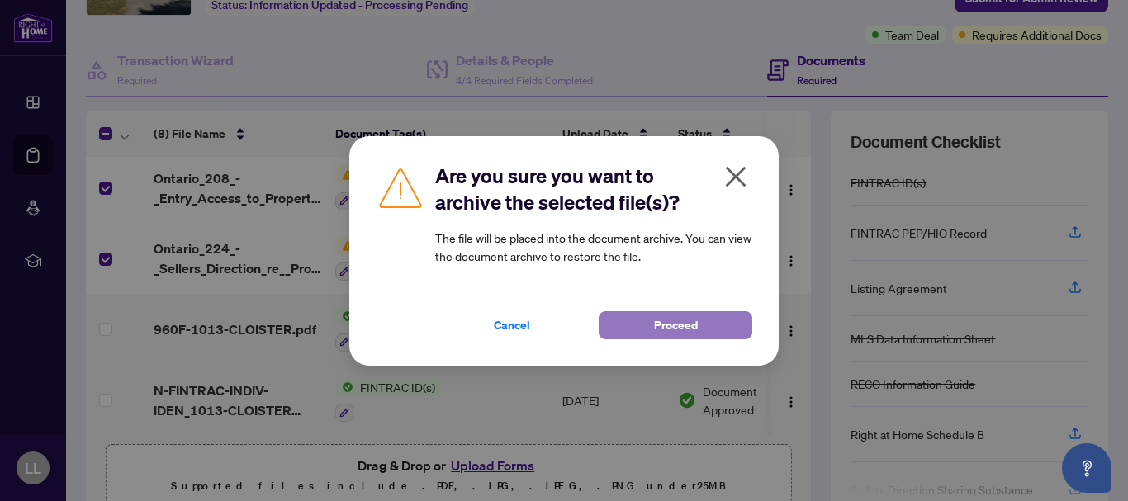
click at [687, 330] on span "Proceed" at bounding box center [676, 325] width 44 height 26
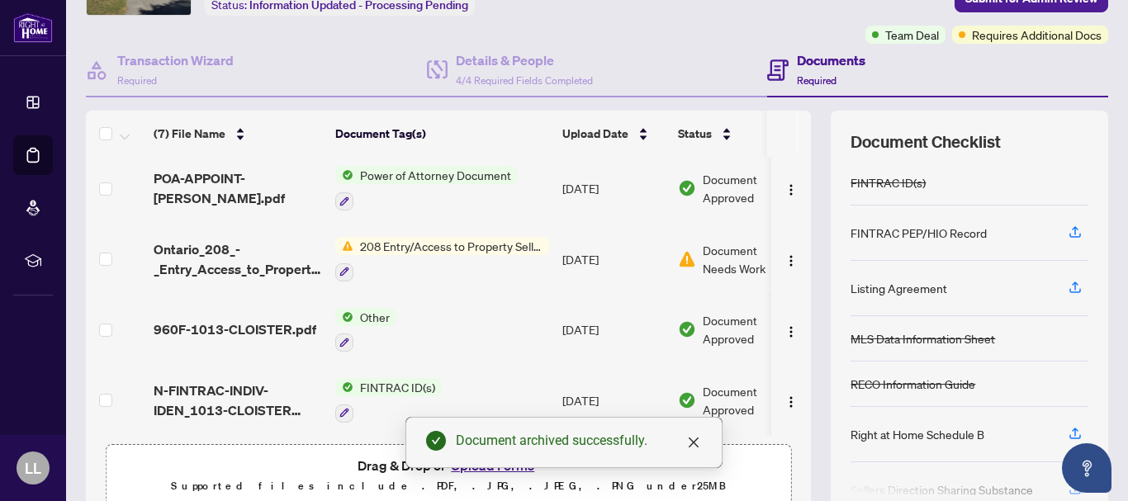
scroll to position [220, 0]
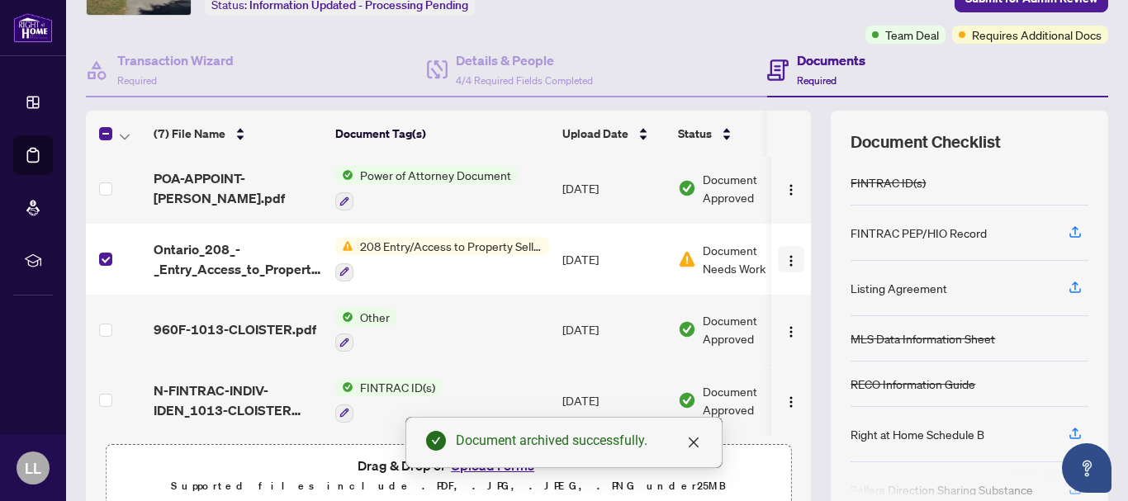
click at [785, 256] on img "button" at bounding box center [791, 260] width 13 height 13
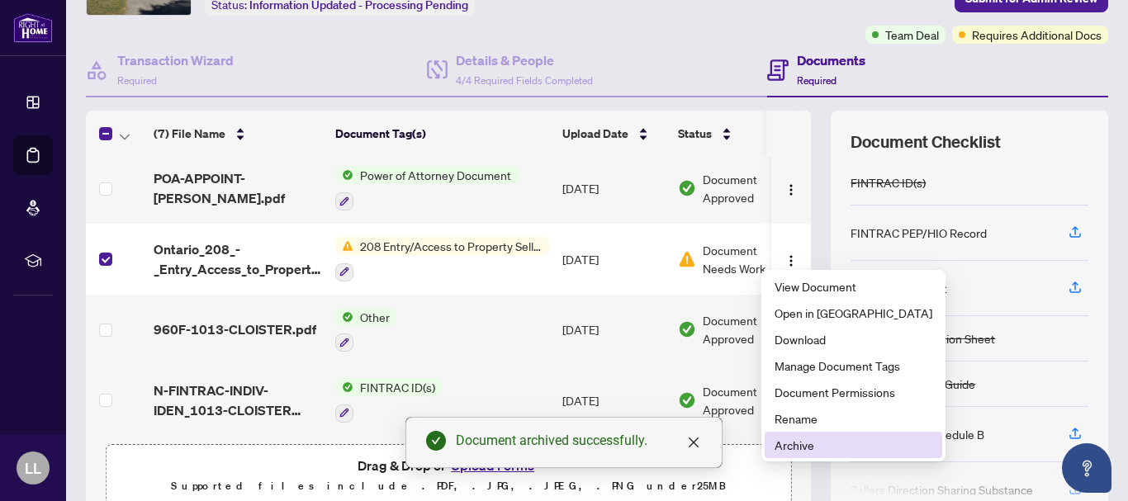
click at [793, 440] on span "Archive" at bounding box center [854, 445] width 158 height 18
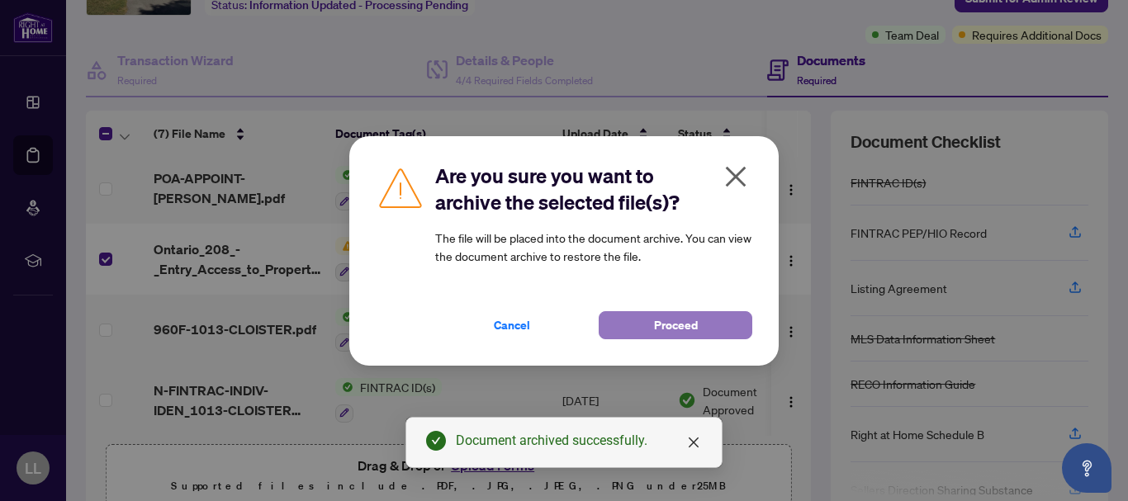
click at [639, 328] on button "Proceed" at bounding box center [676, 325] width 154 height 28
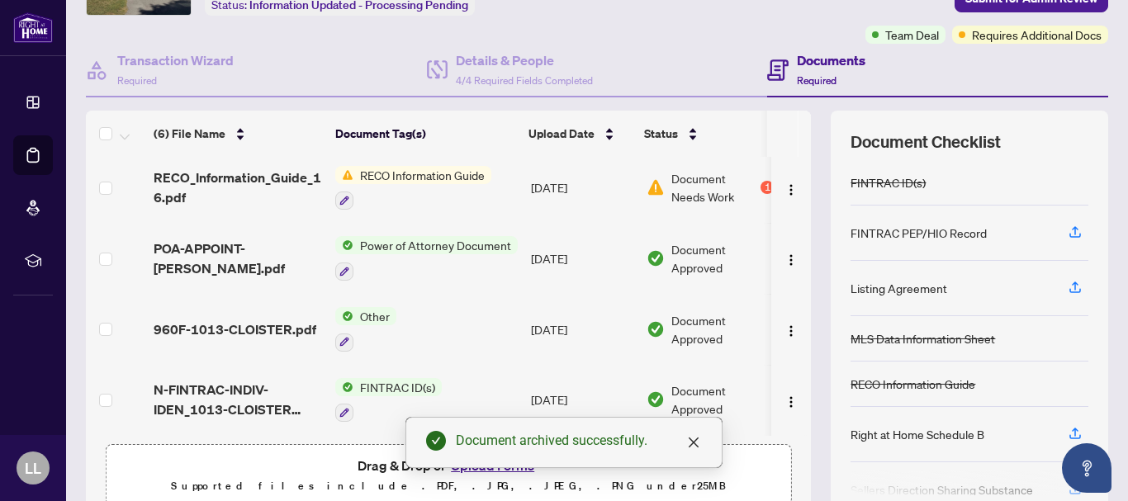
scroll to position [150, 0]
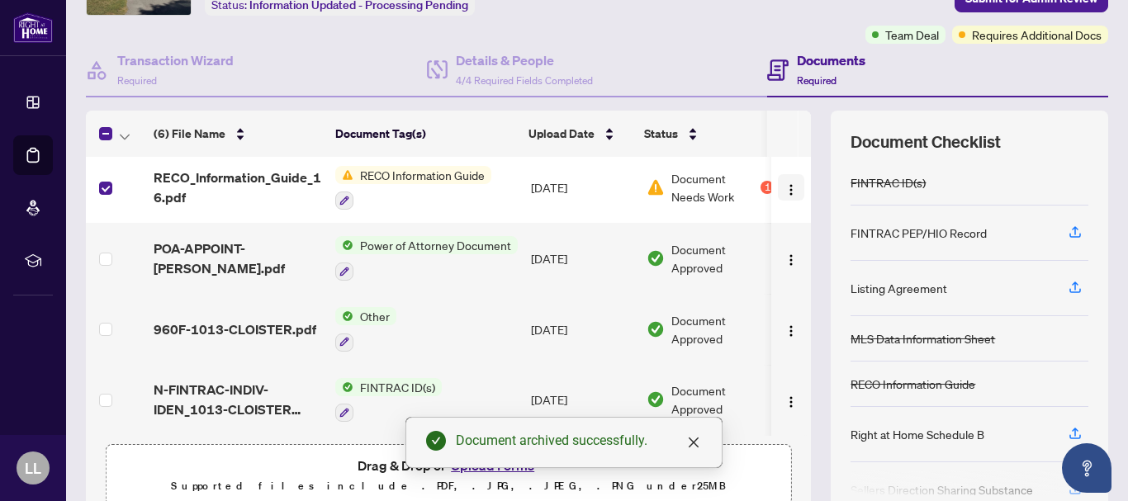
click at [785, 183] on img "button" at bounding box center [791, 189] width 13 height 13
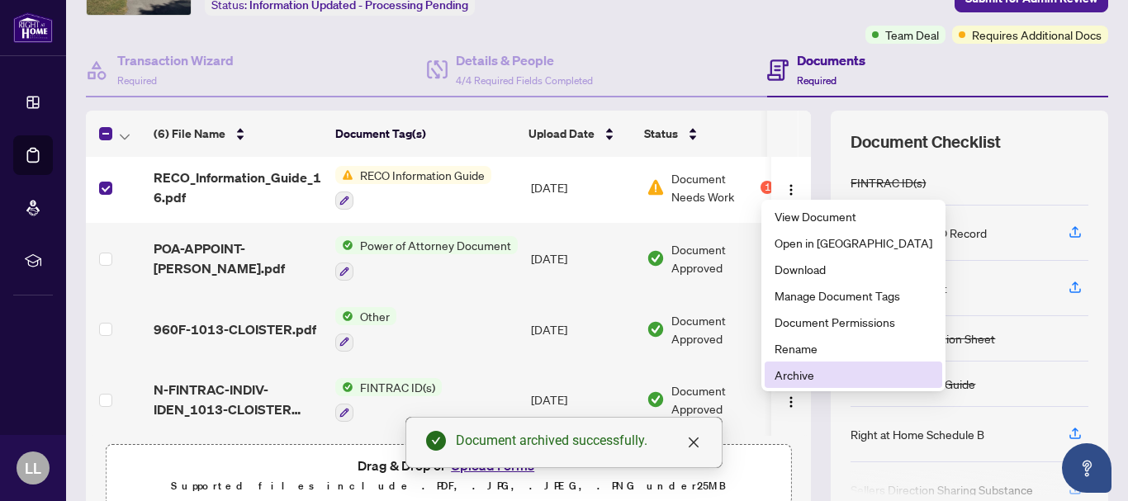
click at [802, 373] on span "Archive" at bounding box center [854, 375] width 158 height 18
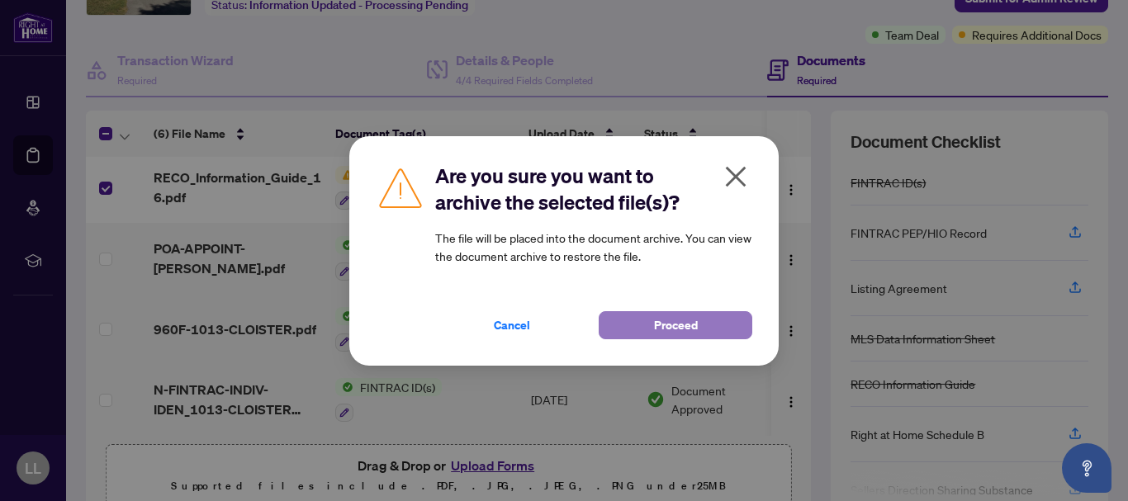
click at [722, 325] on button "Proceed" at bounding box center [676, 325] width 154 height 28
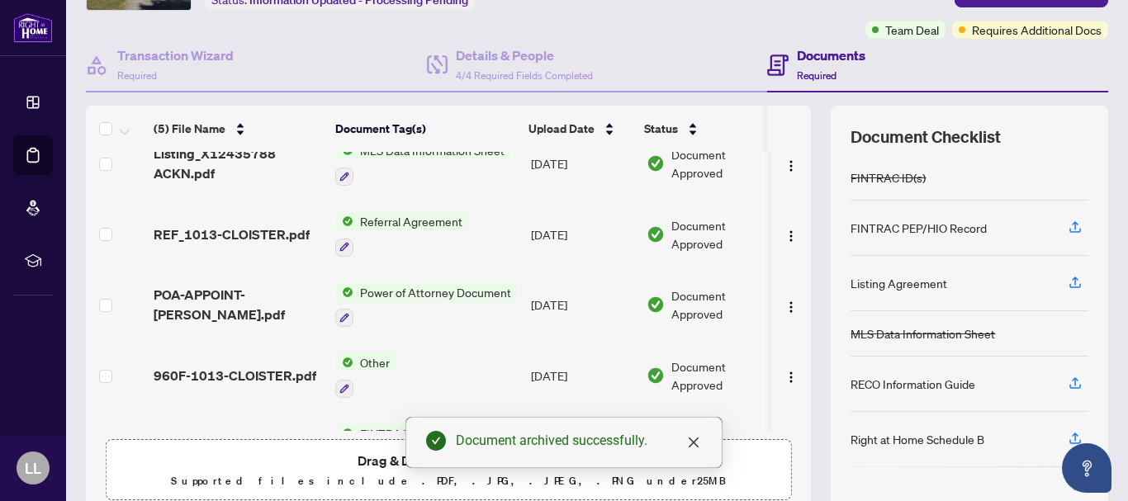
scroll to position [78, 0]
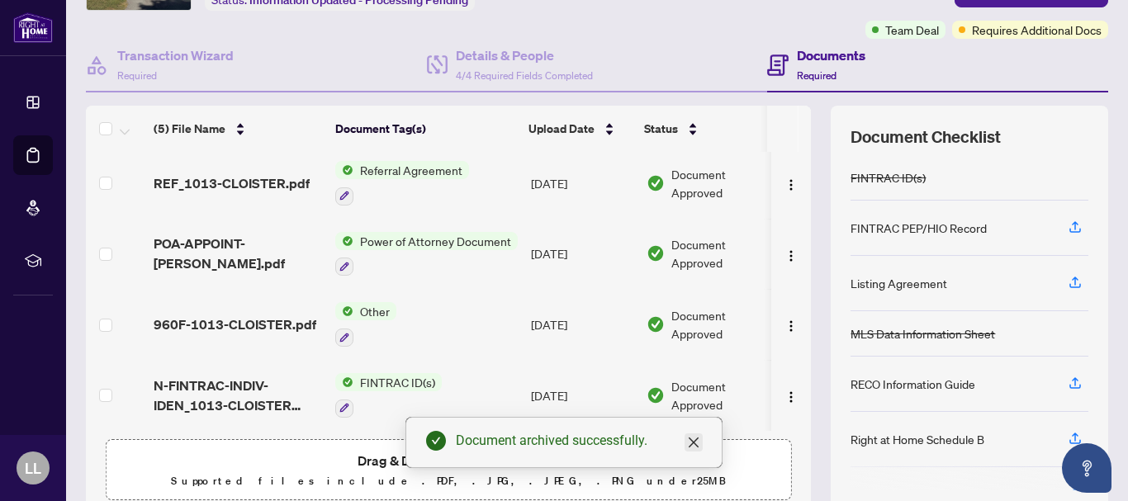
click at [698, 447] on icon "close" at bounding box center [694, 443] width 10 height 10
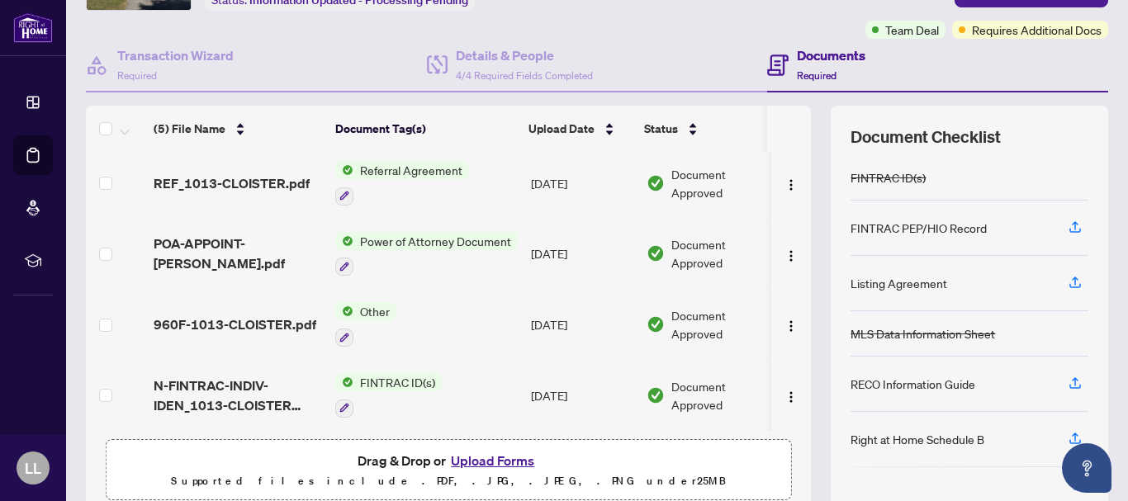
click at [494, 461] on button "Upload Forms" at bounding box center [492, 460] width 93 height 21
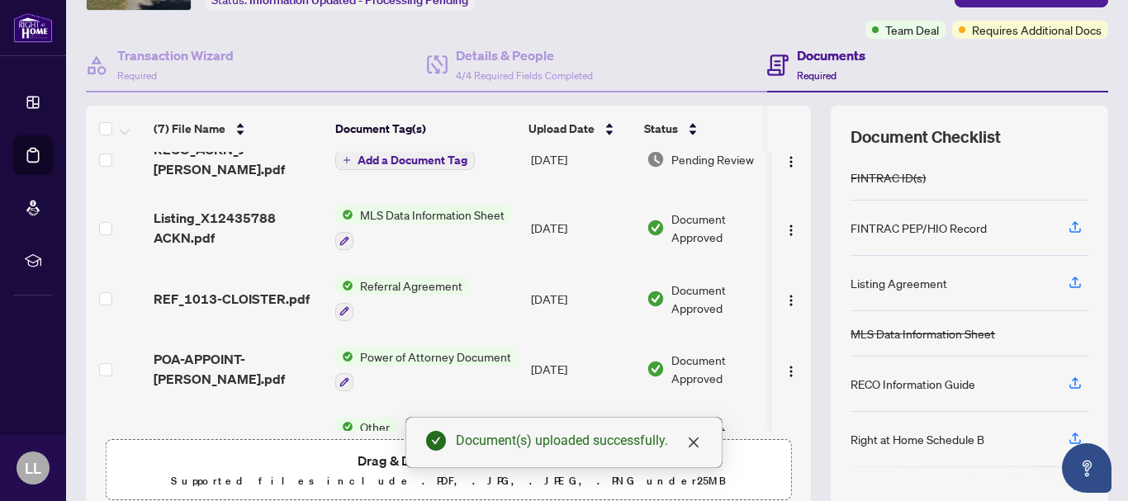
scroll to position [197, 0]
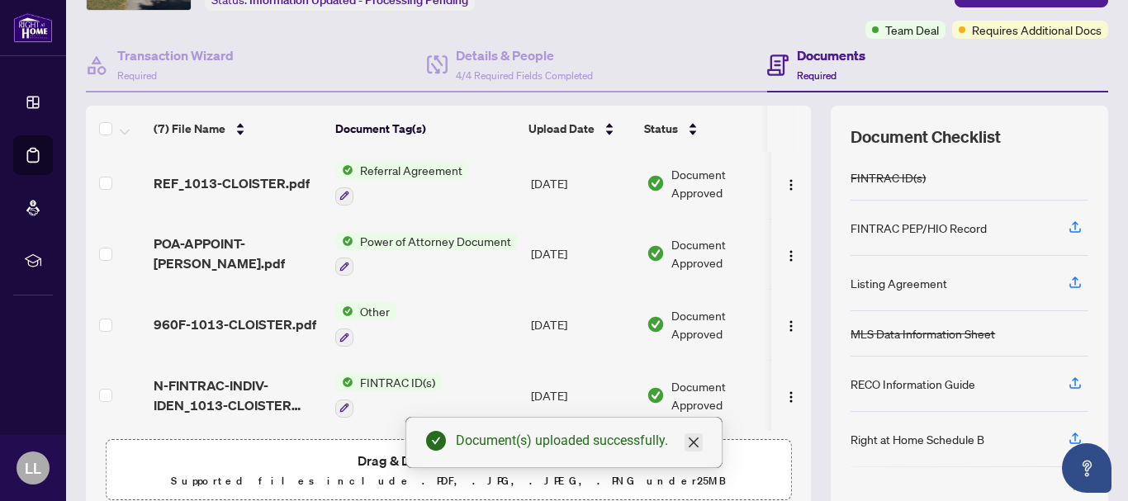
click at [693, 448] on icon "close" at bounding box center [693, 442] width 13 height 13
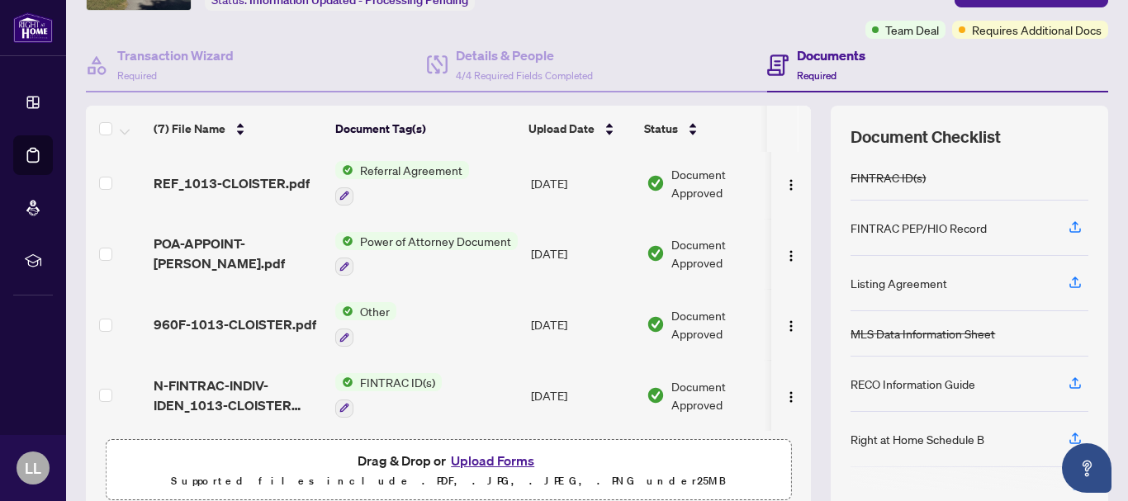
click at [519, 457] on button "Upload Forms" at bounding box center [492, 460] width 93 height 21
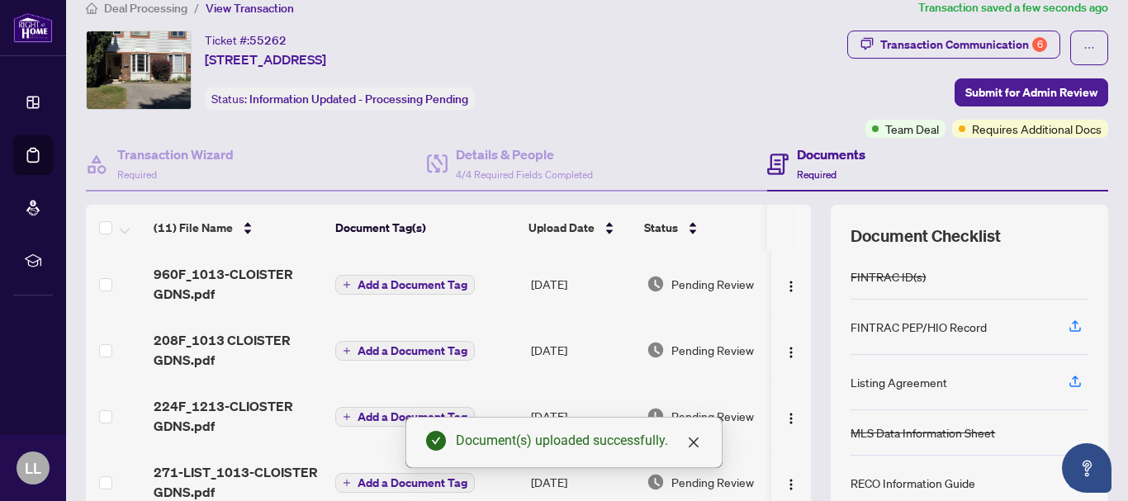
scroll to position [0, 0]
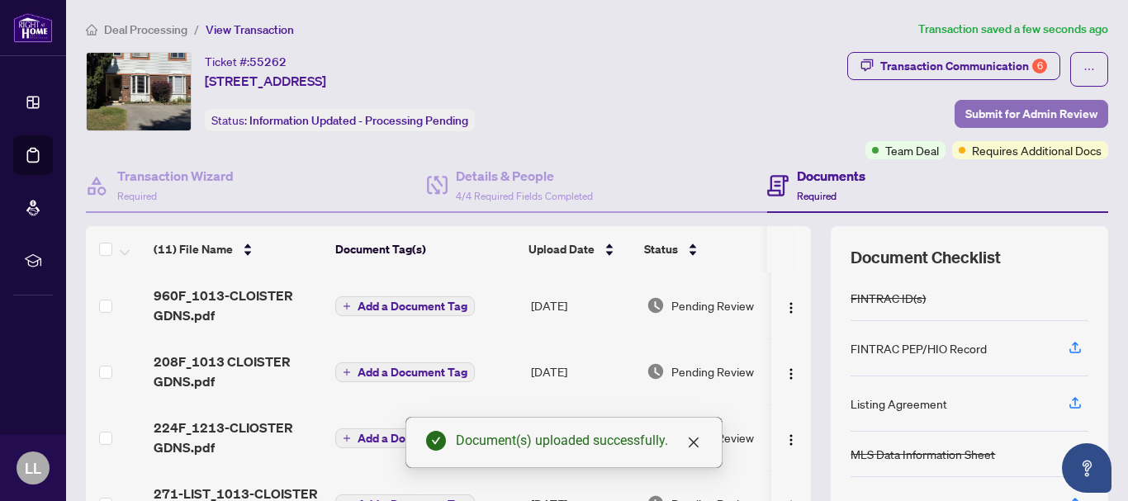
click at [1033, 121] on span "Submit for Admin Review" at bounding box center [1032, 114] width 132 height 26
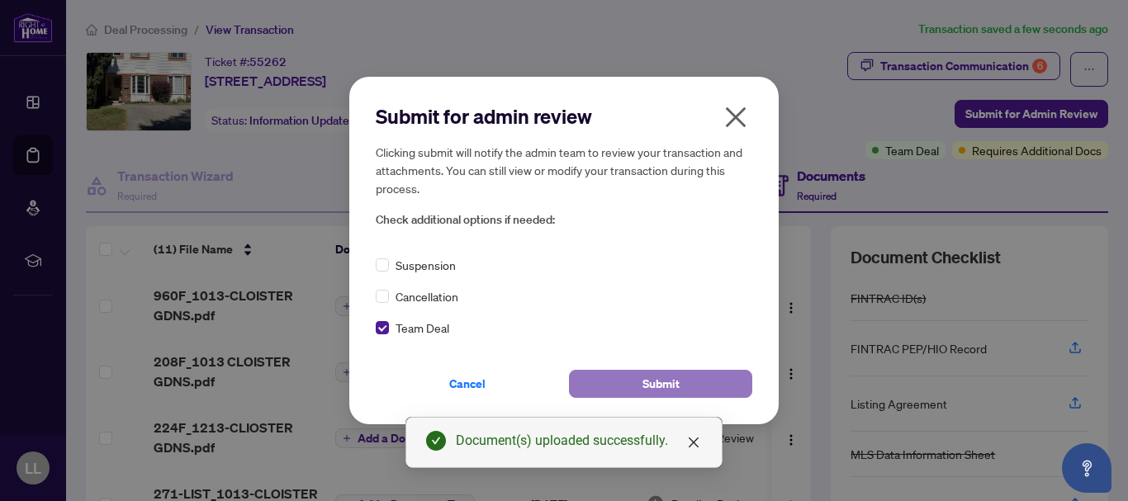
click at [656, 390] on span "Submit" at bounding box center [661, 384] width 37 height 26
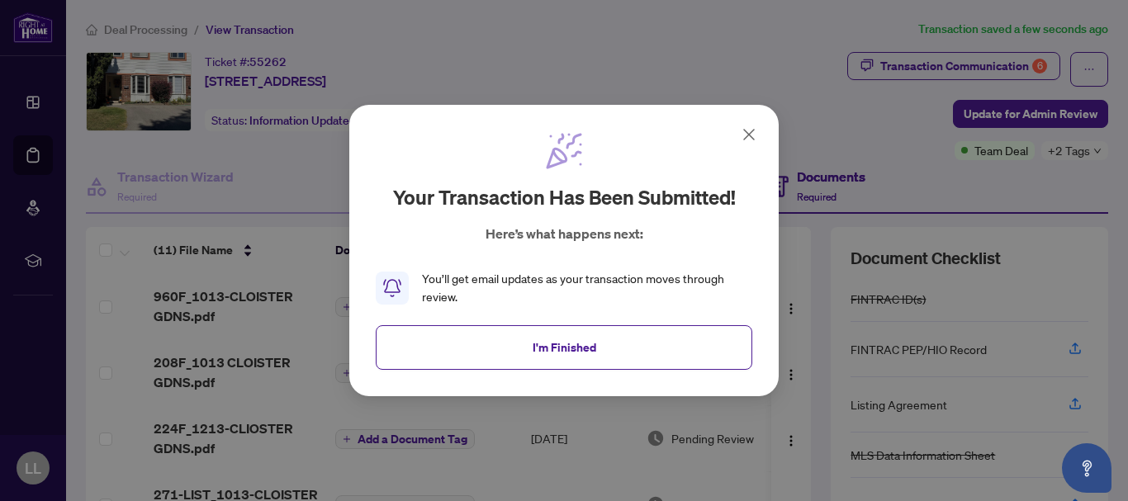
click at [745, 140] on icon at bounding box center [749, 135] width 20 height 20
click at [745, 140] on div "Transaction Communication 6 Update for Admin Review Team Deal +2 Tags" at bounding box center [887, 106] width 444 height 108
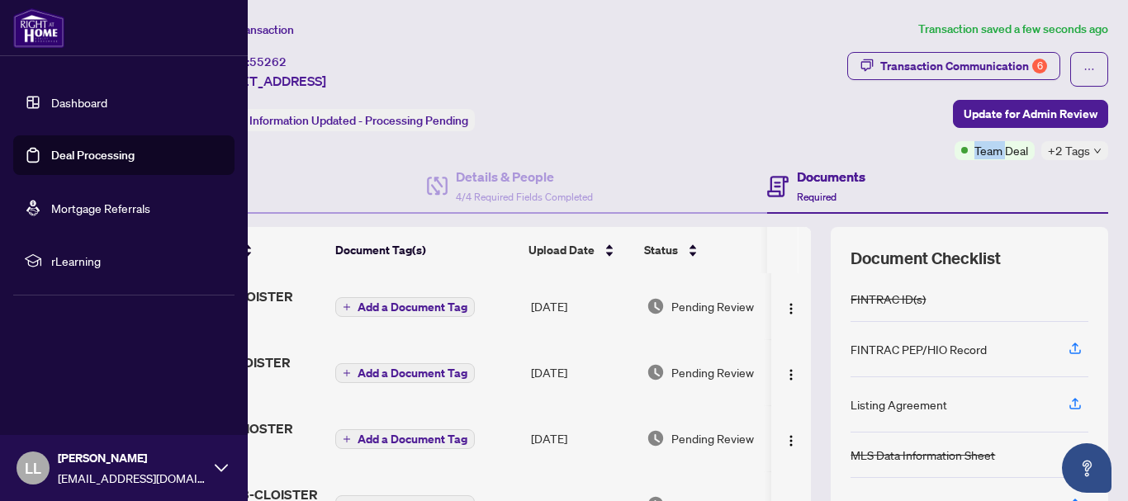
click at [69, 156] on link "Deal Processing" at bounding box center [92, 155] width 83 height 15
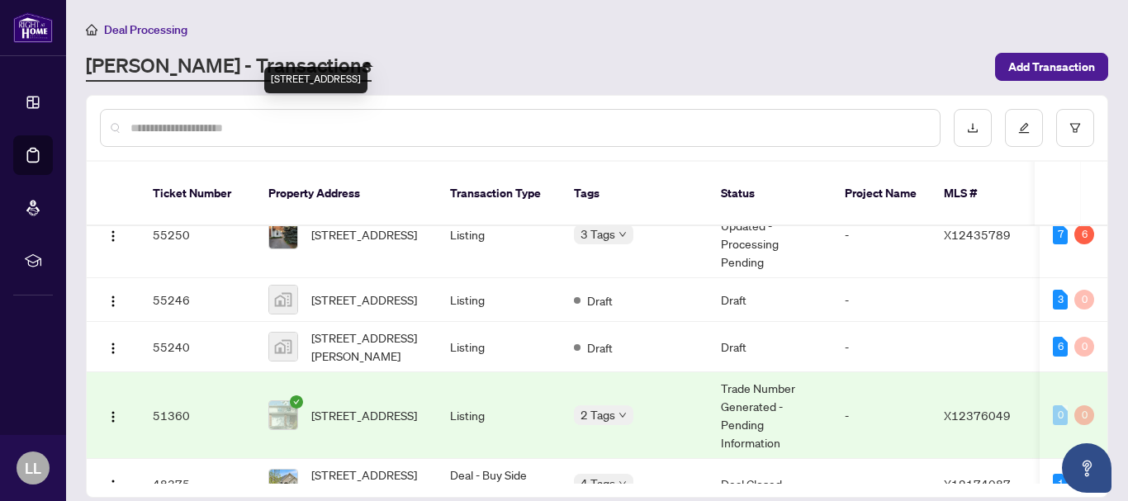
scroll to position [272, 0]
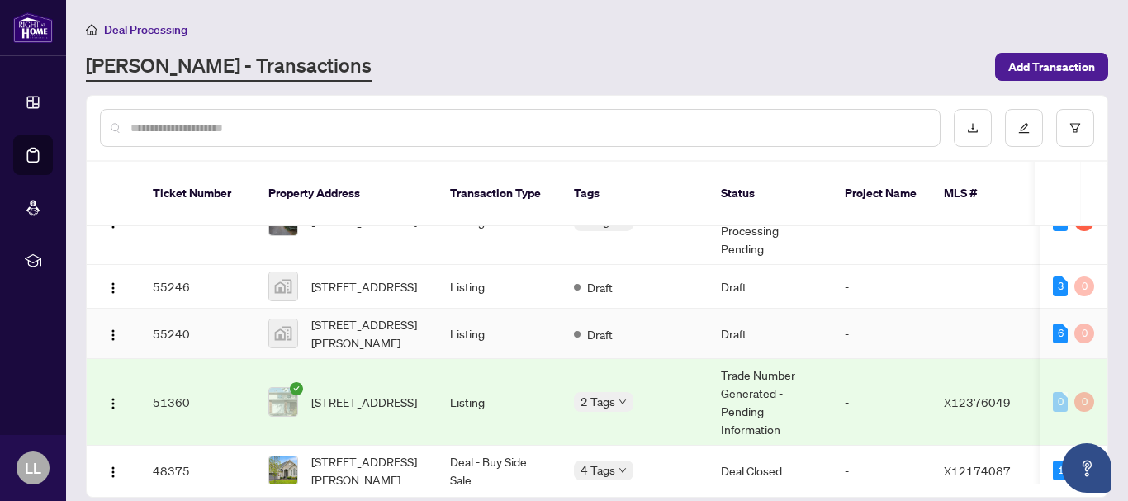
click at [171, 318] on td "55240" at bounding box center [198, 334] width 116 height 50
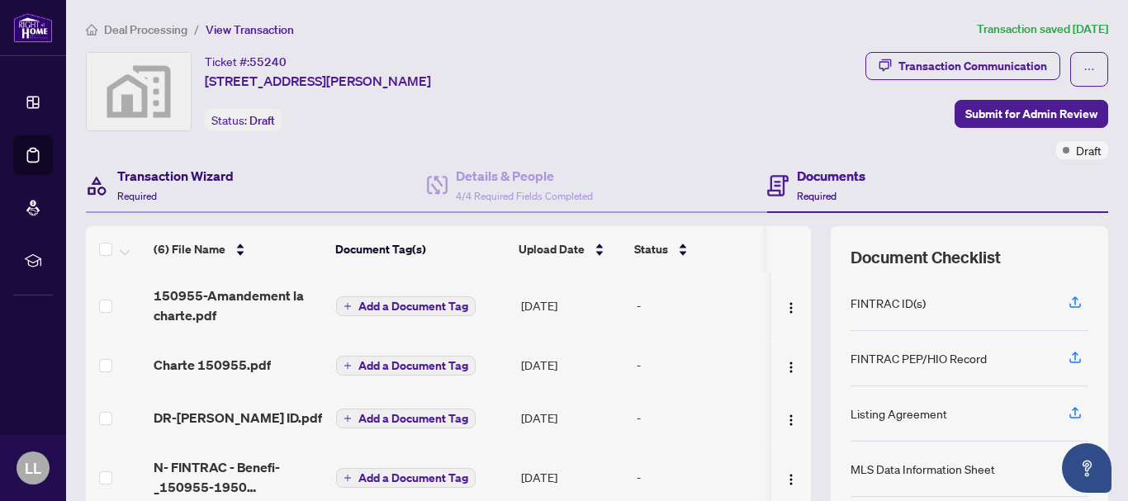
click at [195, 169] on h4 "Transaction Wizard" at bounding box center [175, 176] width 116 height 20
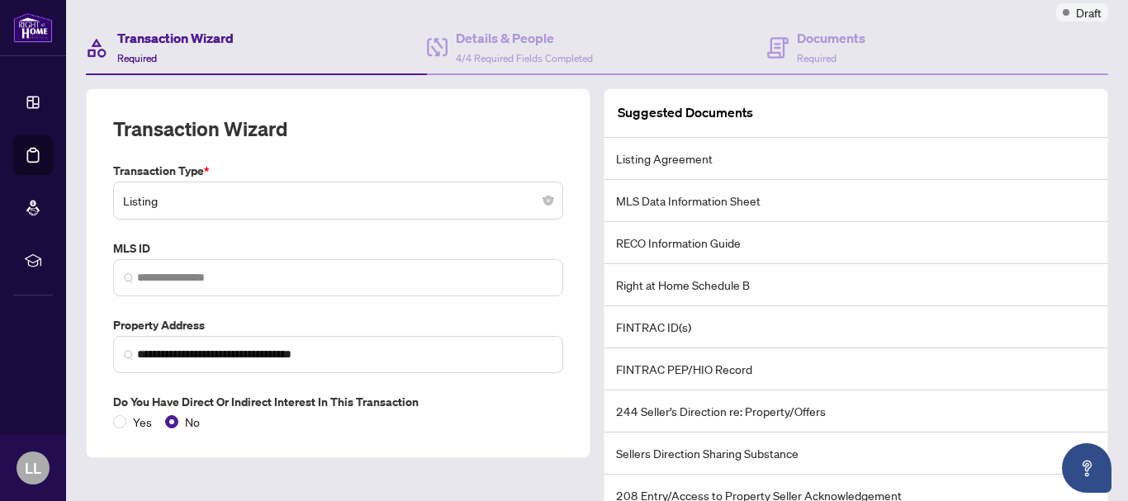
scroll to position [145, 0]
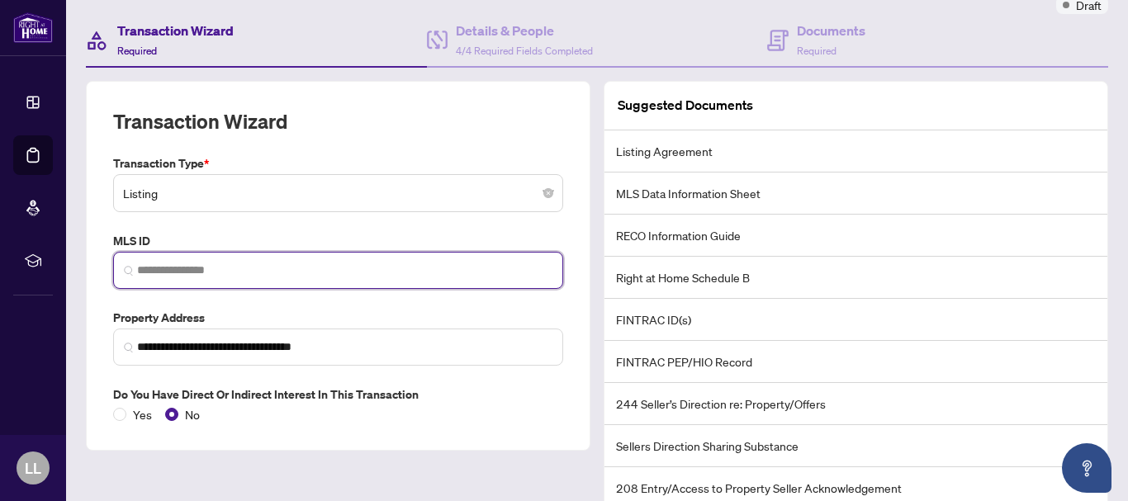
click at [247, 265] on input "search" at bounding box center [345, 270] width 416 height 17
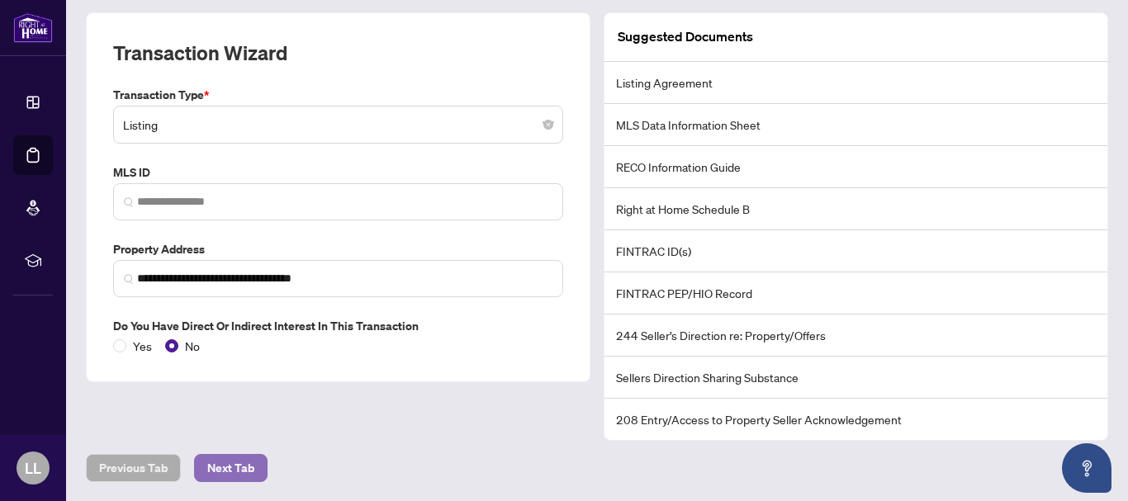
click at [245, 471] on span "Next Tab" at bounding box center [230, 468] width 47 height 26
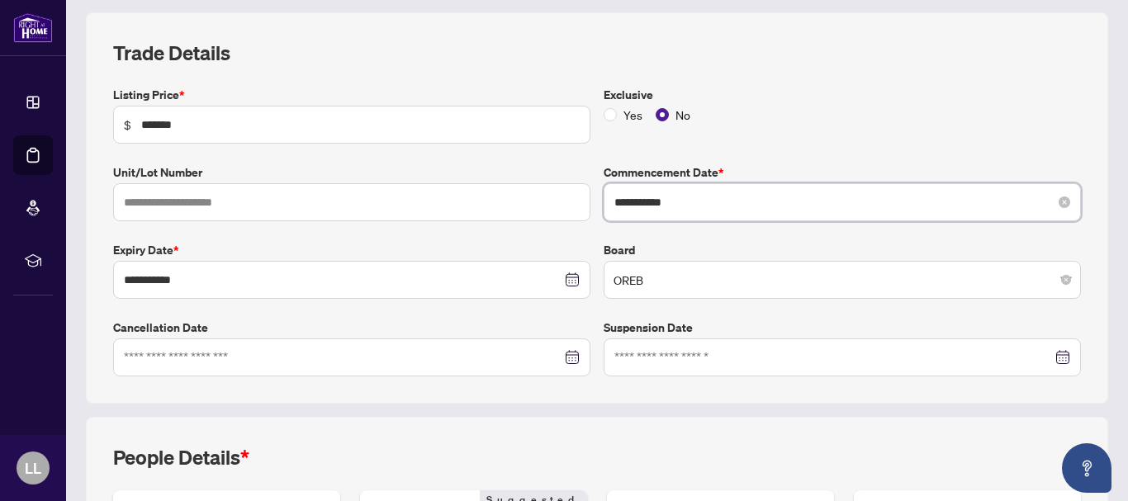
click at [644, 203] on input "**********" at bounding box center [834, 202] width 438 height 18
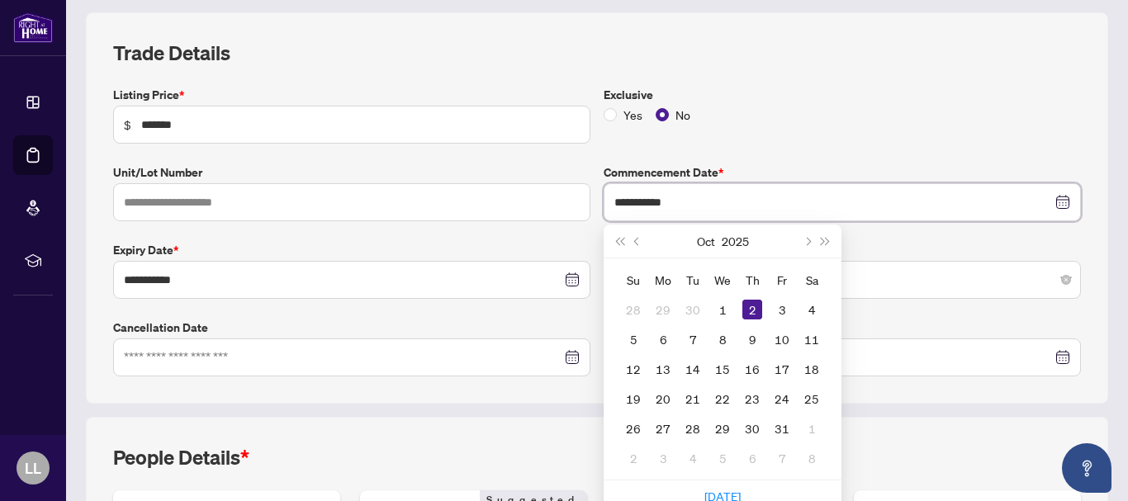
type input "**********"
click at [471, 488] on div "People Details *" at bounding box center [597, 467] width 968 height 46
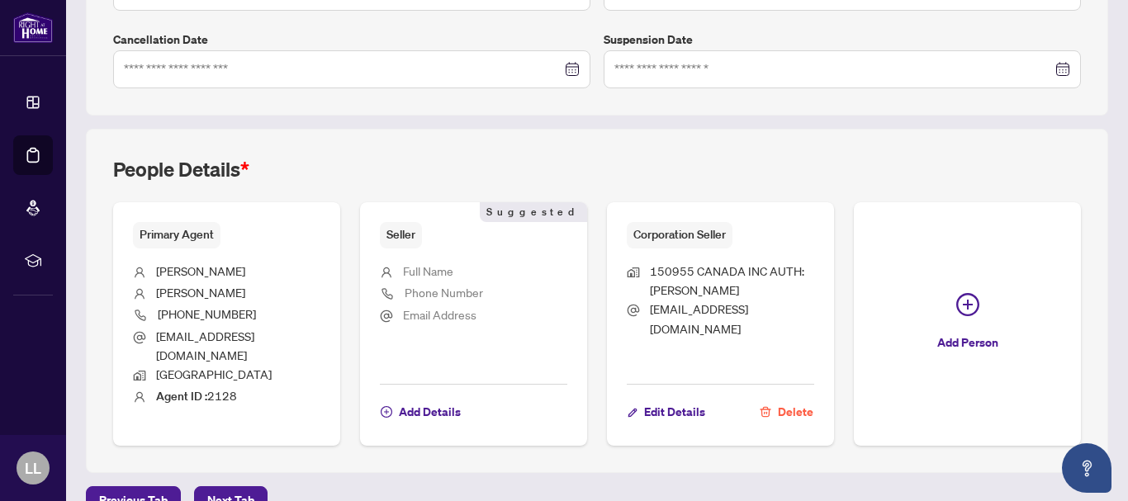
scroll to position [518, 0]
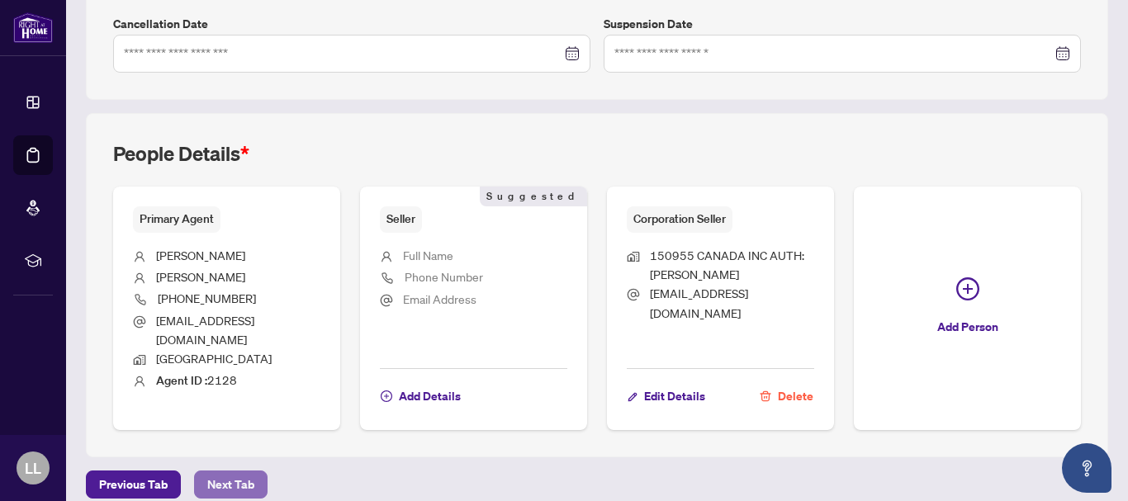
click at [255, 471] on button "Next Tab" at bounding box center [231, 485] width 74 height 28
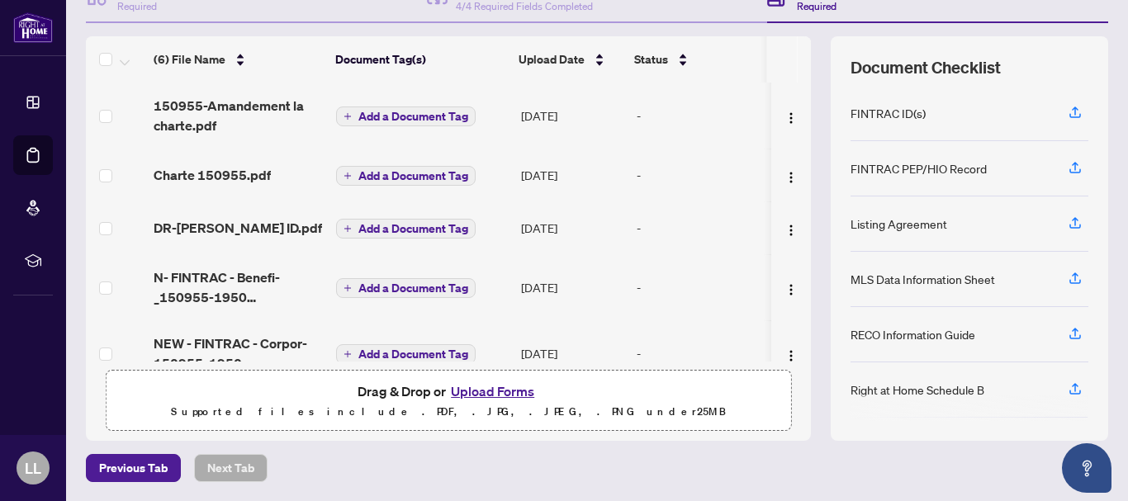
click at [501, 395] on button "Upload Forms" at bounding box center [492, 391] width 93 height 21
click at [517, 388] on button "Upload Forms" at bounding box center [492, 391] width 93 height 21
click at [504, 392] on button "Upload Forms" at bounding box center [492, 391] width 93 height 21
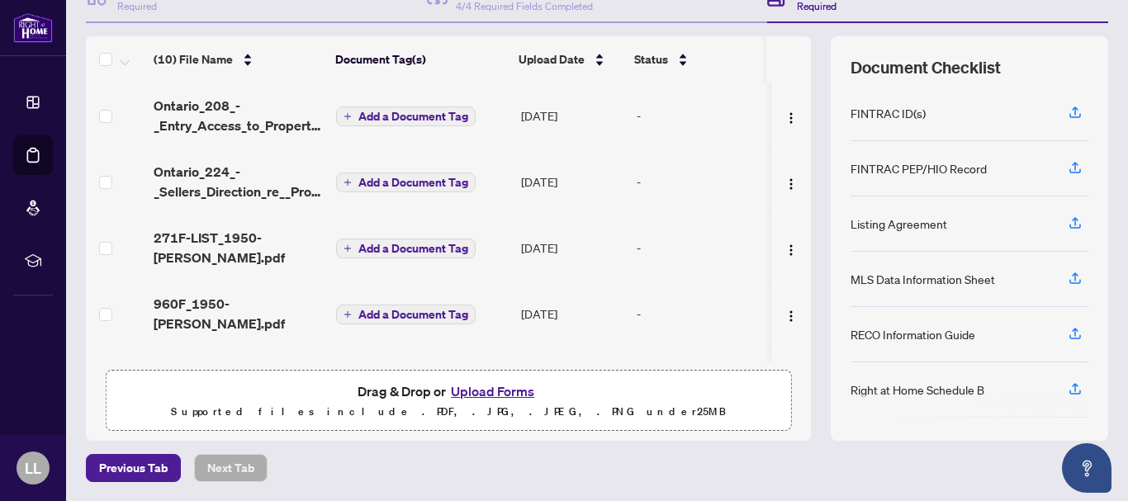
click at [487, 392] on button "Upload Forms" at bounding box center [492, 391] width 93 height 21
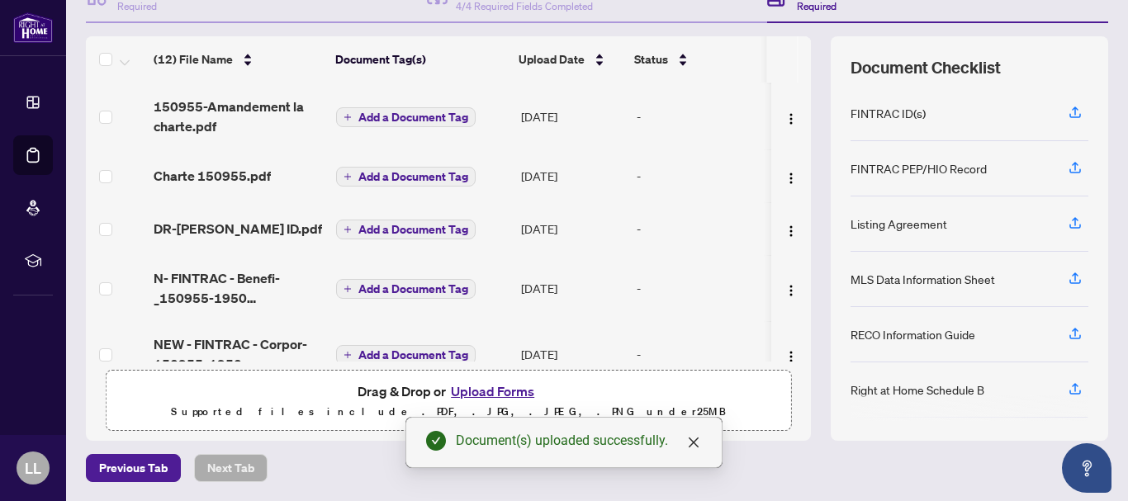
scroll to position [480, 0]
